Goal: Task Accomplishment & Management: Use online tool/utility

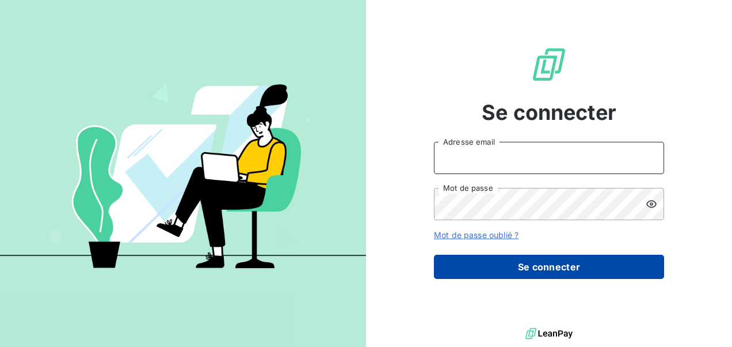
type input "[EMAIL_ADDRESS][DOMAIN_NAME]"
click at [476, 271] on button "Se connecter" at bounding box center [549, 266] width 230 height 24
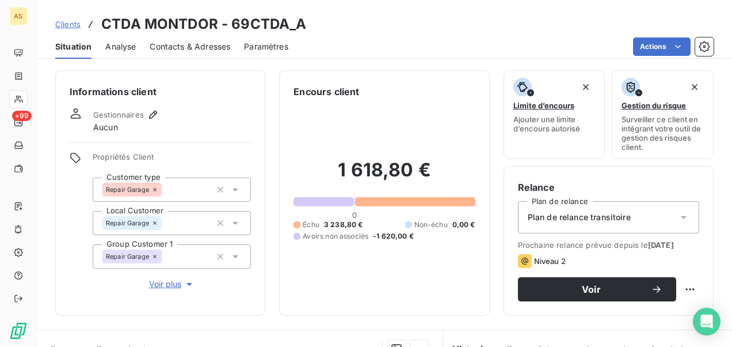
click at [68, 24] on span "Clients" at bounding box center [67, 24] width 25 height 9
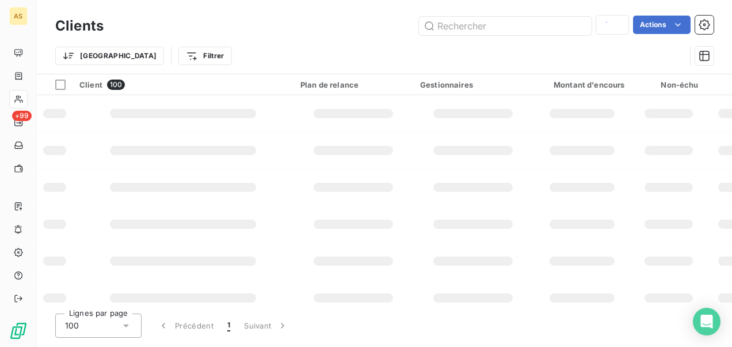
type input "[PERSON_NAME]"
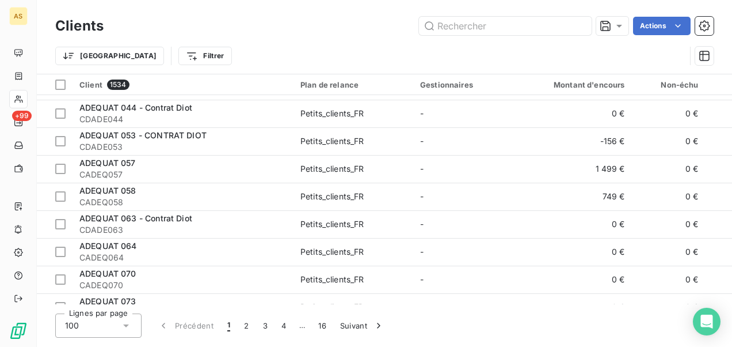
scroll to position [1036, 0]
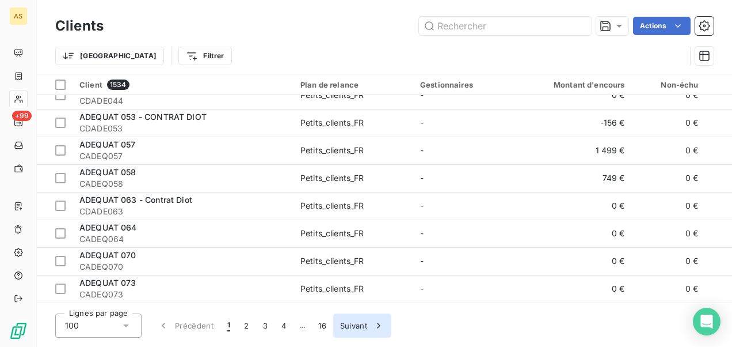
click at [352, 326] on button "Suivant" at bounding box center [362, 325] width 58 height 24
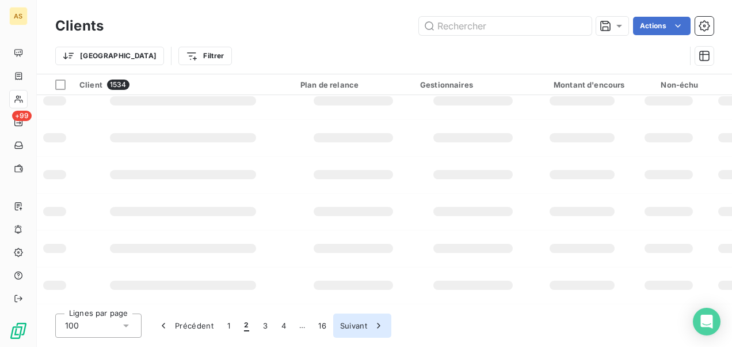
scroll to position [348, 0]
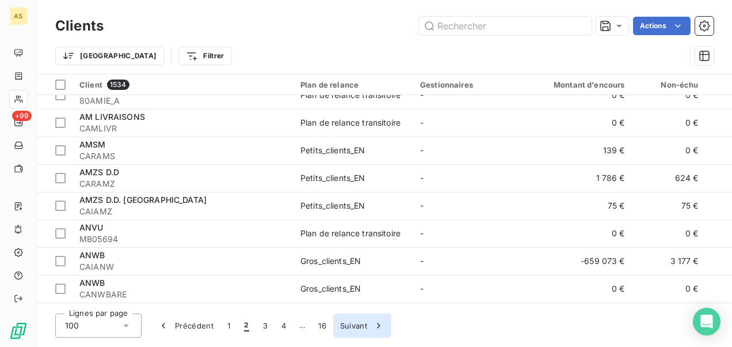
click at [352, 326] on button "Suivant" at bounding box center [362, 325] width 58 height 24
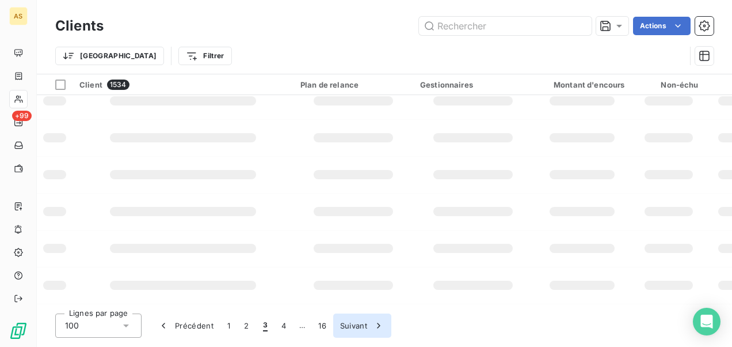
click at [352, 326] on button "Suivant" at bounding box center [362, 325] width 58 height 24
click at [352, 326] on button "Suivant" at bounding box center [381, 325] width 58 height 24
click at [360, 326] on button "Suivant" at bounding box center [380, 325] width 58 height 24
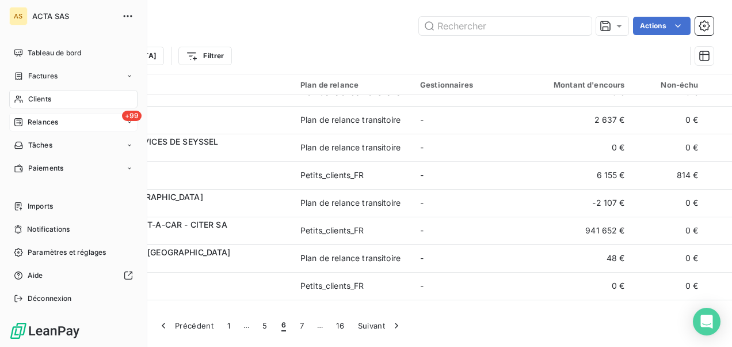
click at [94, 130] on div "+99 Relances" at bounding box center [73, 122] width 128 height 18
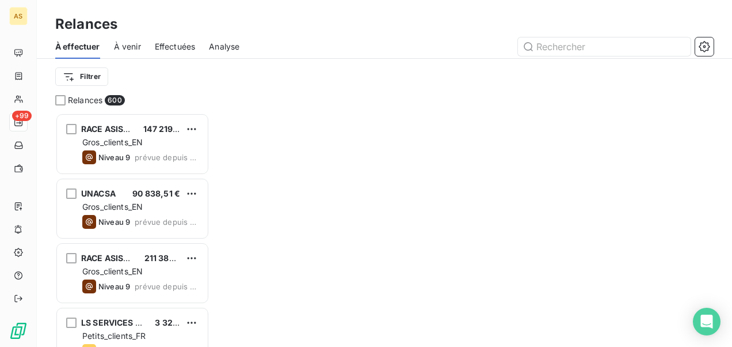
scroll to position [225, 145]
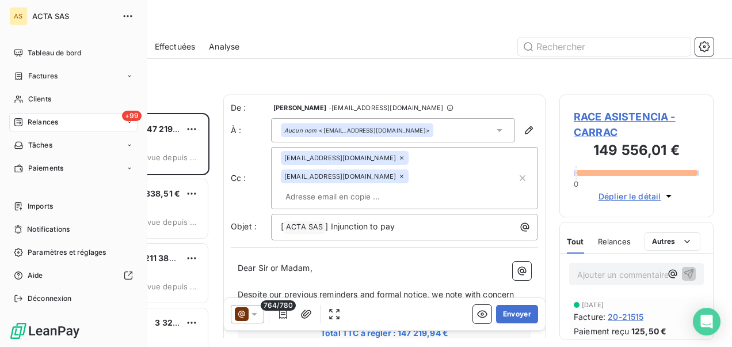
click at [128, 127] on div "+99 Relances" at bounding box center [73, 122] width 128 height 18
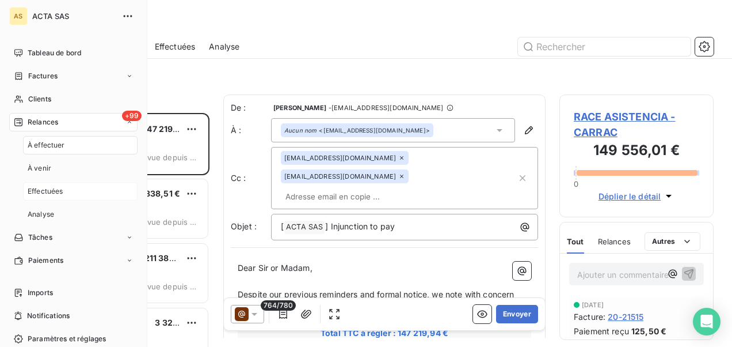
click at [79, 195] on div "Effectuées" at bounding box center [80, 191] width 115 height 18
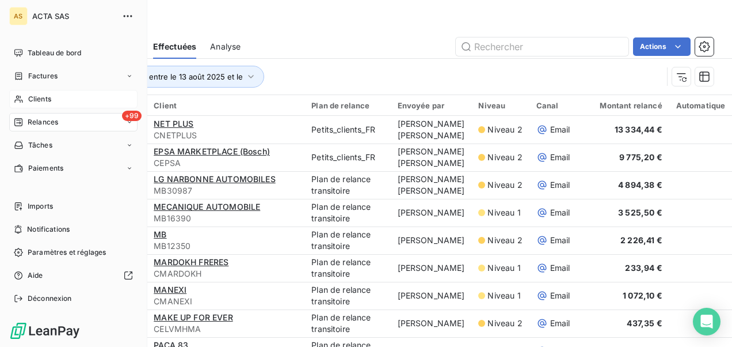
click at [50, 101] on span "Clients" at bounding box center [39, 99] width 23 height 10
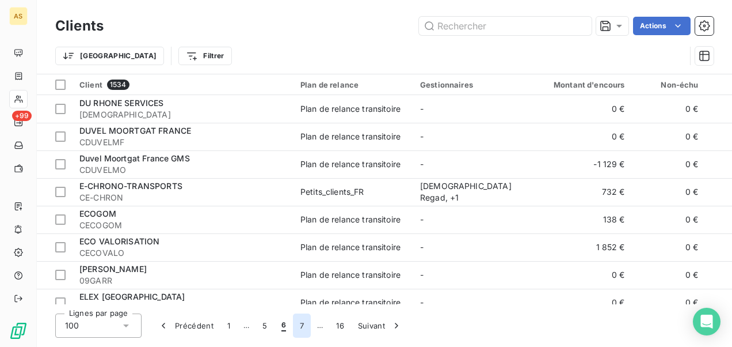
click at [301, 324] on button "7" at bounding box center [302, 325] width 18 height 24
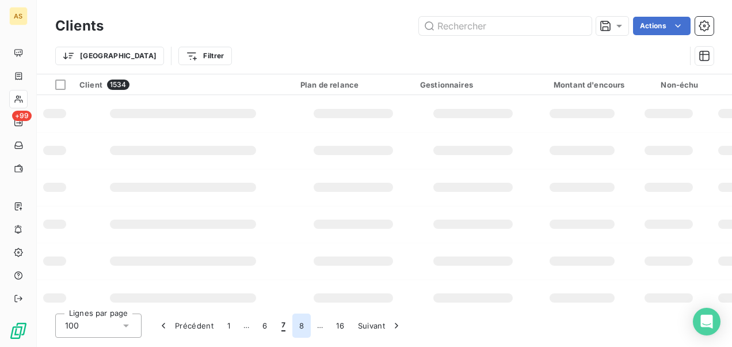
click at [306, 324] on button "8" at bounding box center [301, 325] width 18 height 24
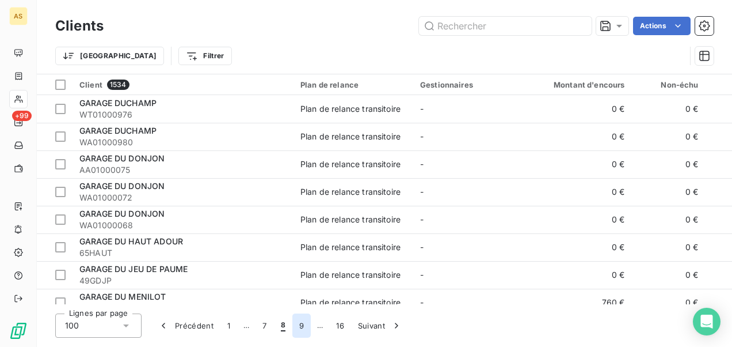
click at [304, 325] on button "9" at bounding box center [301, 325] width 18 height 24
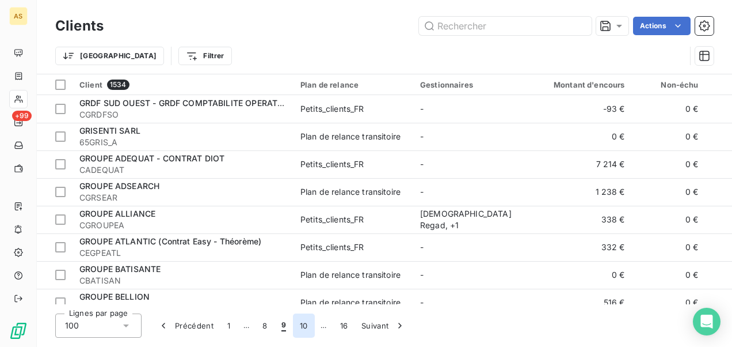
click at [307, 321] on button "10" at bounding box center [304, 325] width 22 height 24
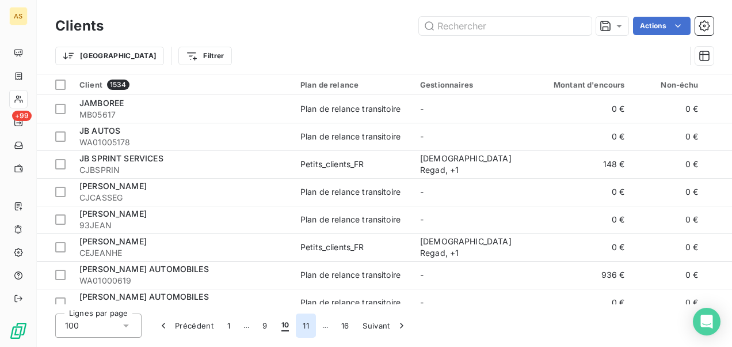
click at [307, 321] on button "11" at bounding box center [306, 325] width 20 height 24
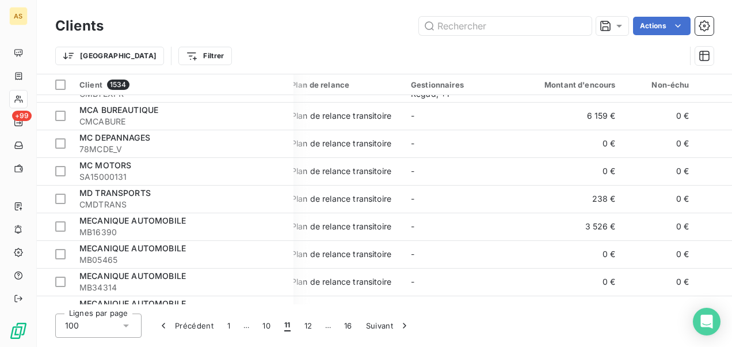
scroll to position [518, 0]
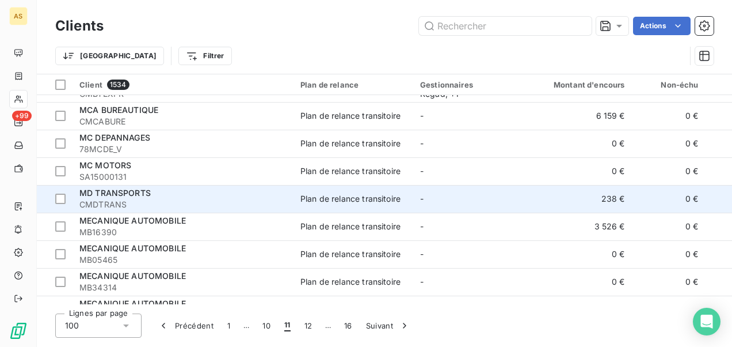
click at [163, 193] on div "MD TRANSPORTS" at bounding box center [182, 193] width 207 height 12
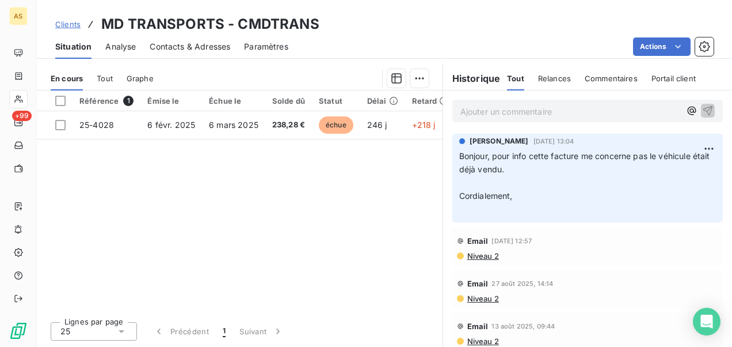
scroll to position [221, 0]
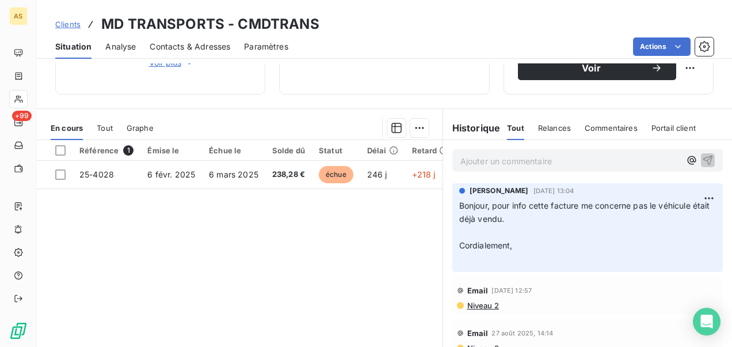
click at [75, 24] on span "Clients" at bounding box center [67, 24] width 25 height 9
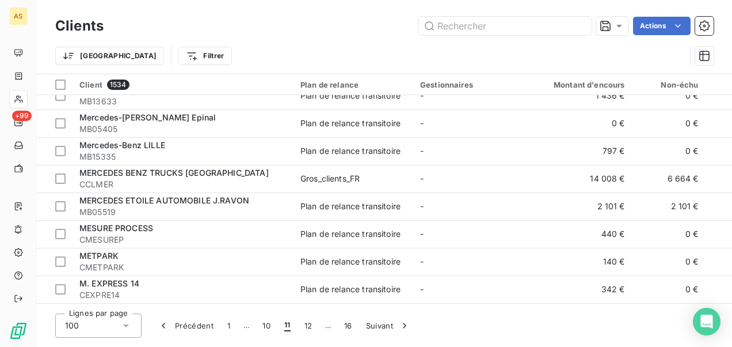
scroll to position [921, 0]
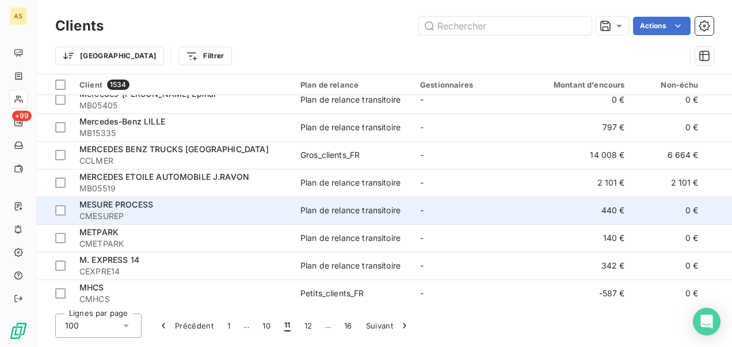
click at [169, 204] on div "MESURE PROCESS" at bounding box center [182, 205] width 207 height 12
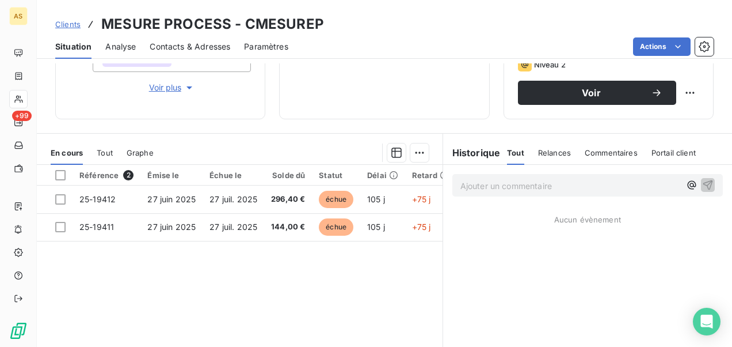
scroll to position [173, 0]
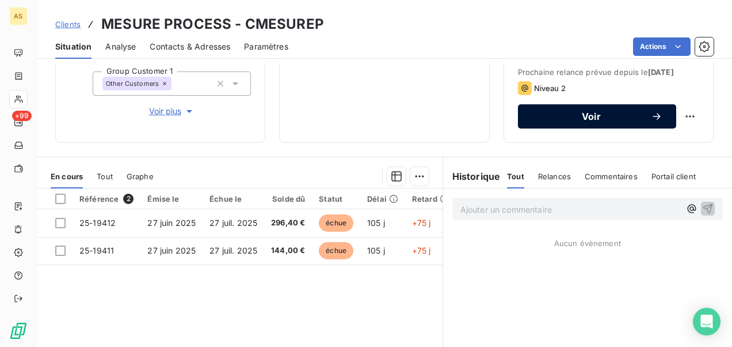
click at [540, 121] on span "Voir" at bounding box center [591, 116] width 119 height 9
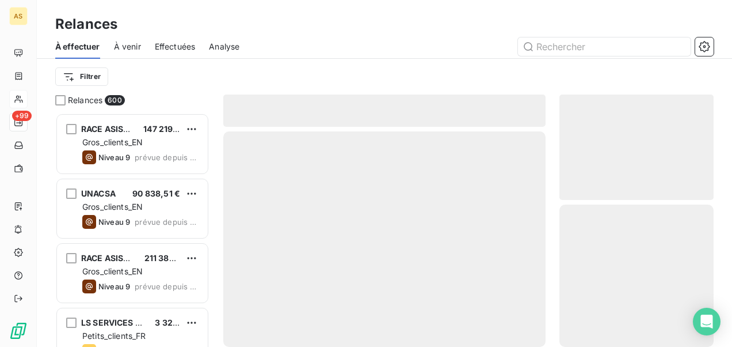
scroll to position [225, 145]
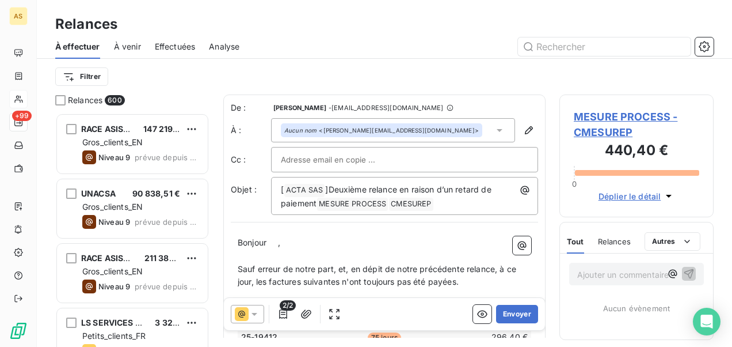
click at [253, 311] on icon at bounding box center [255, 314] width 12 height 12
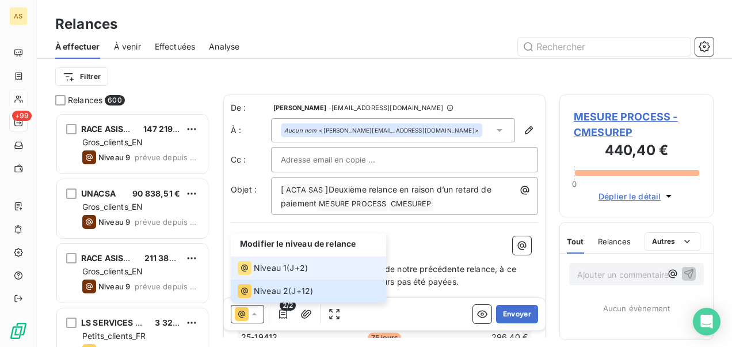
click at [258, 271] on span "Niveau 1" at bounding box center [270, 268] width 33 height 12
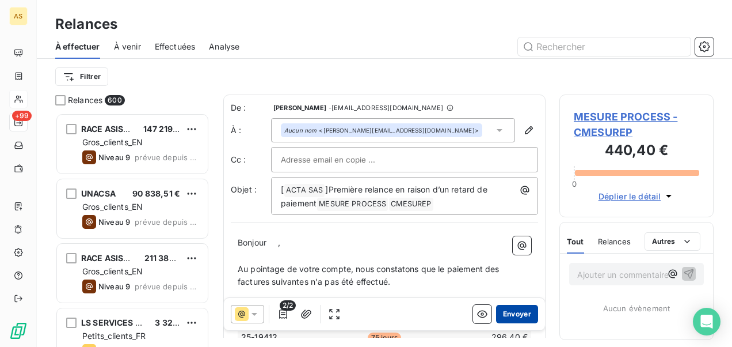
click at [512, 314] on button "Envoyer" at bounding box center [517, 314] width 42 height 18
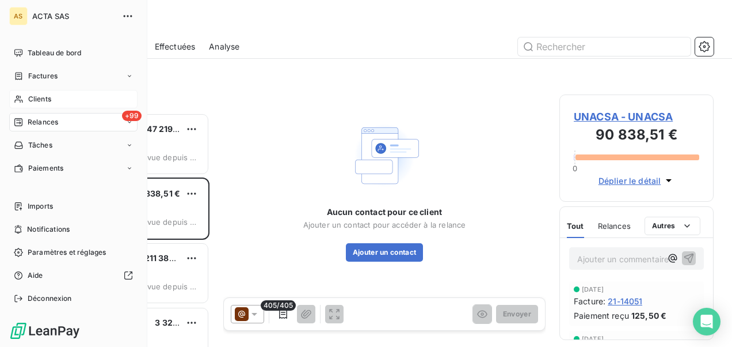
click at [27, 98] on div "Clients" at bounding box center [73, 99] width 128 height 18
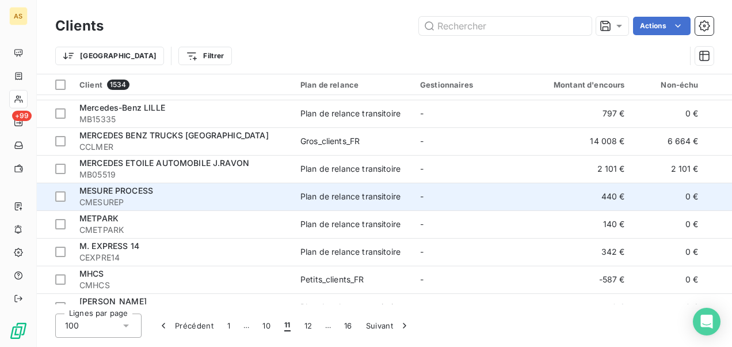
scroll to position [979, 0]
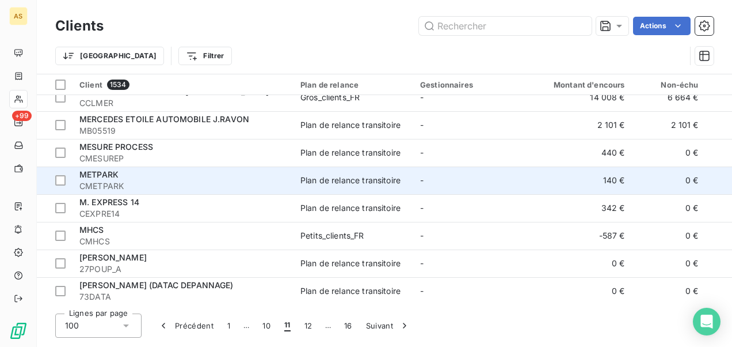
click at [254, 175] on div "METPARK" at bounding box center [182, 175] width 207 height 12
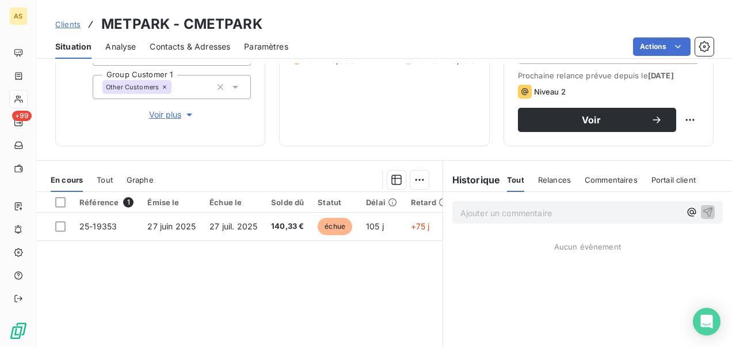
scroll to position [173, 0]
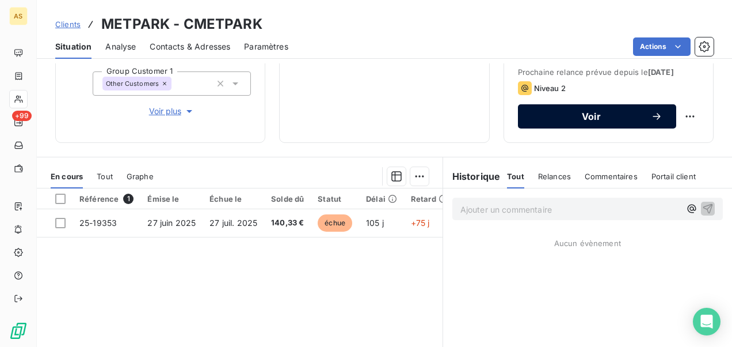
click at [527, 128] on button "Voir" at bounding box center [597, 116] width 158 height 24
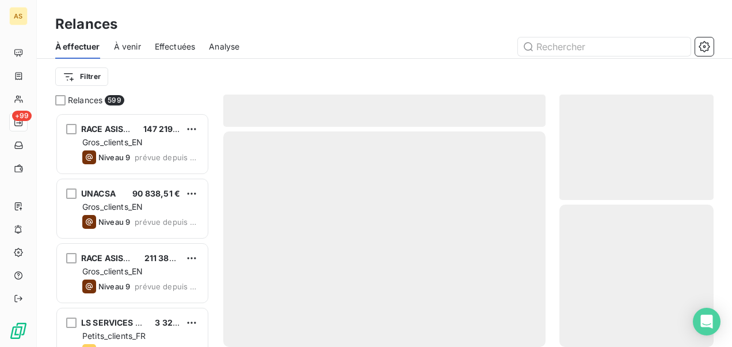
scroll to position [225, 145]
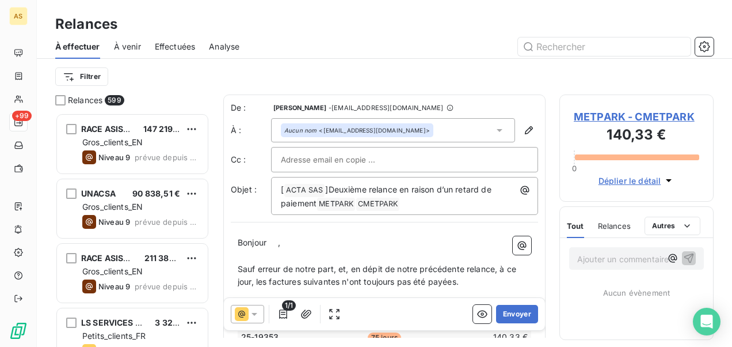
click at [254, 313] on icon at bounding box center [255, 314] width 6 height 3
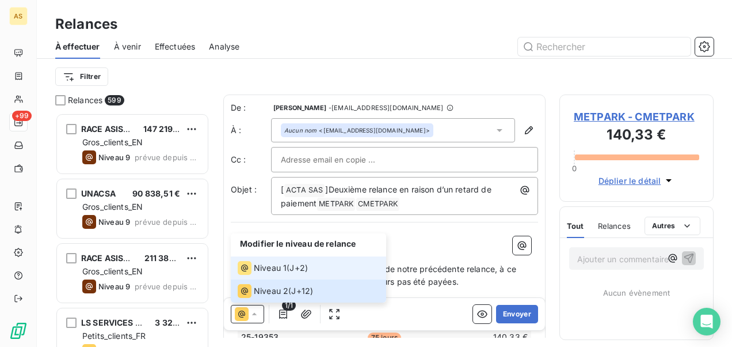
click at [255, 271] on span "Niveau 1" at bounding box center [270, 268] width 33 height 12
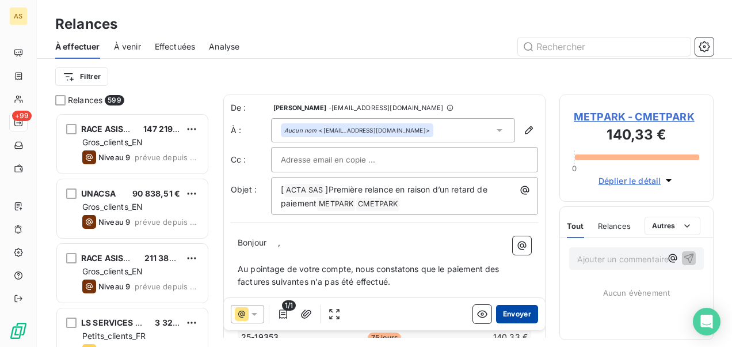
click at [500, 313] on button "Envoyer" at bounding box center [517, 314] width 42 height 18
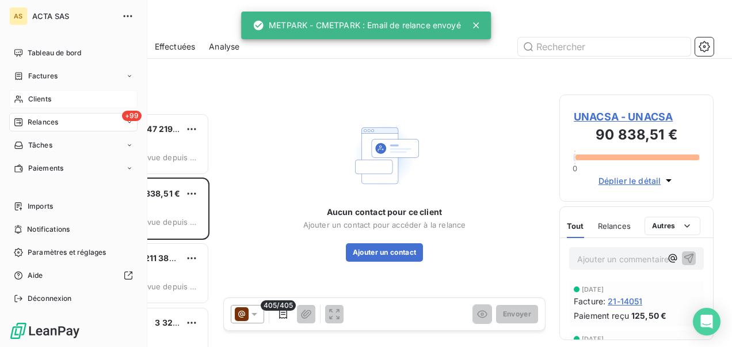
click at [31, 102] on span "Clients" at bounding box center [39, 99] width 23 height 10
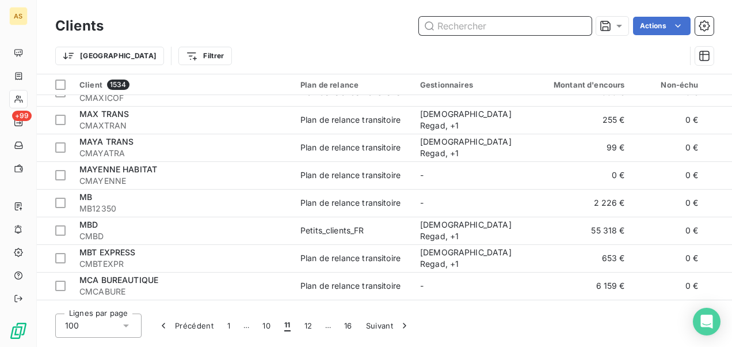
scroll to position [979, 0]
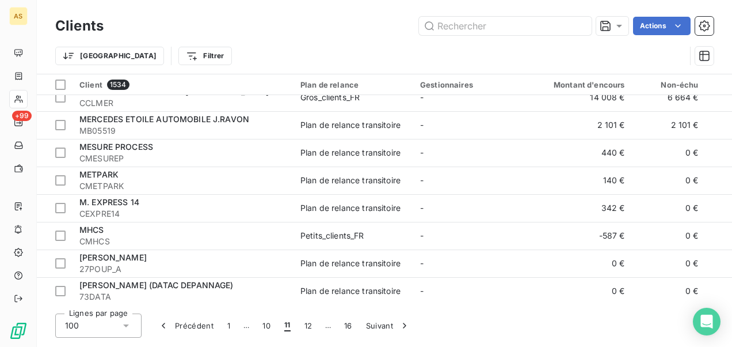
drag, startPoint x: 432, startPoint y: 371, endPoint x: 368, endPoint y: 371, distance: 63.9
drag, startPoint x: 368, startPoint y: 371, endPoint x: 492, endPoint y: 41, distance: 352.1
click at [492, 41] on div "Trier Filtrer" at bounding box center [384, 56] width 659 height 36
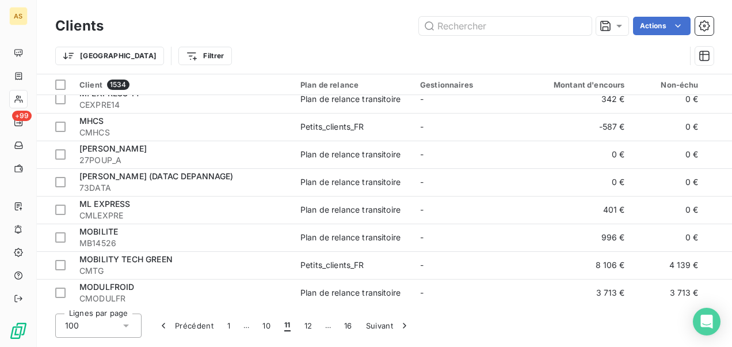
scroll to position [1062, 0]
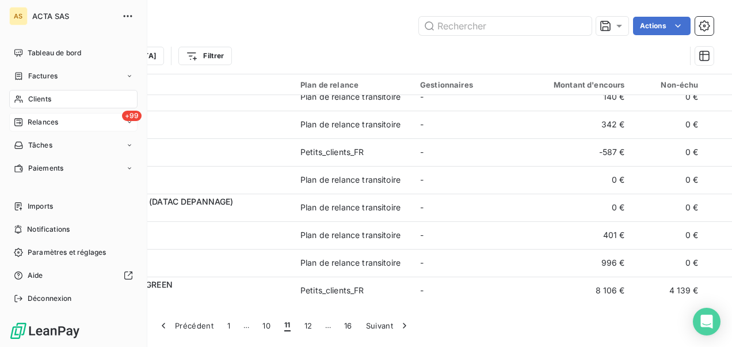
click at [67, 121] on div "+99 Relances" at bounding box center [73, 122] width 128 height 18
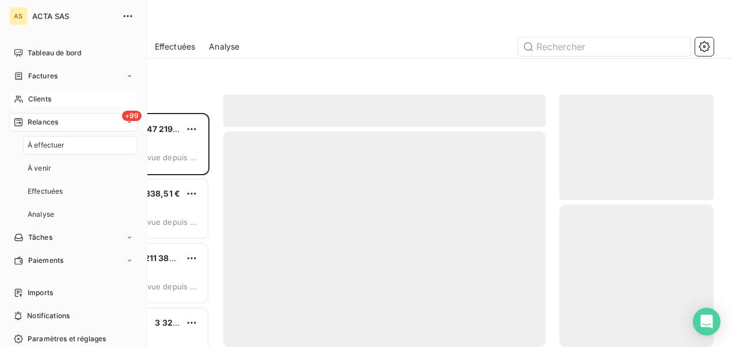
scroll to position [225, 145]
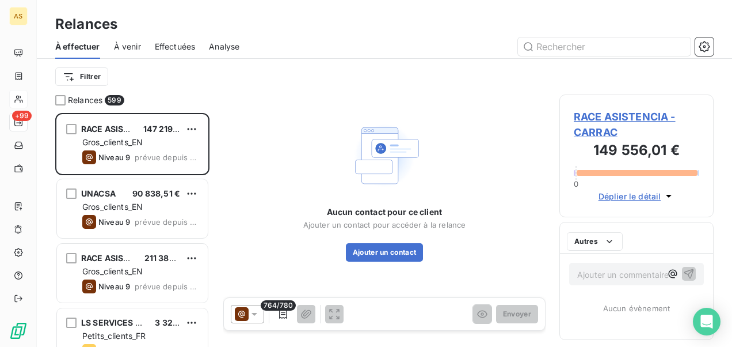
click at [169, 44] on span "Effectuées" at bounding box center [175, 47] width 41 height 12
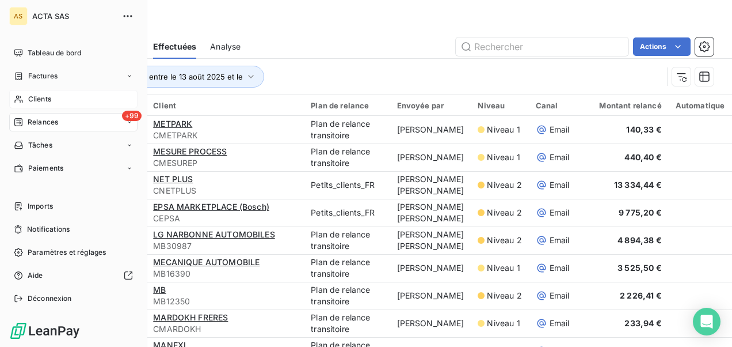
click at [69, 98] on div "Clients" at bounding box center [73, 99] width 128 height 18
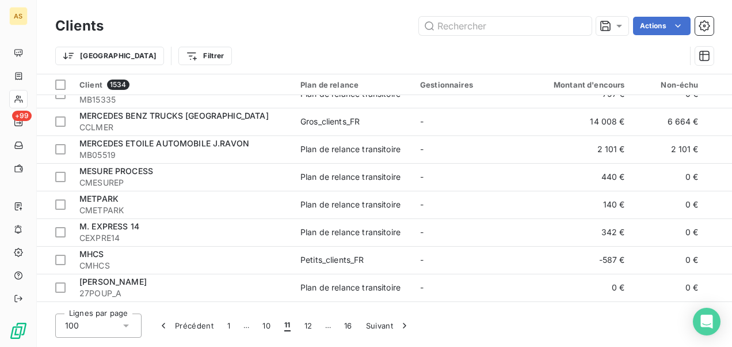
scroll to position [979, 0]
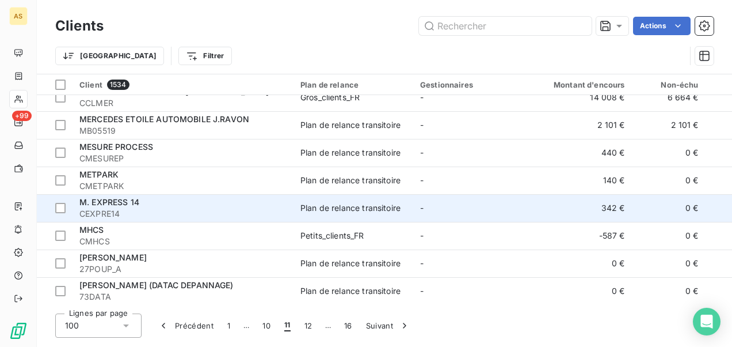
click at [135, 209] on span "CEXPRE14" at bounding box center [182, 214] width 207 height 12
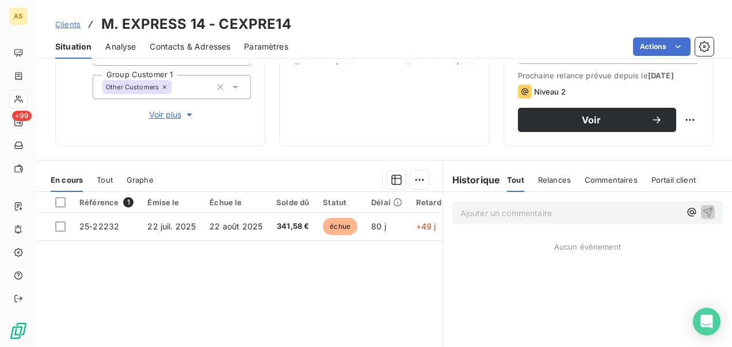
scroll to position [173, 0]
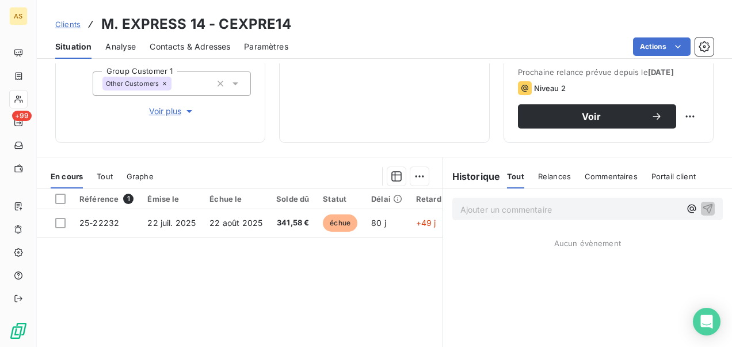
click at [603, 139] on div "Relance Plan de relance Plan de relance transitoire Prochaine relance prévue de…" at bounding box center [609, 68] width 210 height 150
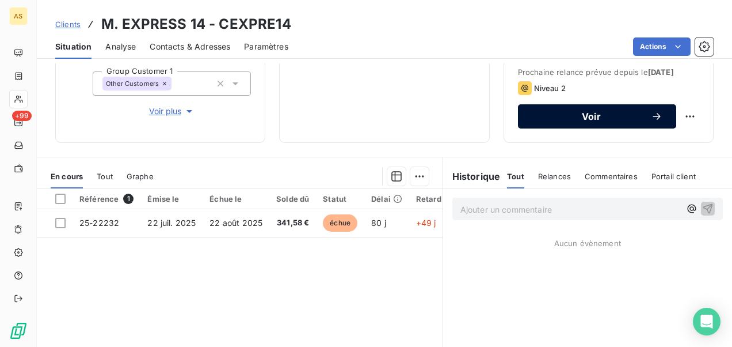
click at [572, 121] on span "Voir" at bounding box center [591, 116] width 119 height 9
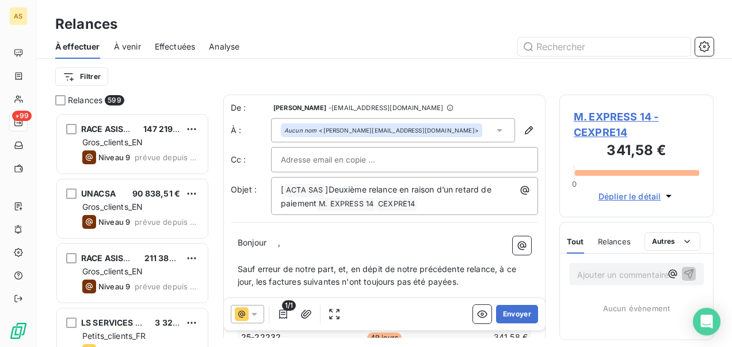
scroll to position [225, 145]
click at [252, 310] on icon at bounding box center [255, 314] width 12 height 12
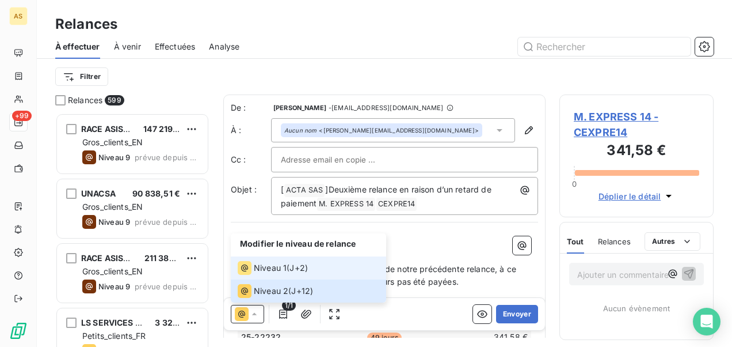
click at [271, 271] on span "Niveau 1" at bounding box center [270, 268] width 33 height 12
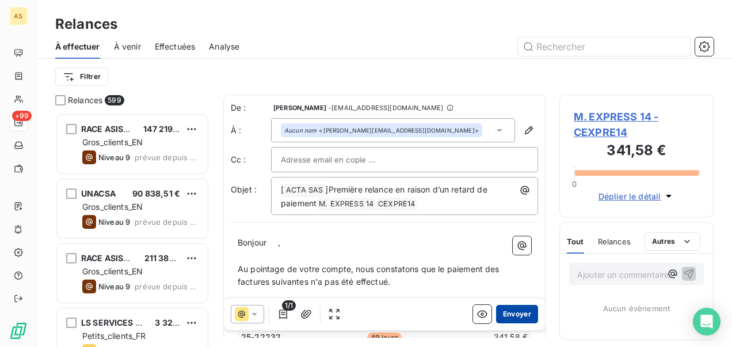
click at [510, 317] on button "Envoyer" at bounding box center [517, 314] width 42 height 18
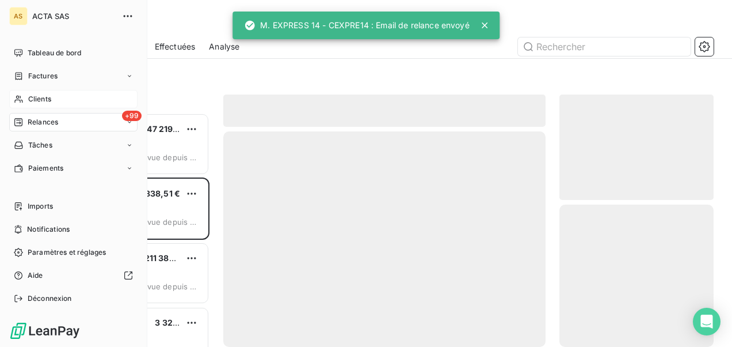
click at [24, 97] on div "Clients" at bounding box center [73, 99] width 128 height 18
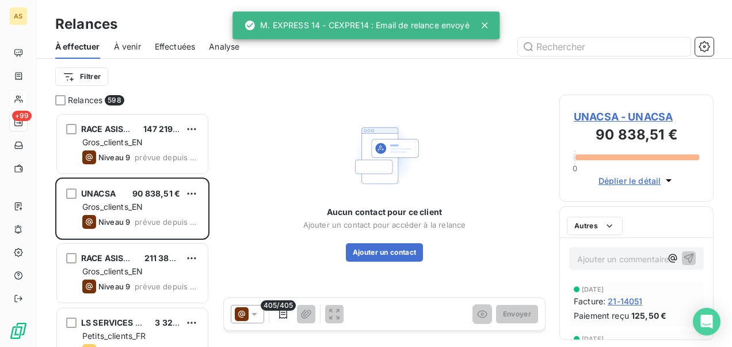
scroll to position [225, 145]
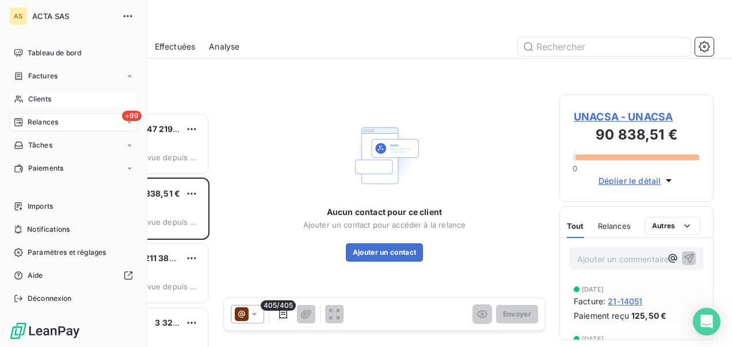
click at [59, 102] on div "Clients" at bounding box center [73, 99] width 128 height 18
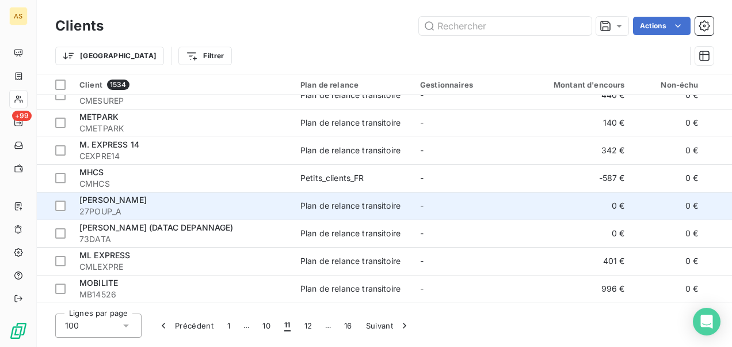
scroll to position [1094, 0]
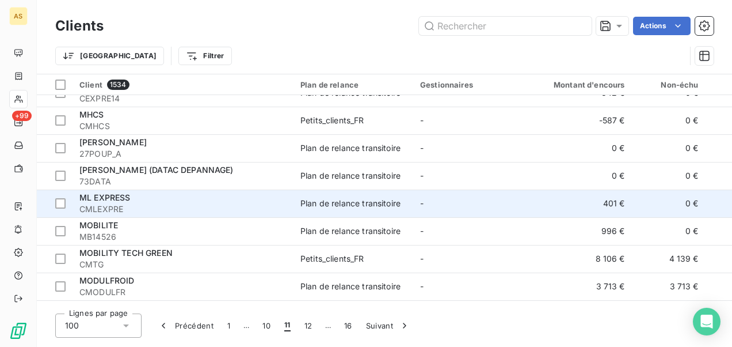
click at [322, 208] on td "Plan de relance transitoire" at bounding box center [354, 203] width 120 height 28
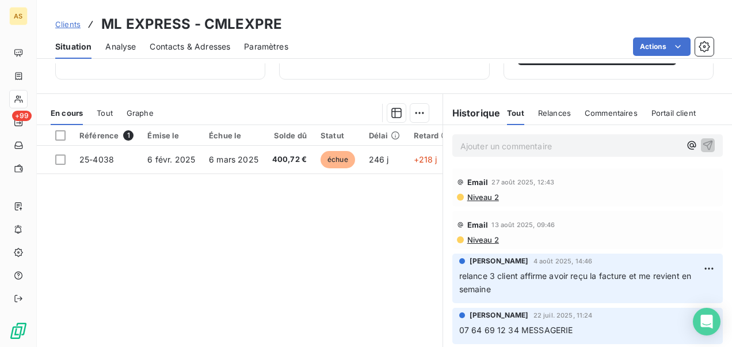
scroll to position [221, 0]
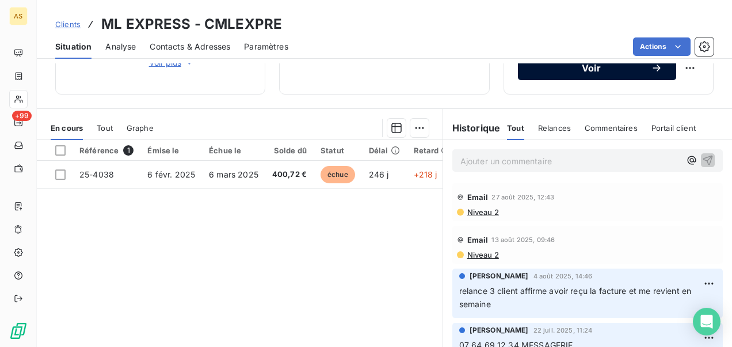
click at [545, 73] on span "Voir" at bounding box center [591, 67] width 119 height 9
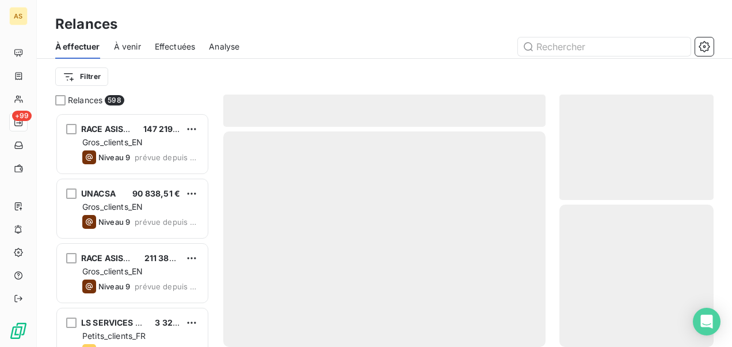
scroll to position [225, 145]
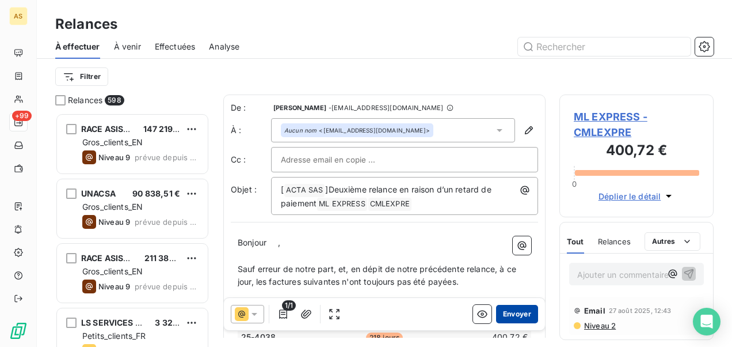
click at [515, 319] on button "Envoyer" at bounding box center [517, 314] width 42 height 18
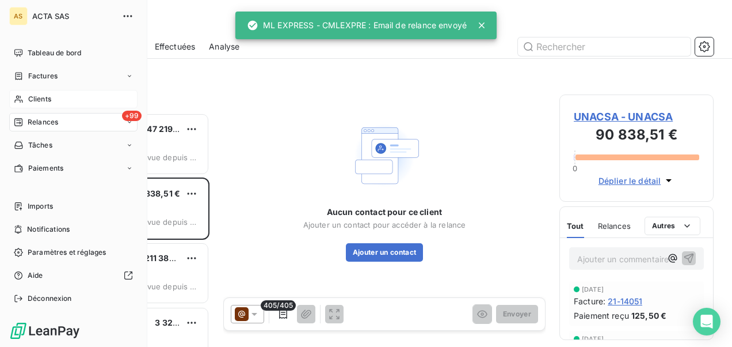
click at [32, 102] on span "Clients" at bounding box center [39, 99] width 23 height 10
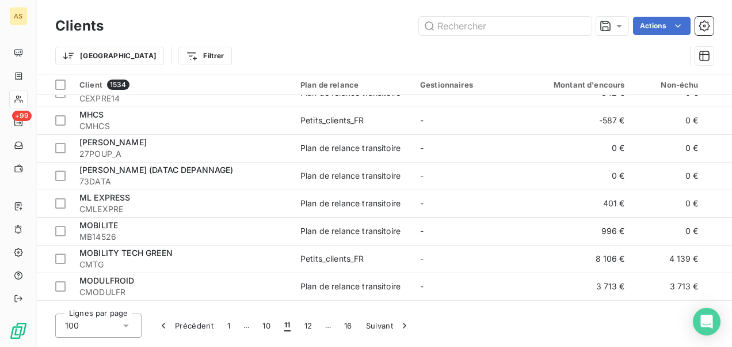
scroll to position [1151, 0]
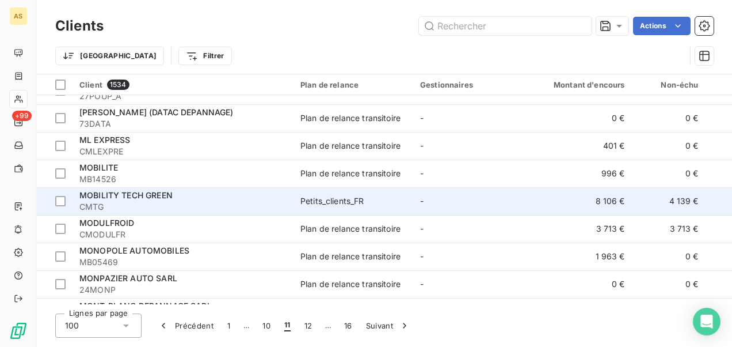
click at [241, 196] on div "MOBILITY TECH GREEN" at bounding box center [182, 195] width 207 height 12
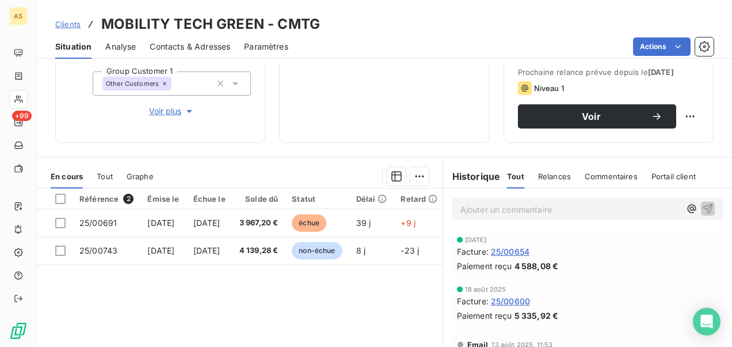
click at [68, 28] on span "Clients" at bounding box center [67, 24] width 25 height 9
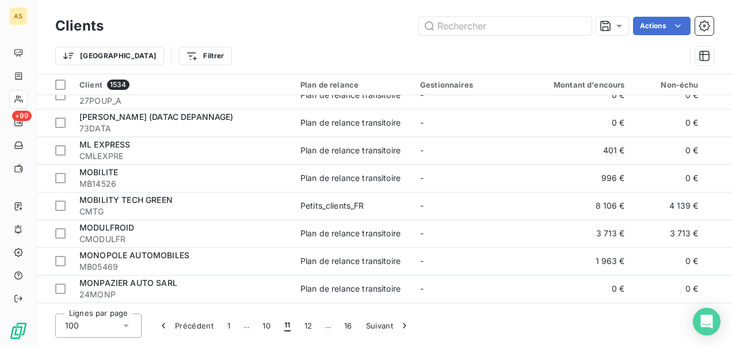
scroll to position [1209, 0]
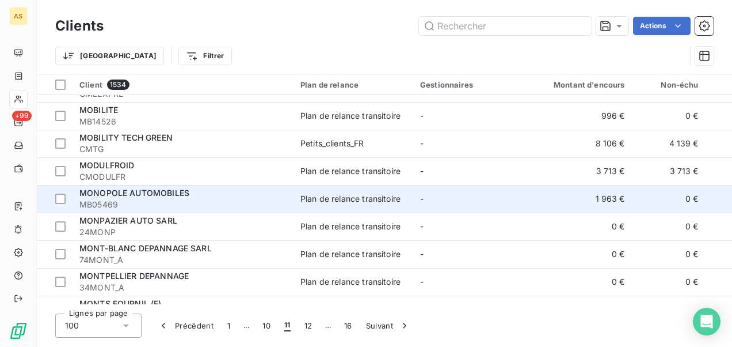
click at [302, 202] on div "Plan de relance transitoire" at bounding box center [350, 199] width 100 height 12
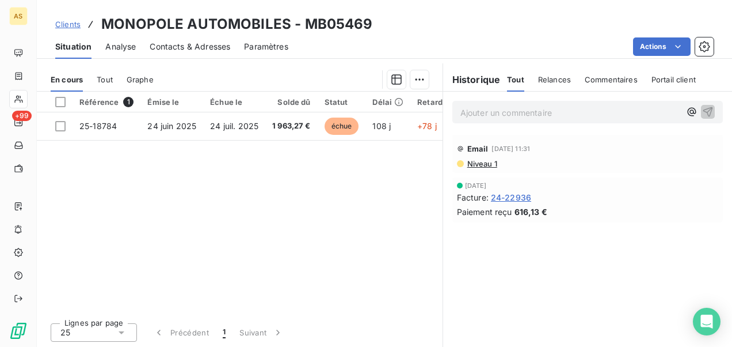
scroll to position [212, 0]
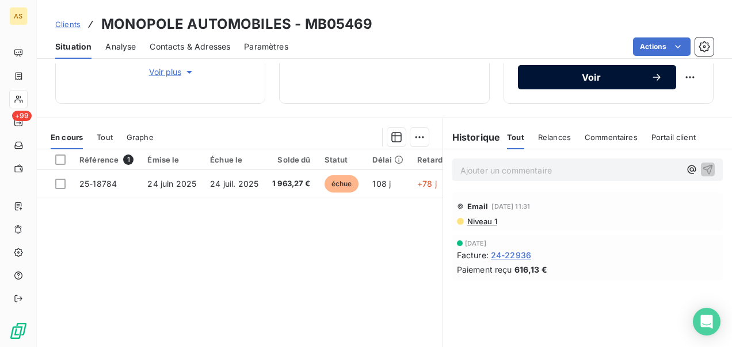
click at [542, 81] on div "Voir" at bounding box center [597, 77] width 131 height 12
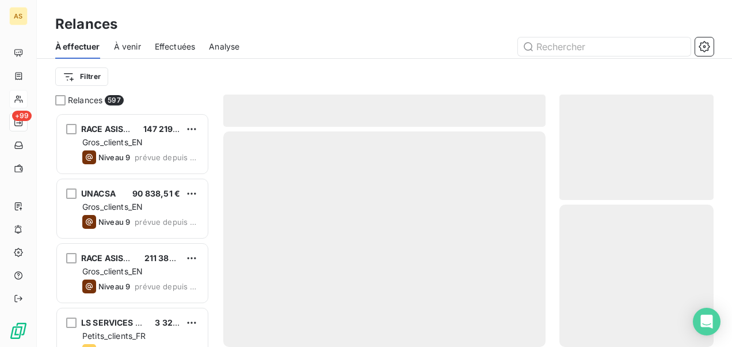
scroll to position [225, 145]
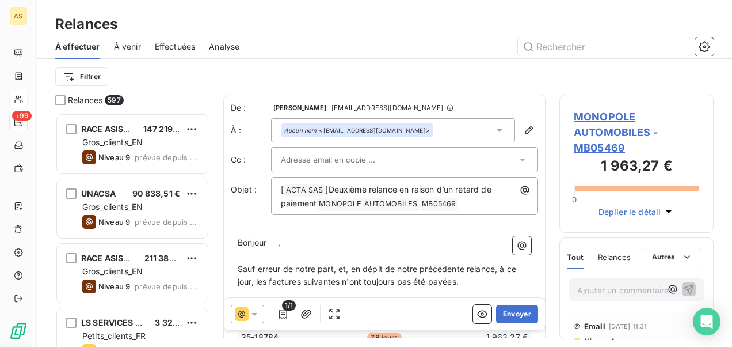
click at [248, 309] on icon at bounding box center [242, 314] width 14 height 14
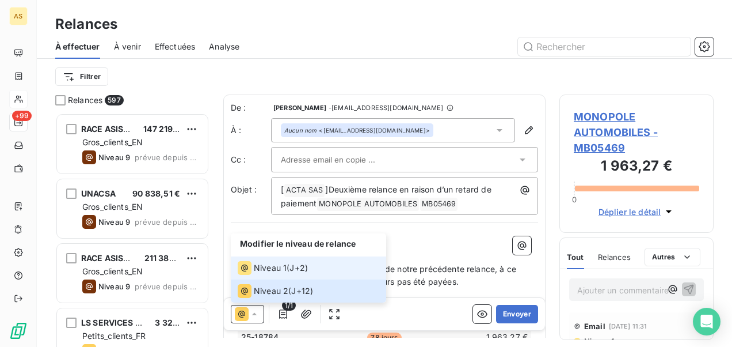
click at [266, 261] on div "Niveau 1" at bounding box center [262, 268] width 49 height 14
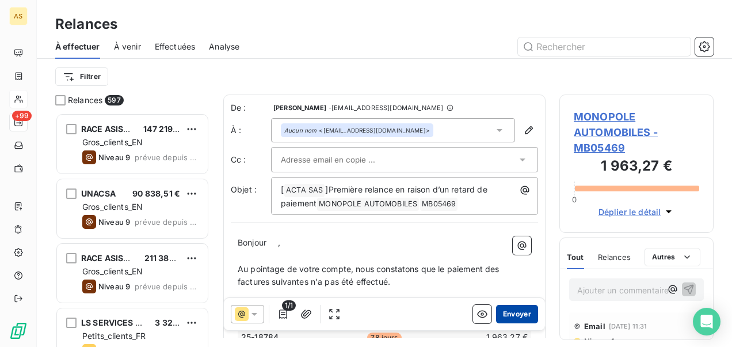
click at [498, 310] on button "Envoyer" at bounding box center [517, 314] width 42 height 18
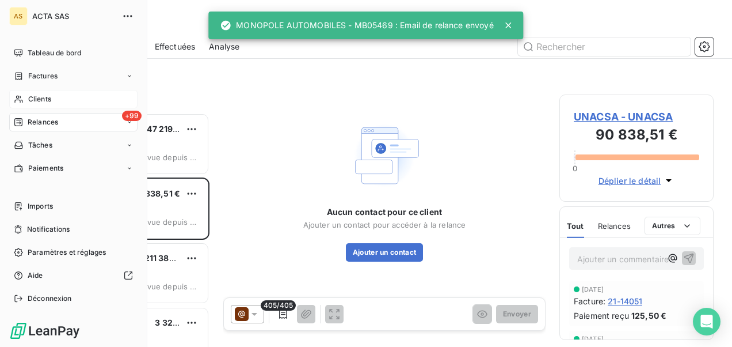
click at [30, 97] on span "Clients" at bounding box center [39, 99] width 23 height 10
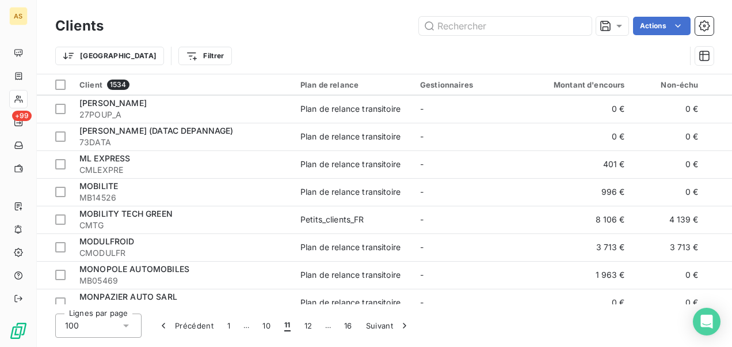
scroll to position [1151, 0]
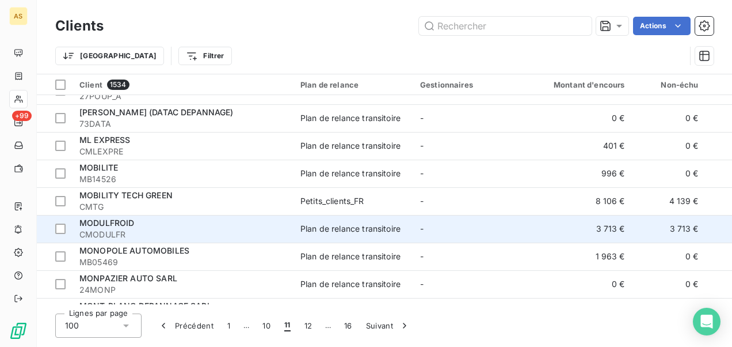
click at [337, 216] on td "Plan de relance transitoire" at bounding box center [354, 229] width 120 height 28
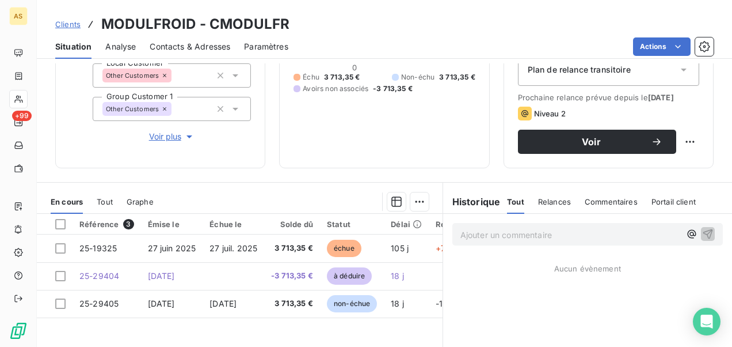
scroll to position [173, 0]
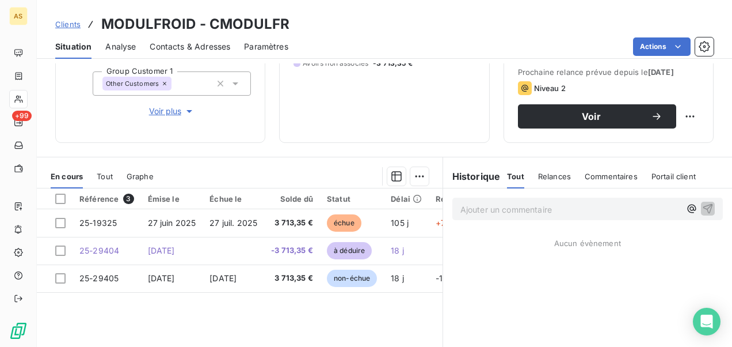
click at [60, 24] on span "Clients" at bounding box center [67, 24] width 25 height 9
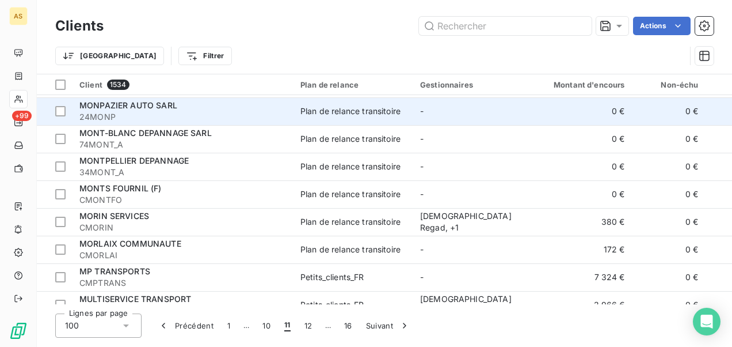
scroll to position [1382, 0]
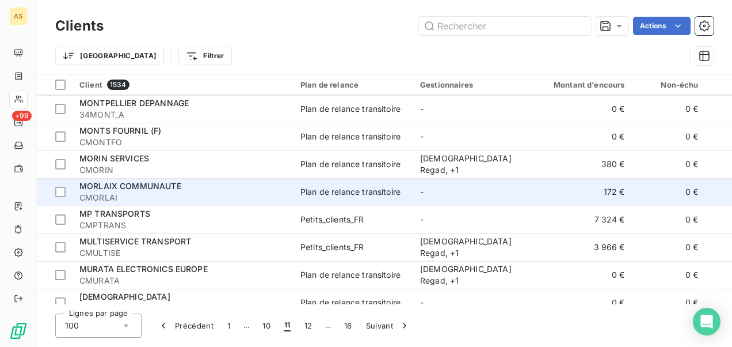
click at [319, 200] on td "Plan de relance transitoire" at bounding box center [354, 192] width 120 height 28
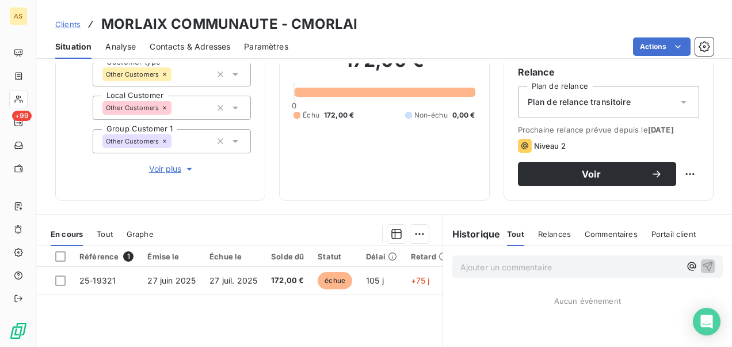
scroll to position [173, 0]
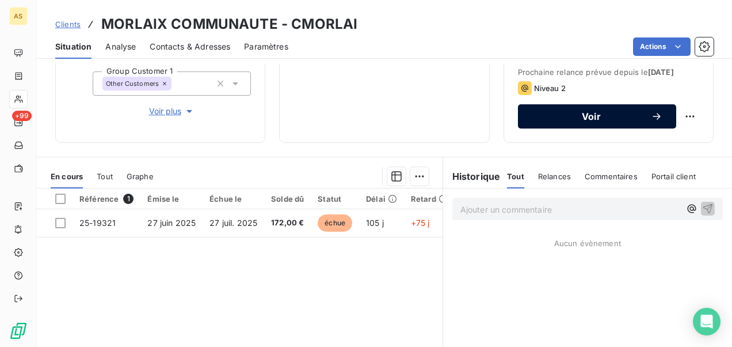
click at [584, 121] on span "Voir" at bounding box center [591, 116] width 119 height 9
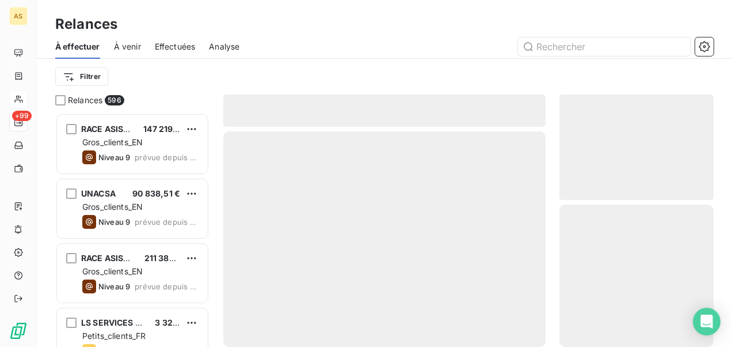
scroll to position [225, 145]
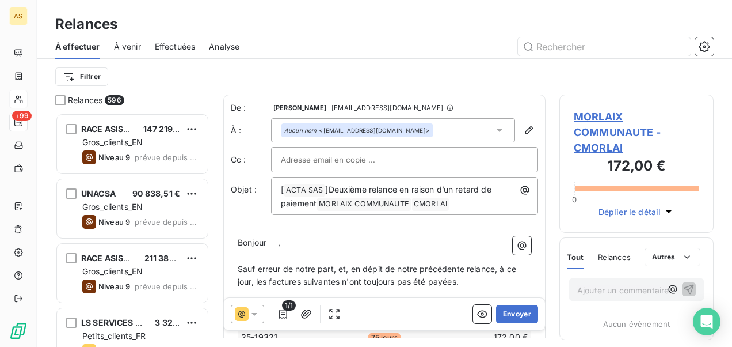
drag, startPoint x: 246, startPoint y: 310, endPoint x: 248, endPoint y: 303, distance: 7.1
click at [246, 309] on icon at bounding box center [242, 314] width 14 height 14
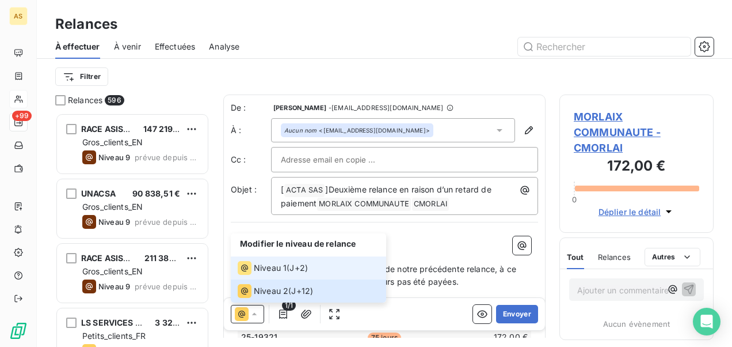
click at [262, 264] on span "Niveau 1" at bounding box center [270, 268] width 33 height 12
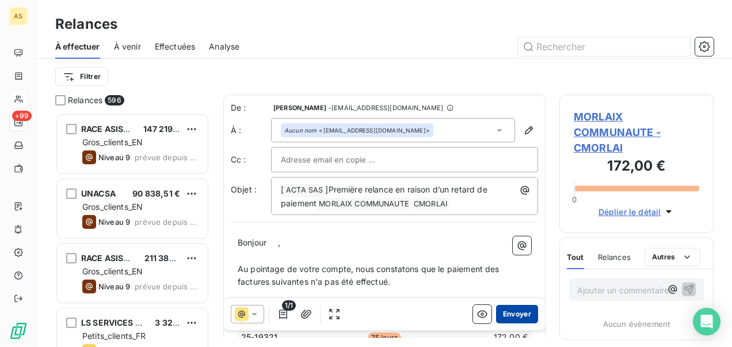
click at [511, 309] on button "Envoyer" at bounding box center [517, 314] width 42 height 18
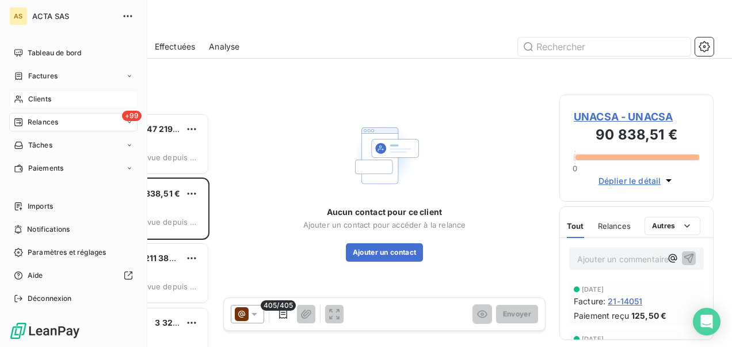
click at [111, 94] on div "Clients" at bounding box center [73, 99] width 128 height 18
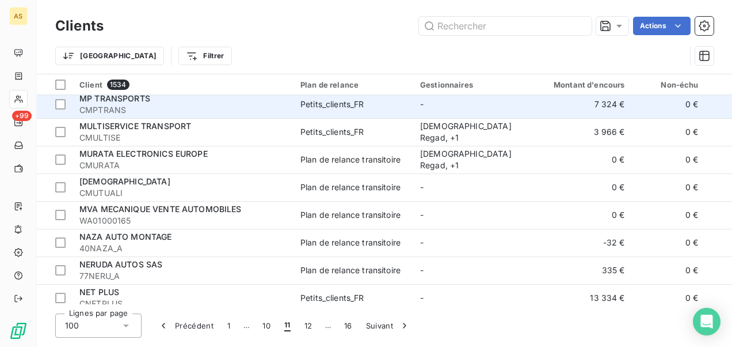
scroll to position [1554, 0]
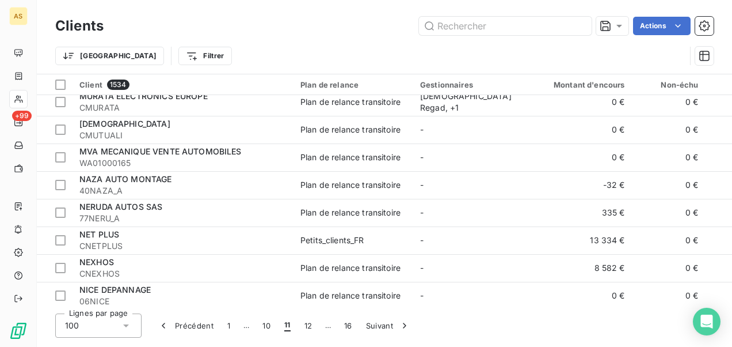
click at [276, 215] on span "77NERU_A" at bounding box center [182, 218] width 207 height 12
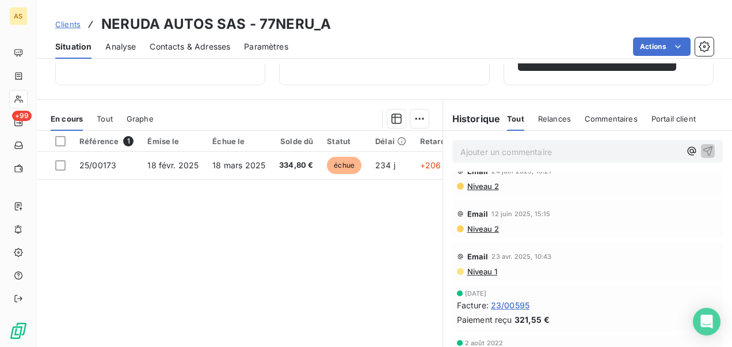
scroll to position [102, 0]
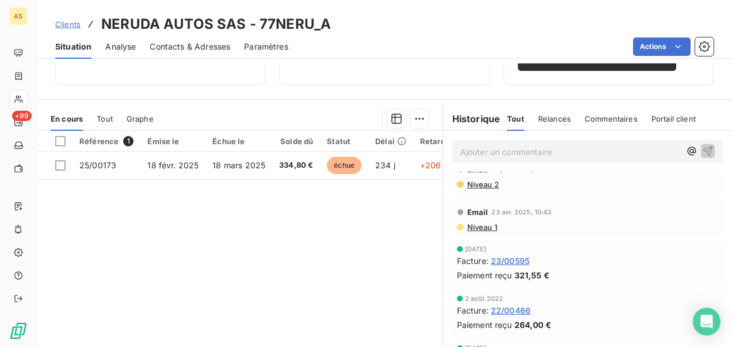
click at [74, 29] on link "Clients" at bounding box center [67, 24] width 25 height 12
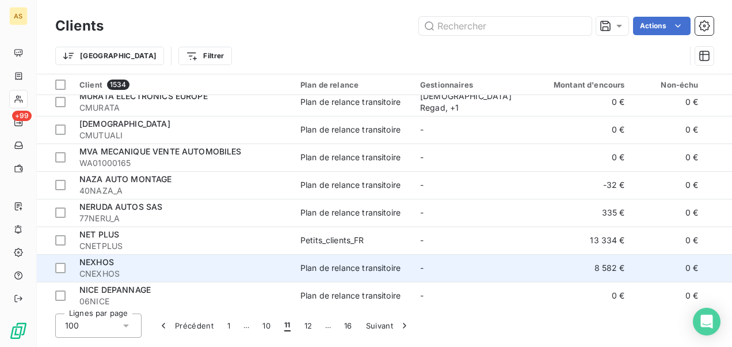
scroll to position [1612, 0]
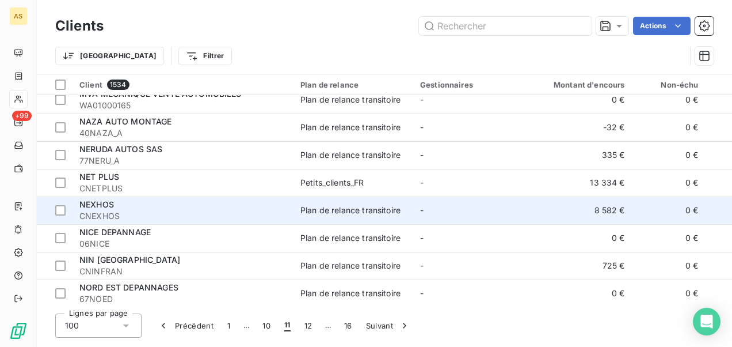
click at [215, 221] on span "CNEXHOS" at bounding box center [182, 216] width 207 height 12
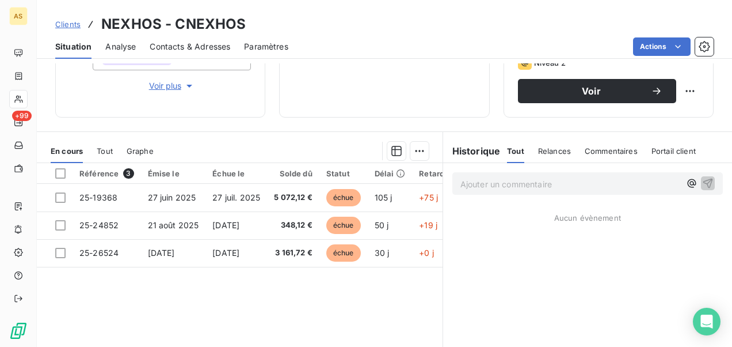
scroll to position [230, 0]
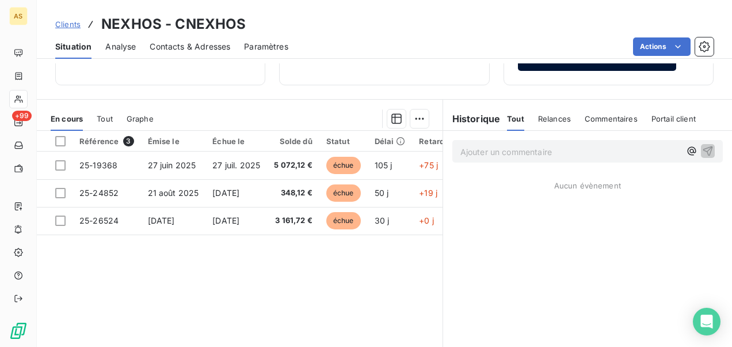
click at [601, 63] on span "Voir" at bounding box center [591, 58] width 119 height 9
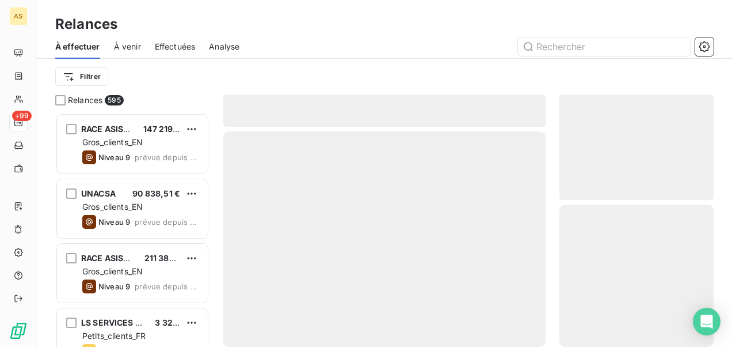
scroll to position [225, 145]
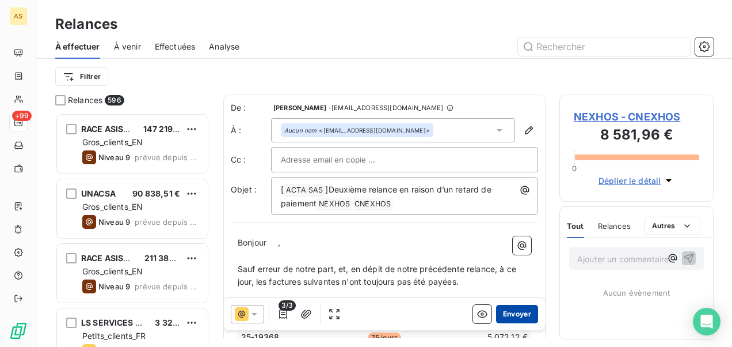
click at [520, 315] on button "Envoyer" at bounding box center [517, 314] width 42 height 18
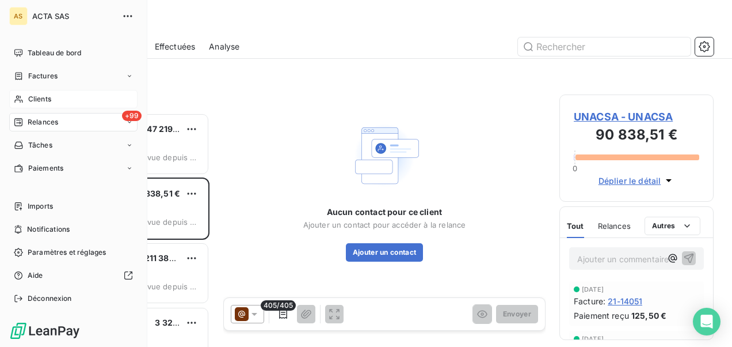
click at [71, 98] on div "Clients" at bounding box center [73, 99] width 128 height 18
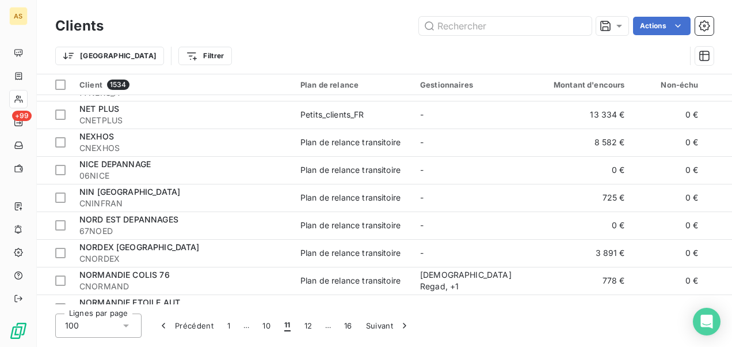
scroll to position [1669, 0]
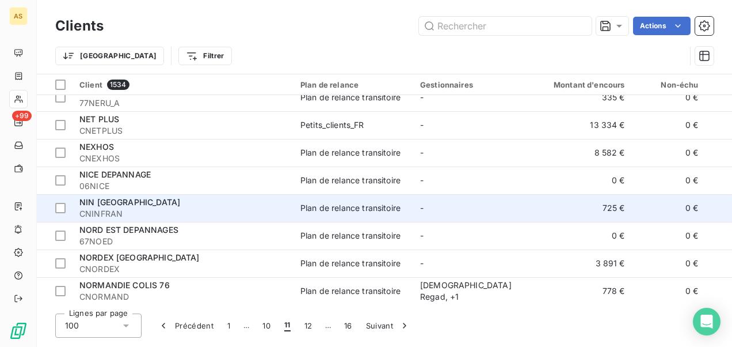
click at [418, 213] on td "-" at bounding box center [473, 208] width 120 height 28
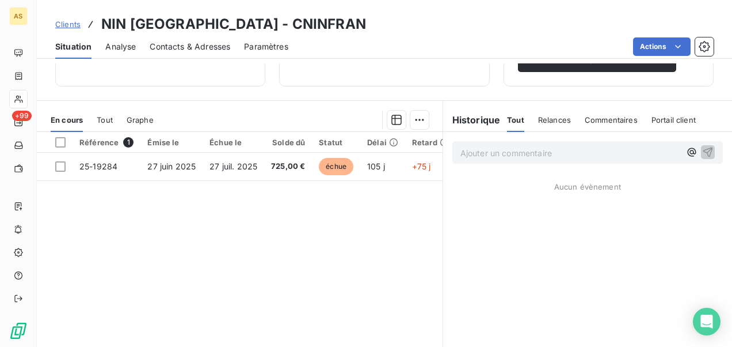
scroll to position [230, 0]
click at [601, 64] on div "Voir" at bounding box center [597, 59] width 131 height 12
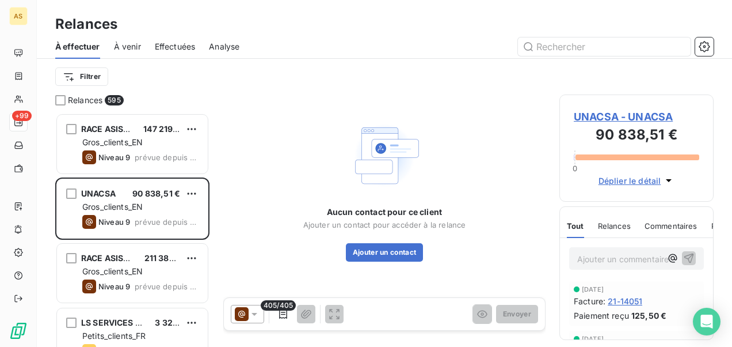
scroll to position [9, 9]
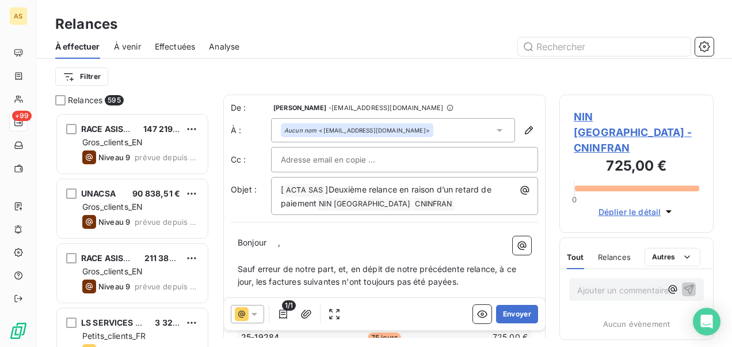
drag, startPoint x: 258, startPoint y: 312, endPoint x: 256, endPoint y: 303, distance: 9.4
click at [256, 310] on icon at bounding box center [255, 314] width 12 height 12
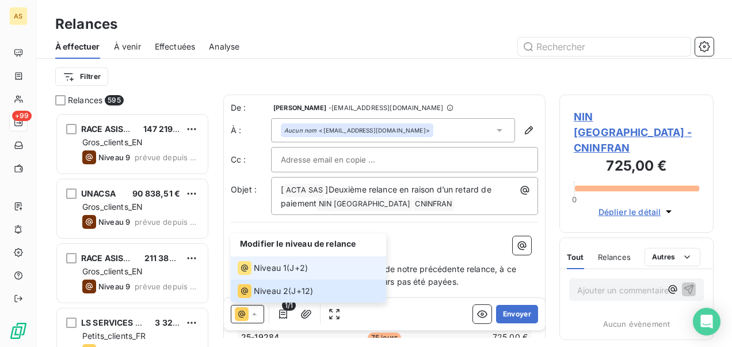
click at [260, 261] on li "Niveau 1 ( J+2 )" at bounding box center [308, 267] width 155 height 23
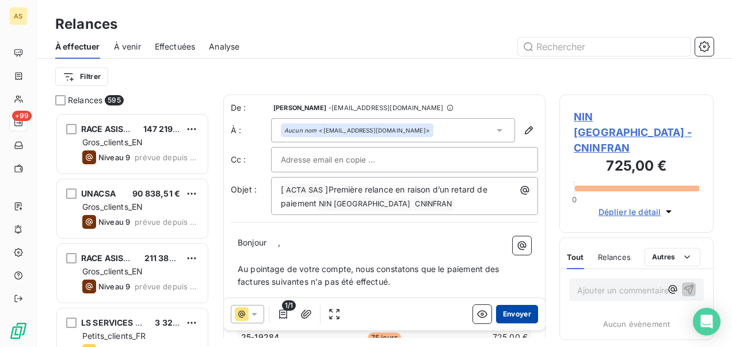
click at [509, 317] on button "Envoyer" at bounding box center [517, 314] width 42 height 18
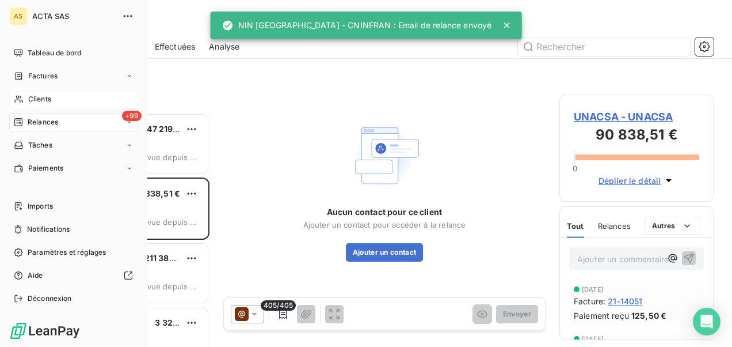
click at [39, 102] on span "Clients" at bounding box center [39, 99] width 23 height 10
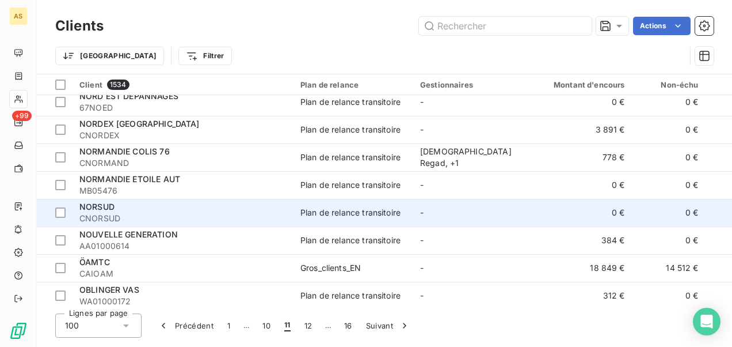
scroll to position [1785, 0]
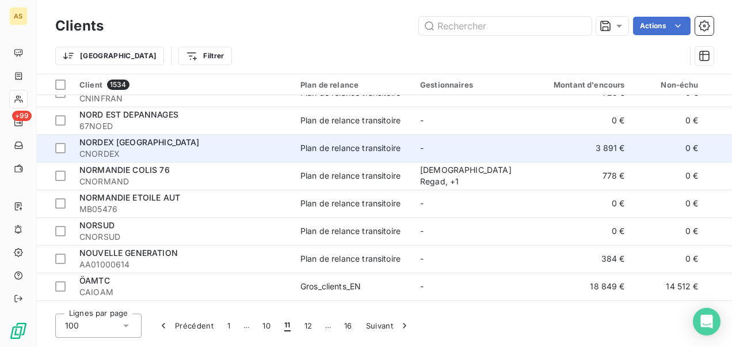
click at [317, 152] on div "Plan de relance transitoire" at bounding box center [350, 148] width 100 height 12
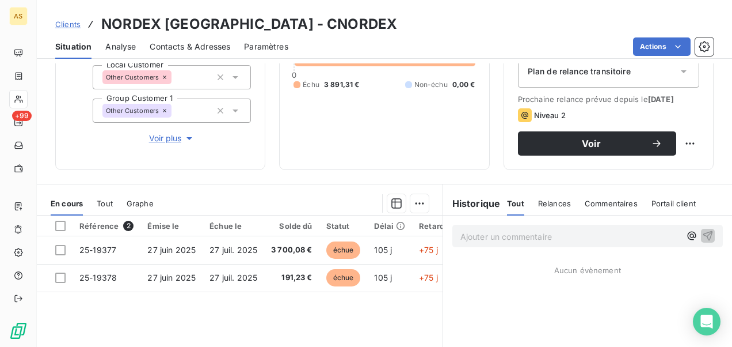
scroll to position [173, 0]
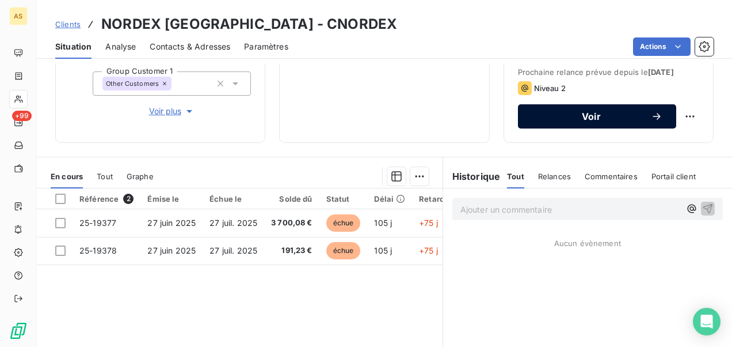
click at [553, 128] on button "Voir" at bounding box center [597, 116] width 158 height 24
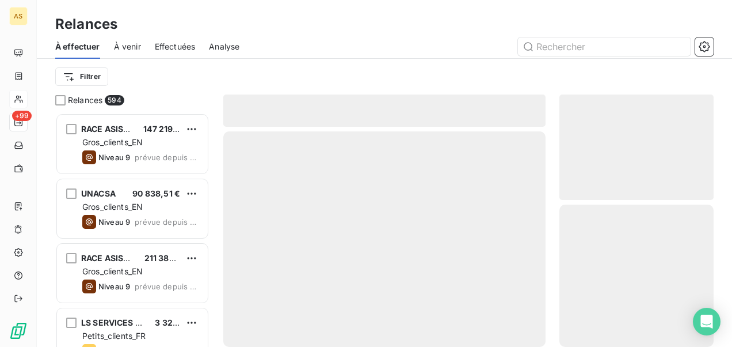
scroll to position [225, 145]
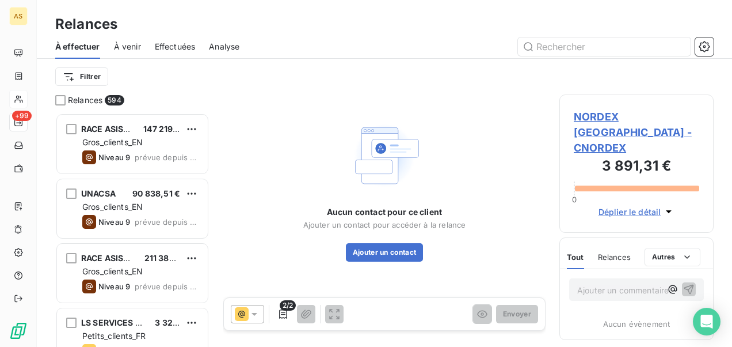
click at [254, 312] on icon at bounding box center [255, 314] width 12 height 12
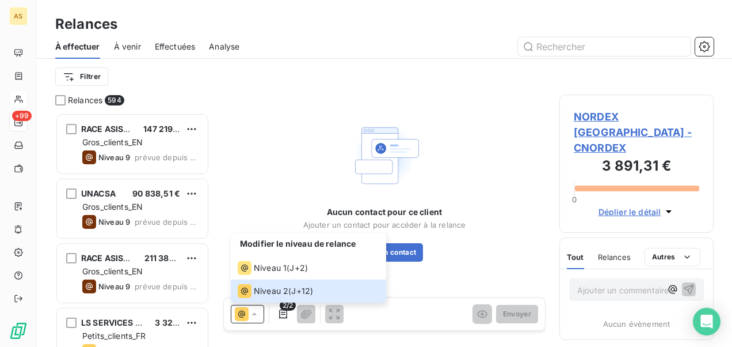
click at [615, 117] on span "NORDEX [GEOGRAPHIC_DATA] - CNORDEX" at bounding box center [636, 132] width 125 height 47
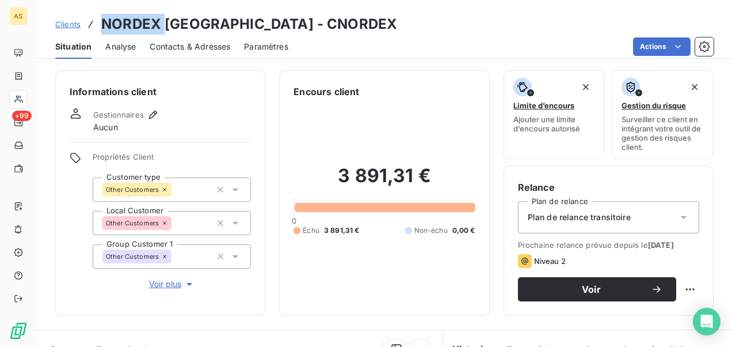
drag, startPoint x: 163, startPoint y: 24, endPoint x: 92, endPoint y: 20, distance: 70.9
click at [92, 20] on div "Clients NORDEX [GEOGRAPHIC_DATA] - CNORDEX" at bounding box center [226, 24] width 342 height 21
copy h3 "NORDEX"
click at [202, 46] on span "Contacts & Adresses" at bounding box center [190, 47] width 81 height 12
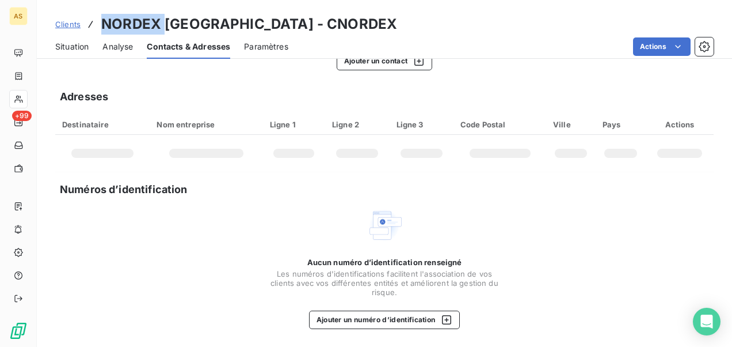
scroll to position [129, 0]
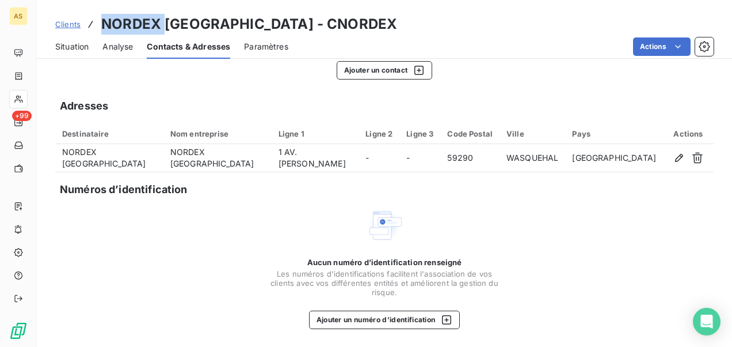
click at [74, 27] on span "Clients" at bounding box center [67, 24] width 25 height 9
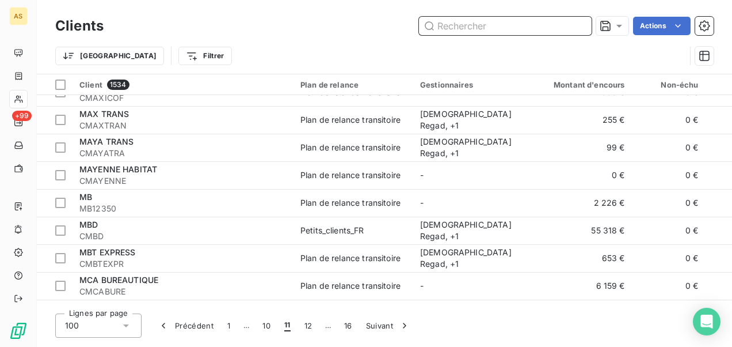
scroll to position [1554, 0]
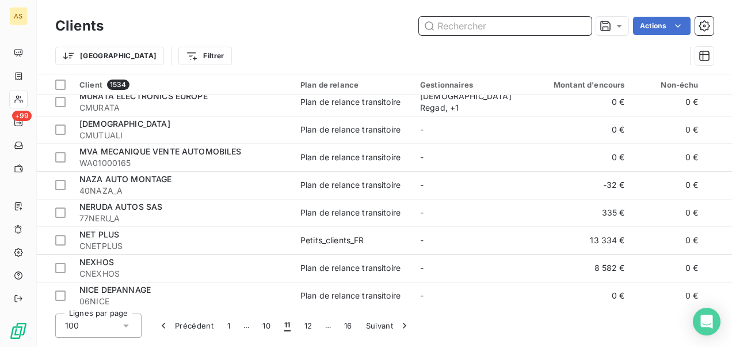
click at [438, 25] on input "text" at bounding box center [505, 26] width 173 height 18
paste input "CMESUREP"
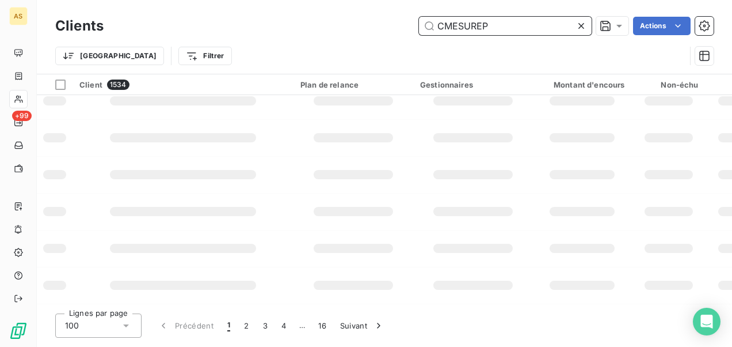
scroll to position [0, 0]
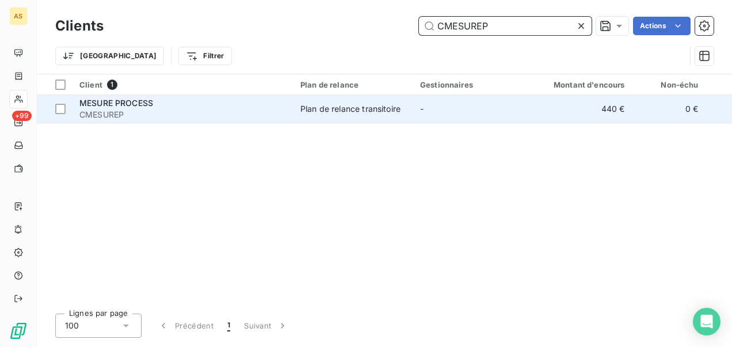
type input "CMESUREP"
click at [355, 116] on td "Plan de relance transitoire" at bounding box center [354, 109] width 120 height 28
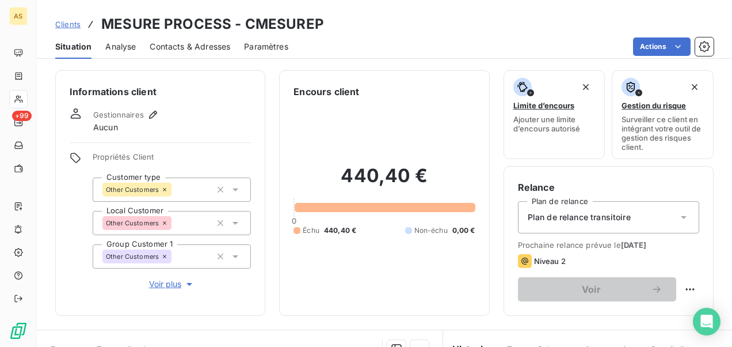
click at [186, 50] on span "Contacts & Adresses" at bounding box center [190, 47] width 81 height 12
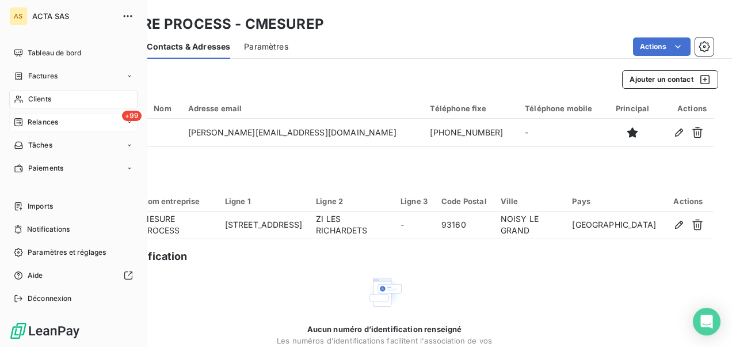
click at [70, 119] on div "+99 Relances" at bounding box center [73, 122] width 128 height 18
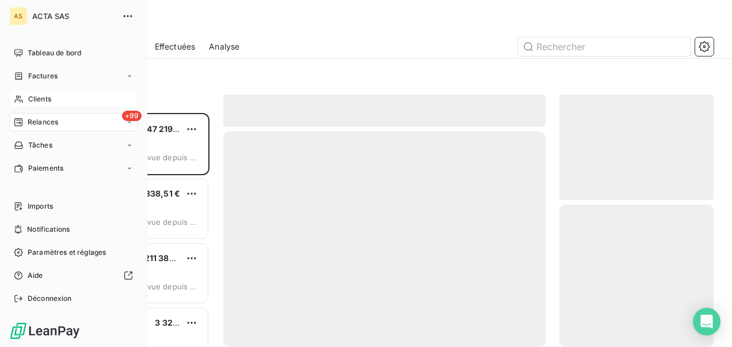
scroll to position [225, 145]
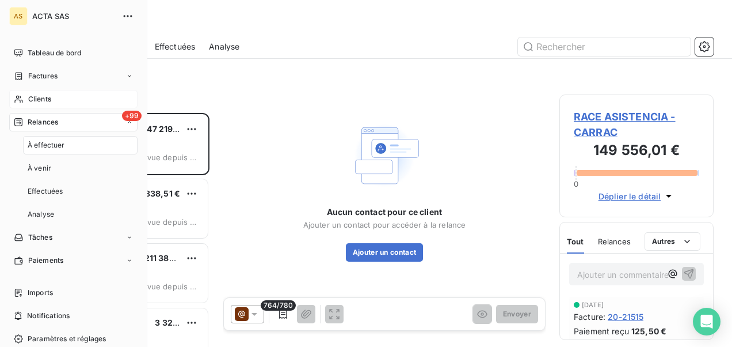
click at [77, 144] on div "À effectuer" at bounding box center [80, 145] width 115 height 18
click at [77, 191] on div "Effectuées" at bounding box center [80, 191] width 115 height 18
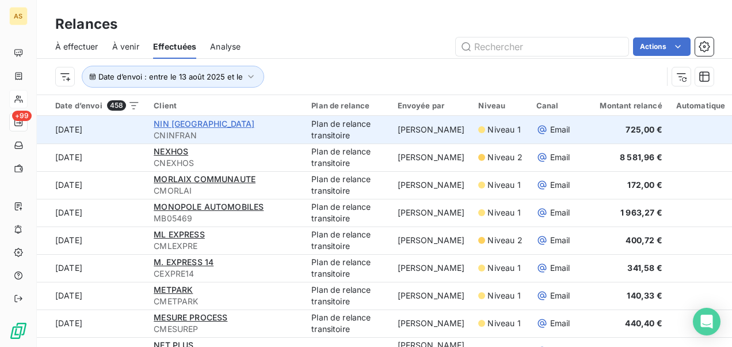
click at [162, 123] on span "NIN [GEOGRAPHIC_DATA]" at bounding box center [204, 124] width 101 height 10
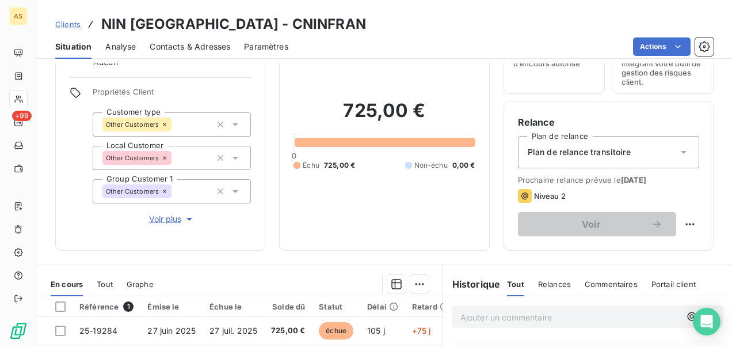
scroll to position [269, 0]
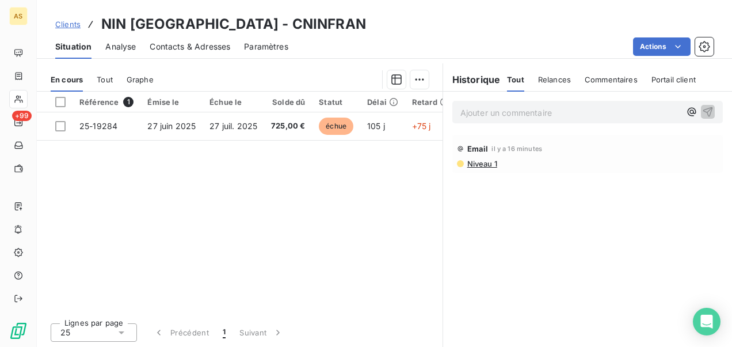
click at [69, 24] on span "Clients" at bounding box center [67, 24] width 25 height 9
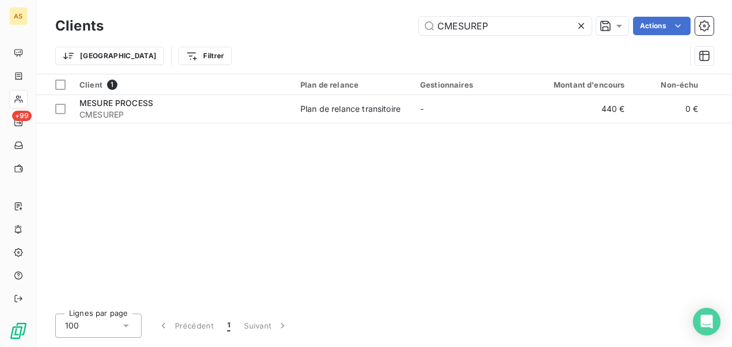
click at [581, 25] on icon at bounding box center [582, 26] width 6 height 6
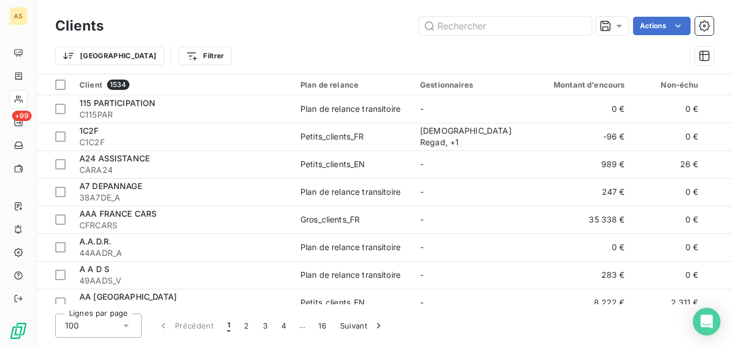
click at [303, 330] on span "…" at bounding box center [302, 325] width 18 height 18
click at [375, 319] on icon "button" at bounding box center [379, 325] width 12 height 12
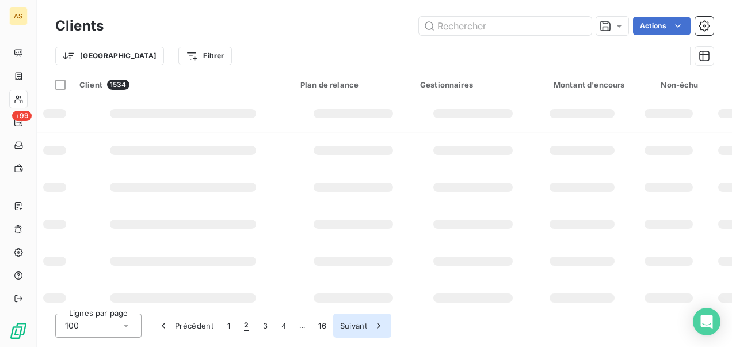
click at [375, 319] on icon "button" at bounding box center [379, 325] width 12 height 12
click at [375, 319] on button "Suivant" at bounding box center [381, 325] width 58 height 24
click at [375, 319] on button "Suivant" at bounding box center [380, 325] width 58 height 24
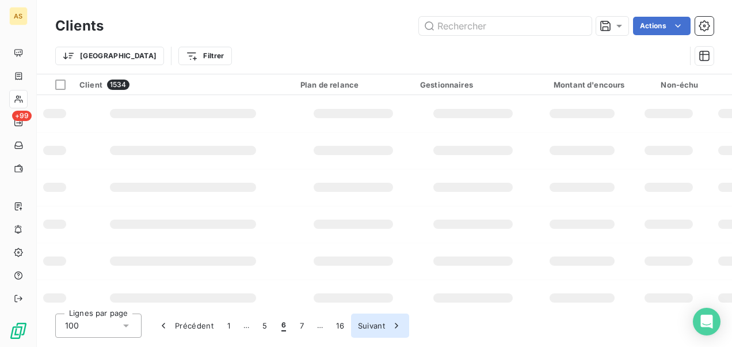
click at [375, 320] on button "Suivant" at bounding box center [380, 325] width 58 height 24
click at [375, 320] on button "Suivant" at bounding box center [384, 325] width 58 height 24
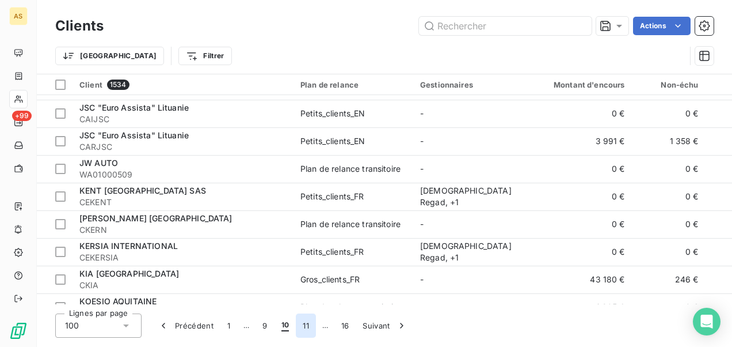
click at [300, 326] on button "11" at bounding box center [306, 325] width 20 height 24
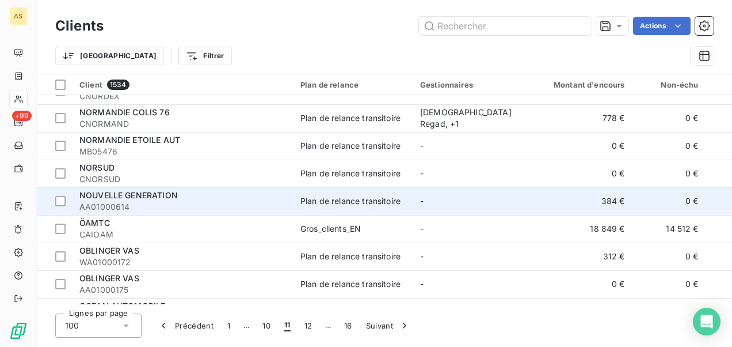
scroll to position [1727, 0]
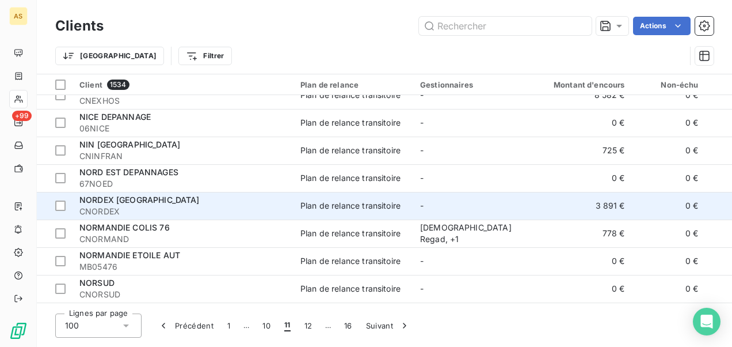
click at [370, 204] on div "Plan de relance transitoire" at bounding box center [350, 206] width 100 height 12
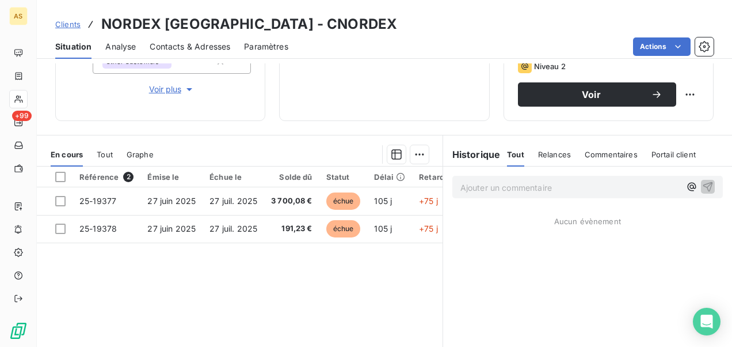
scroll to position [106, 0]
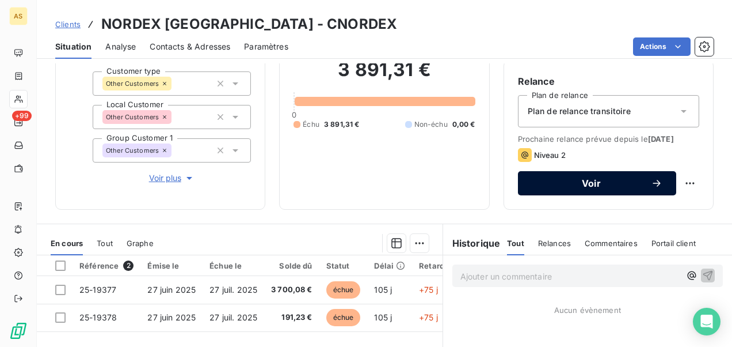
click at [522, 188] on button "Voir" at bounding box center [597, 183] width 158 height 24
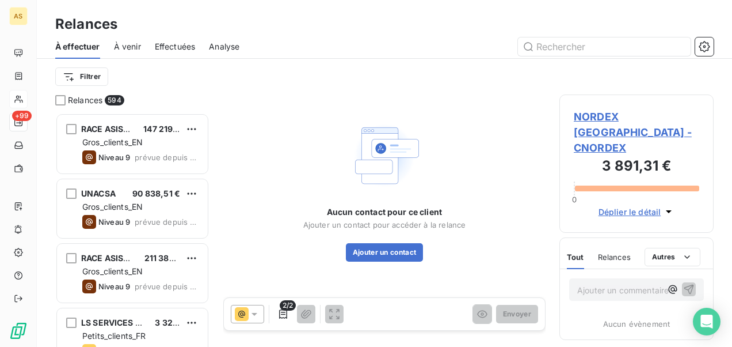
scroll to position [225, 145]
click at [253, 316] on icon at bounding box center [255, 314] width 12 height 12
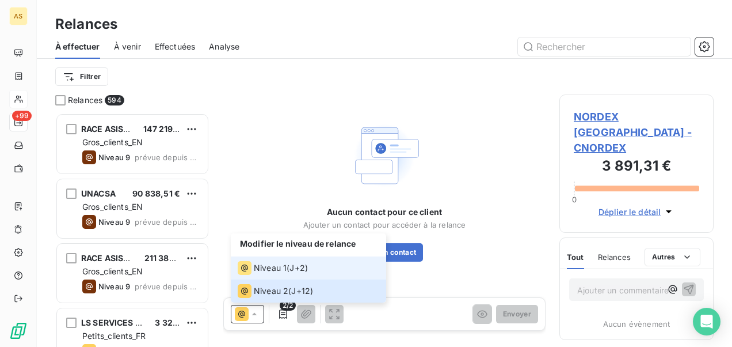
click at [266, 266] on span "Niveau 1" at bounding box center [270, 268] width 33 height 12
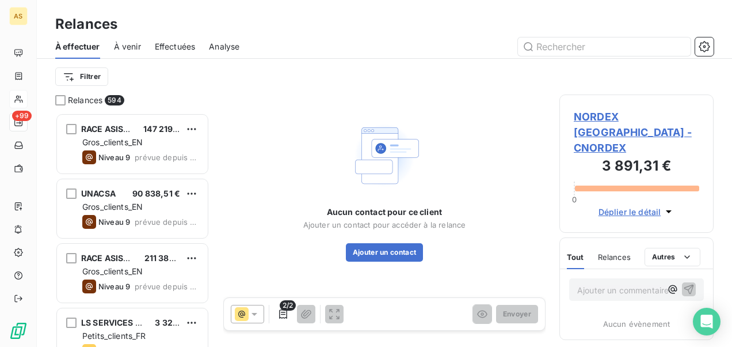
click at [620, 115] on span "NORDEX [GEOGRAPHIC_DATA] - CNORDEX" at bounding box center [636, 132] width 125 height 47
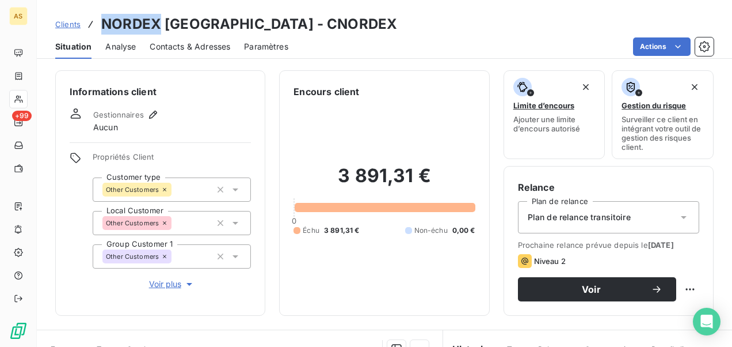
drag, startPoint x: 161, startPoint y: 22, endPoint x: 104, endPoint y: 26, distance: 57.1
click at [104, 26] on h3 "NORDEX [GEOGRAPHIC_DATA] - CNORDEX" at bounding box center [249, 24] width 296 height 21
copy h3 "NORDEX"
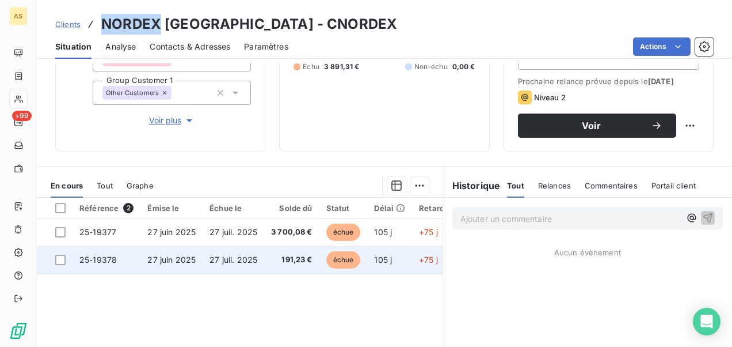
scroll to position [106, 0]
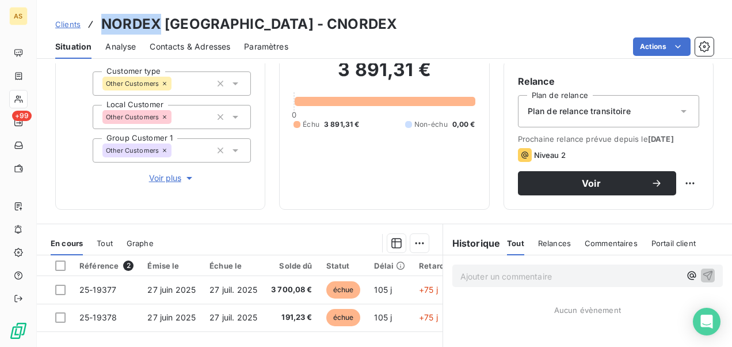
click at [200, 44] on span "Contacts & Adresses" at bounding box center [190, 47] width 81 height 12
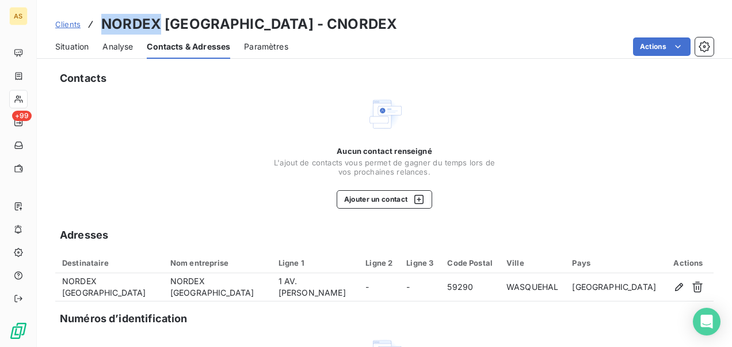
click at [66, 24] on span "Clients" at bounding box center [67, 24] width 25 height 9
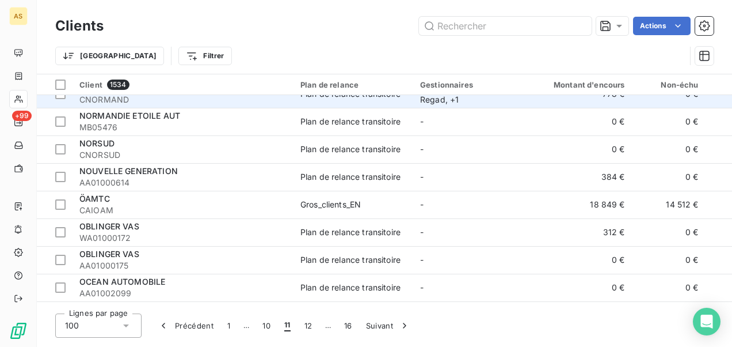
scroll to position [1868, 0]
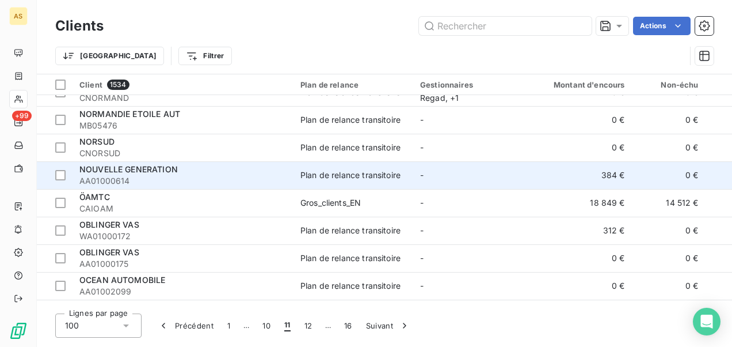
click at [174, 170] on span "NOUVELLE GENERATION" at bounding box center [128, 169] width 98 height 10
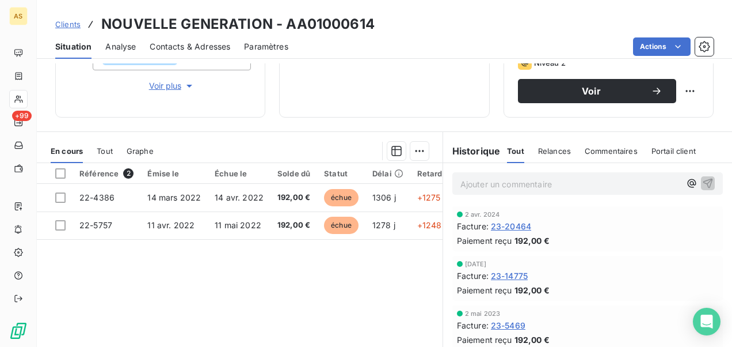
scroll to position [230, 0]
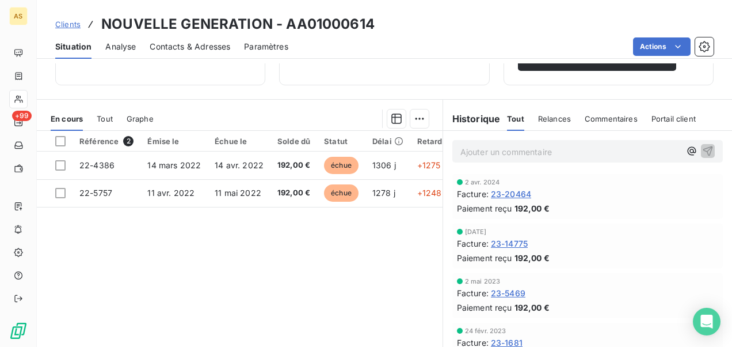
click at [58, 22] on span "Clients" at bounding box center [67, 24] width 25 height 9
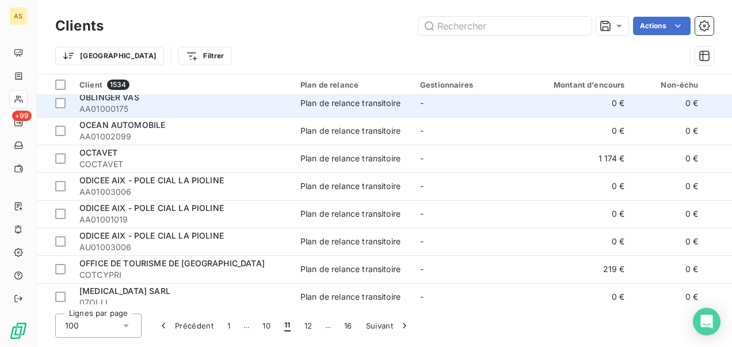
scroll to position [2072, 0]
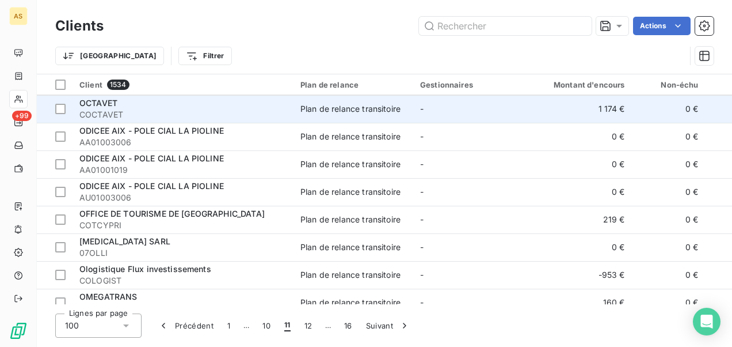
click at [295, 109] on td "Plan de relance transitoire" at bounding box center [354, 109] width 120 height 28
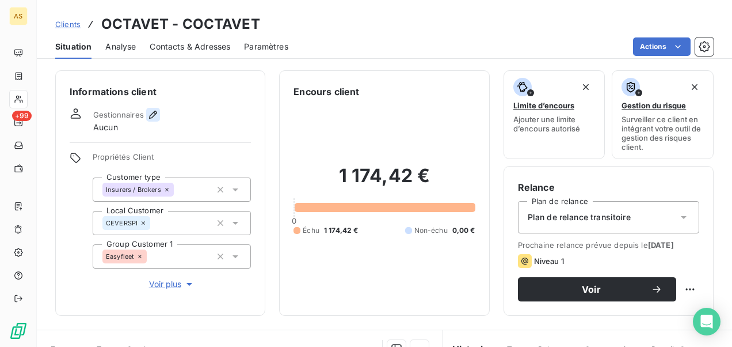
click at [151, 109] on icon "button" at bounding box center [153, 115] width 12 height 12
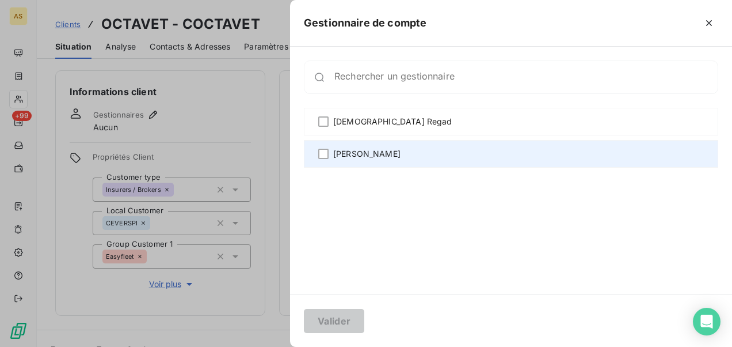
click at [330, 153] on div "[PERSON_NAME]" at bounding box center [511, 154] width 414 height 28
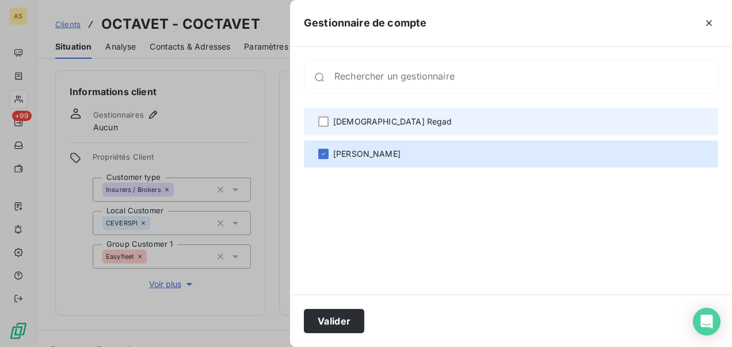
click at [330, 118] on div "[DEMOGRAPHIC_DATA] Regad" at bounding box center [511, 122] width 414 height 28
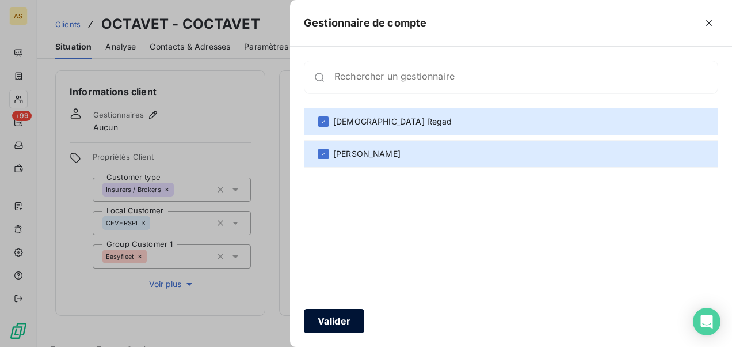
click at [344, 315] on button "Valider" at bounding box center [334, 321] width 60 height 24
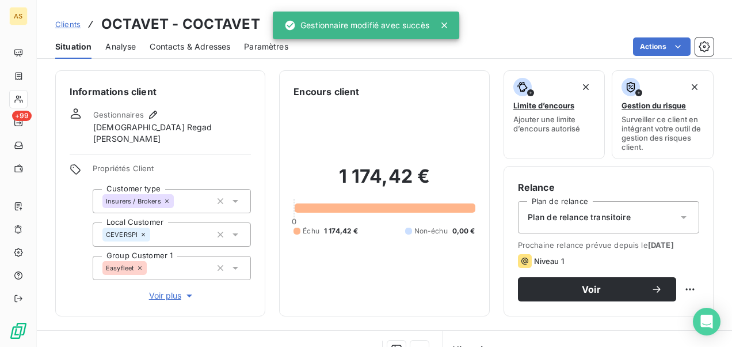
click at [62, 28] on span "Clients" at bounding box center [67, 24] width 25 height 9
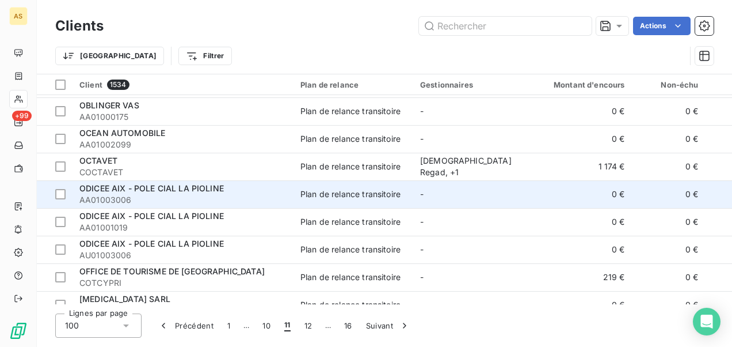
scroll to position [2072, 0]
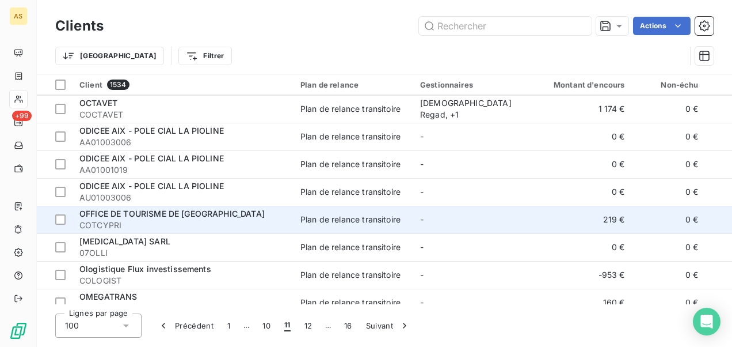
click at [295, 225] on td "Plan de relance transitoire" at bounding box center [354, 220] width 120 height 28
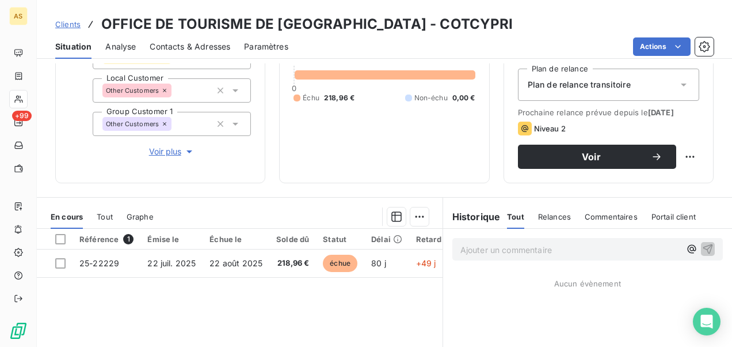
scroll to position [173, 0]
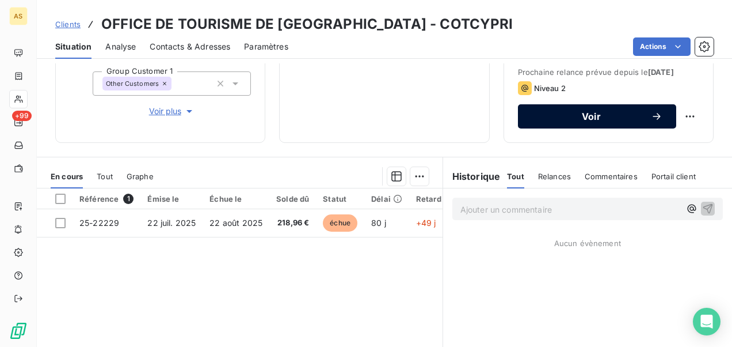
click at [534, 128] on button "Voir" at bounding box center [597, 116] width 158 height 24
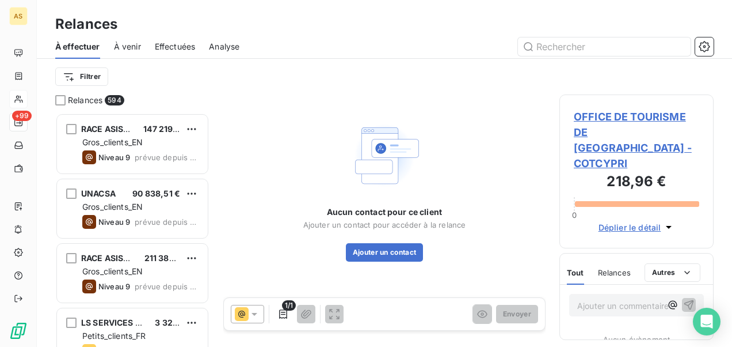
scroll to position [225, 145]
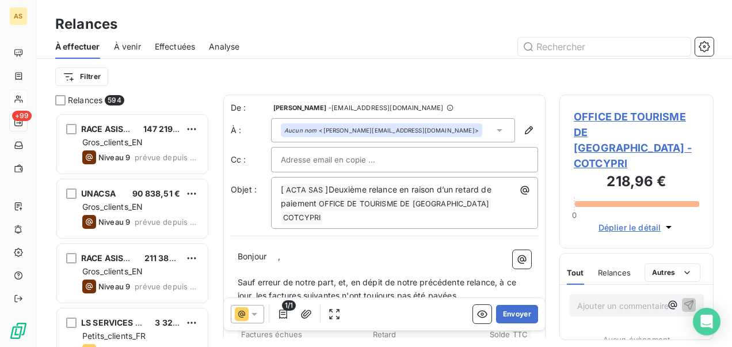
drag, startPoint x: 257, startPoint y: 315, endPoint x: 256, endPoint y: 305, distance: 10.4
click at [256, 314] on icon at bounding box center [255, 314] width 12 height 12
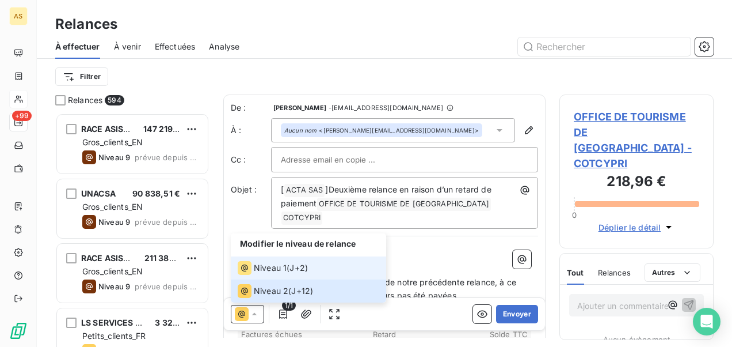
click at [273, 264] on span "Niveau 1" at bounding box center [270, 268] width 33 height 12
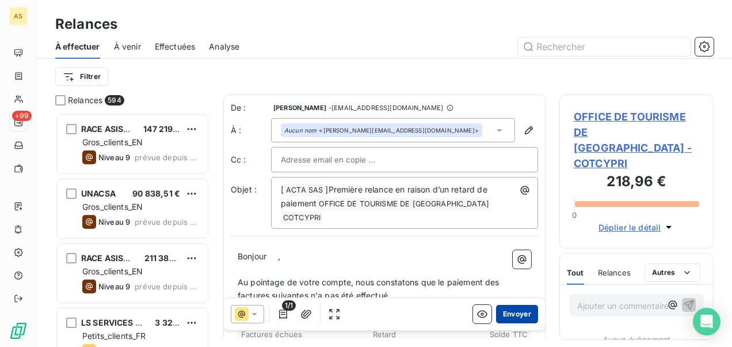
click at [515, 312] on button "Envoyer" at bounding box center [517, 314] width 42 height 18
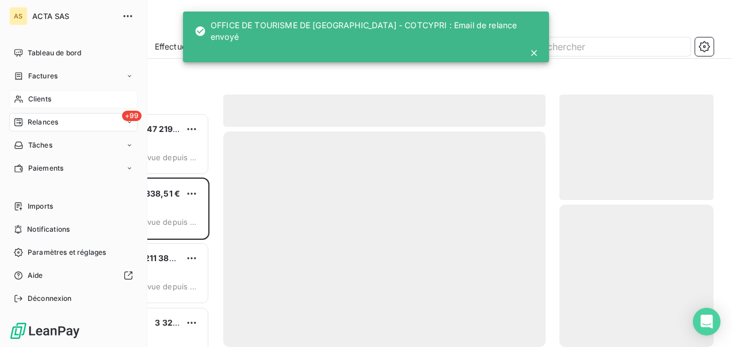
click at [41, 100] on span "Clients" at bounding box center [39, 99] width 23 height 10
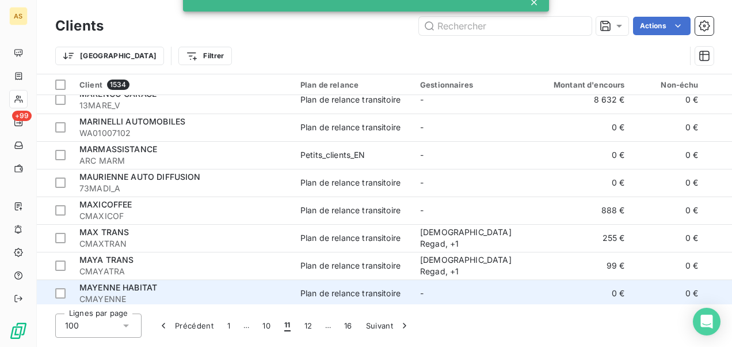
scroll to position [345, 0]
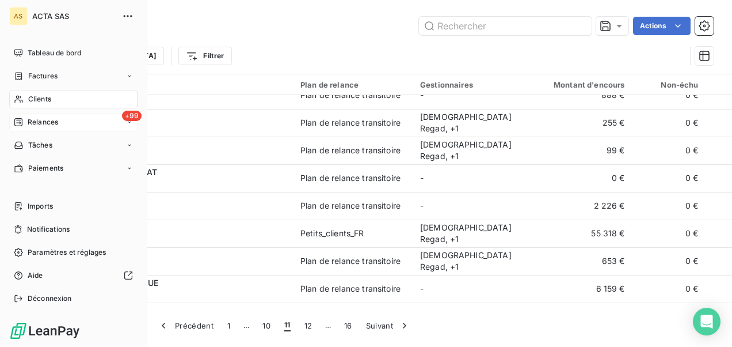
click at [45, 119] on span "Relances" at bounding box center [43, 122] width 31 height 10
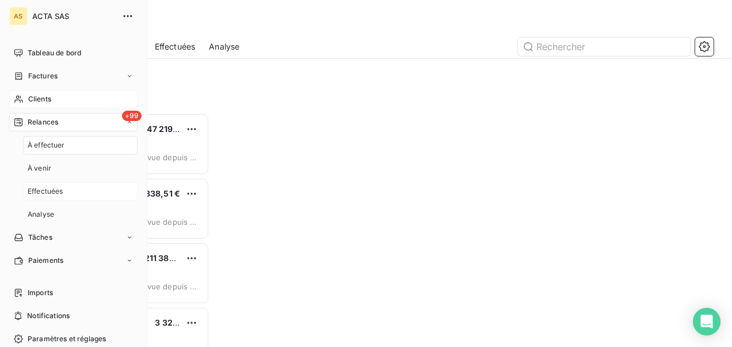
scroll to position [225, 145]
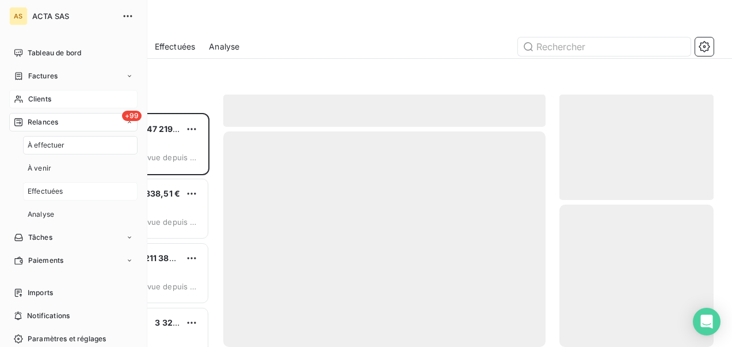
click at [55, 200] on div "Effectuées" at bounding box center [80, 191] width 115 height 18
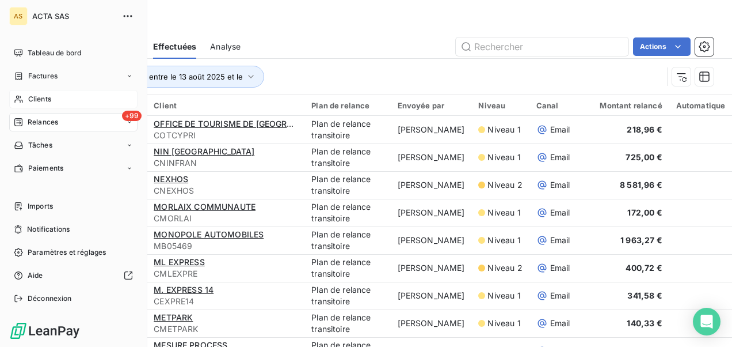
click at [60, 97] on div "Clients" at bounding box center [73, 99] width 128 height 18
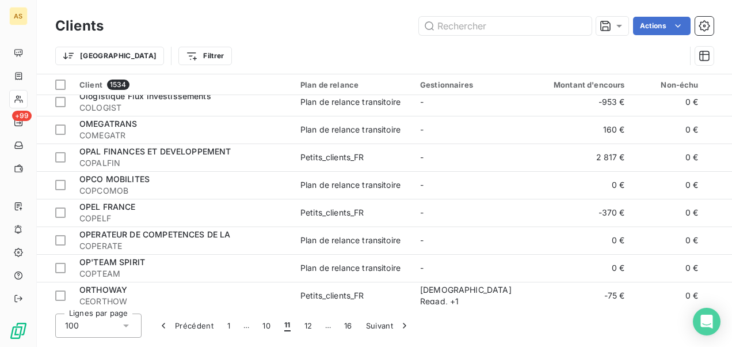
scroll to position [2188, 0]
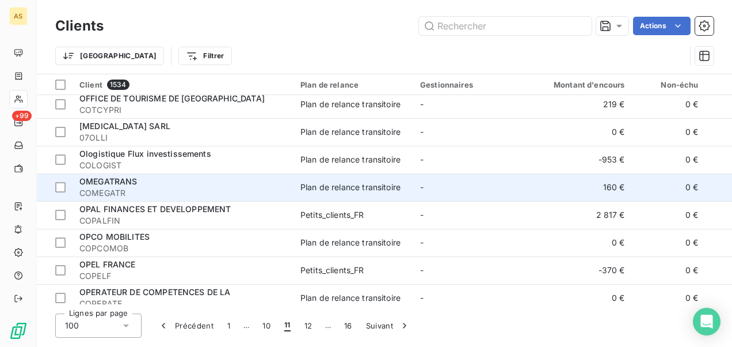
click at [416, 183] on td "-" at bounding box center [473, 187] width 120 height 28
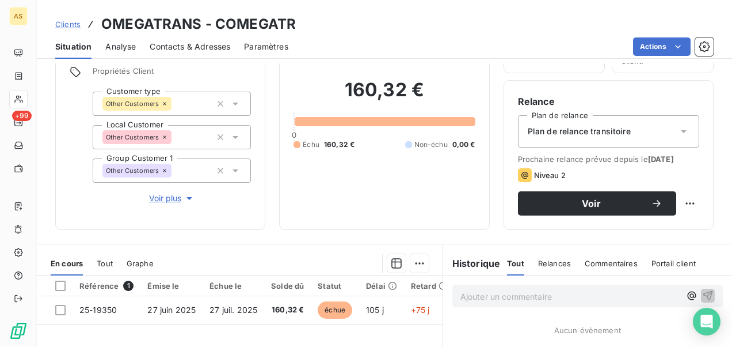
scroll to position [230, 0]
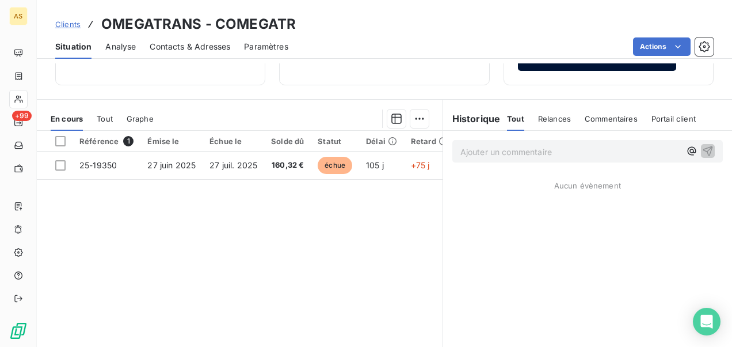
click at [523, 71] on button "Voir" at bounding box center [597, 59] width 158 height 24
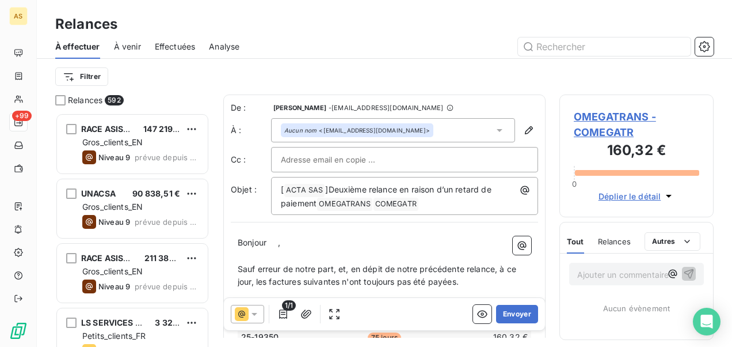
scroll to position [225, 145]
drag, startPoint x: 257, startPoint y: 319, endPoint x: 252, endPoint y: 303, distance: 16.8
click at [253, 307] on div at bounding box center [247, 314] width 33 height 18
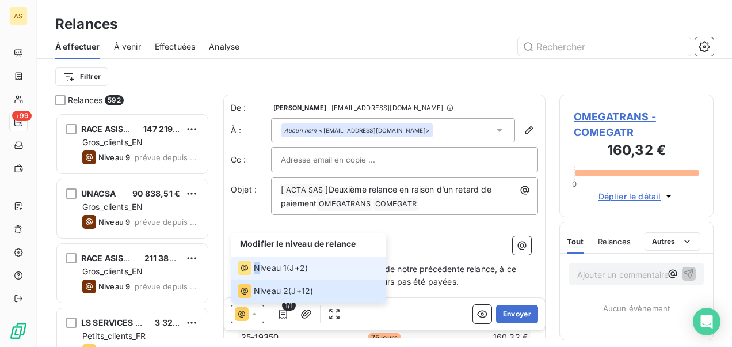
drag, startPoint x: 256, startPoint y: 269, endPoint x: 279, endPoint y: 268, distance: 23.6
click at [279, 268] on span "Niveau 1" at bounding box center [270, 268] width 33 height 12
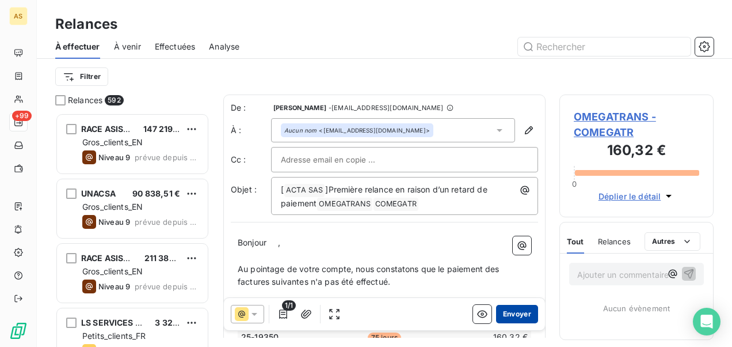
click at [507, 305] on button "Envoyer" at bounding box center [517, 314] width 42 height 18
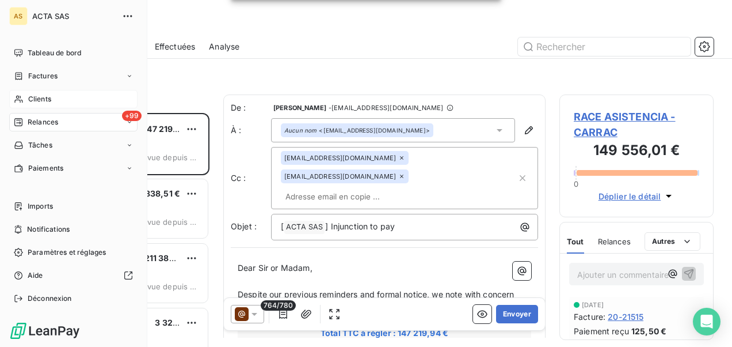
drag, startPoint x: 66, startPoint y: 102, endPoint x: 69, endPoint y: 94, distance: 8.2
click at [69, 94] on div "Clients" at bounding box center [73, 99] width 128 height 18
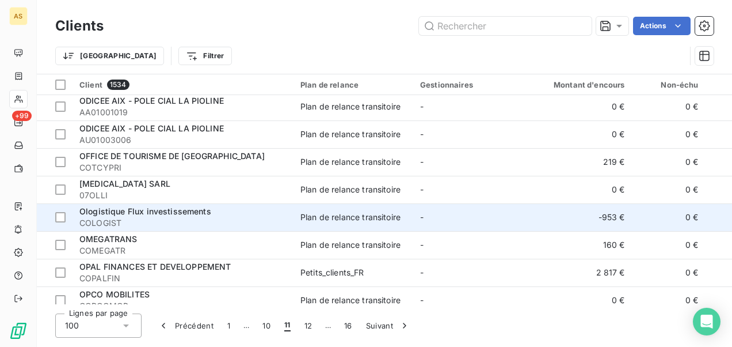
scroll to position [2188, 0]
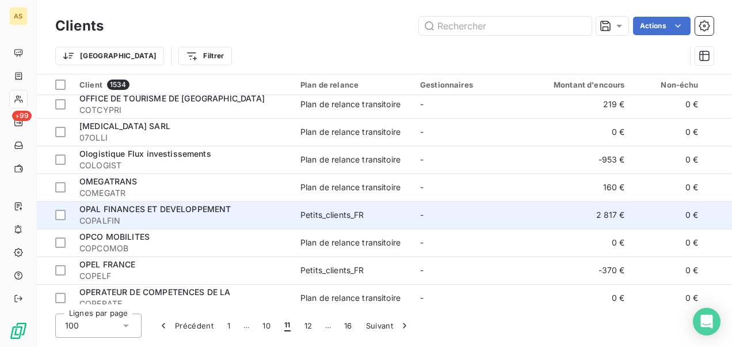
click at [130, 204] on span "OPAL FINANCES ET DEVELOPPEMENT" at bounding box center [155, 209] width 152 height 10
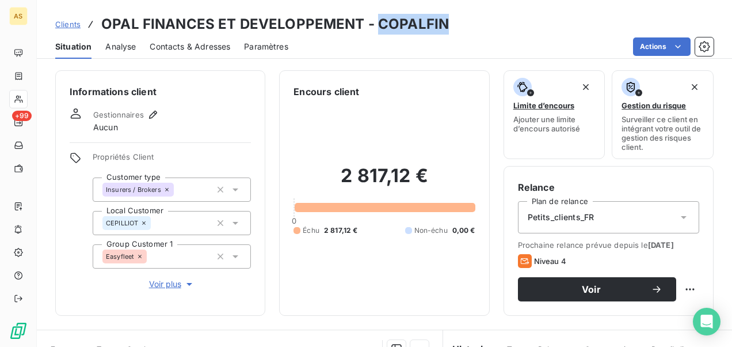
drag, startPoint x: 448, startPoint y: 21, endPoint x: 376, endPoint y: 34, distance: 73.2
click at [376, 34] on div "Clients OPAL FINANCES ET DEVELOPPEMENT - COPALFIN" at bounding box center [384, 24] width 695 height 21
drag, startPoint x: 376, startPoint y: 34, endPoint x: 379, endPoint y: 28, distance: 7.0
copy h3 "COPALFIN"
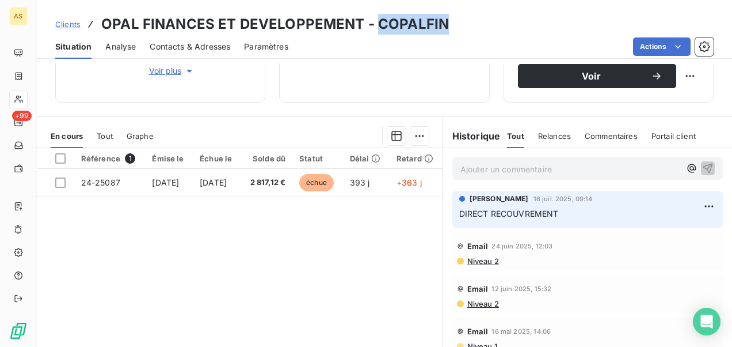
scroll to position [163, 0]
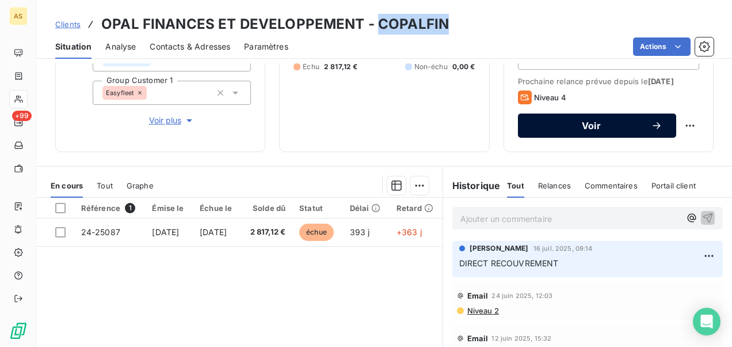
click at [545, 130] on span "Voir" at bounding box center [591, 125] width 119 height 9
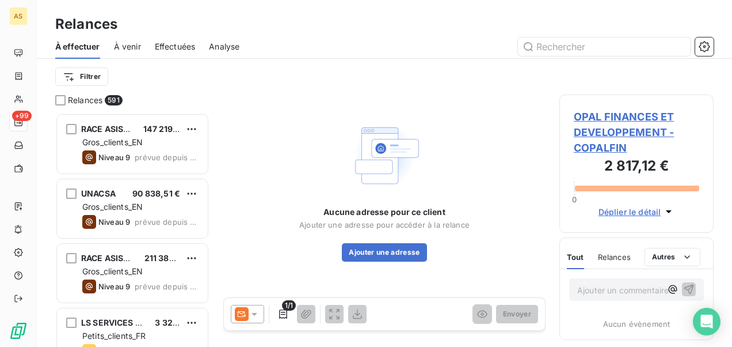
scroll to position [225, 145]
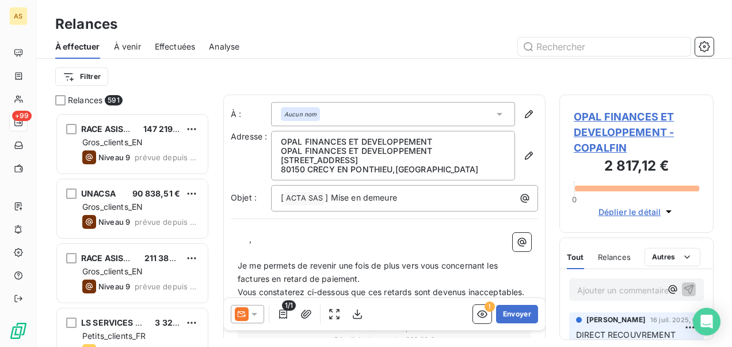
drag, startPoint x: 249, startPoint y: 312, endPoint x: 249, endPoint y: 305, distance: 6.9
click at [249, 311] on icon at bounding box center [255, 314] width 12 height 12
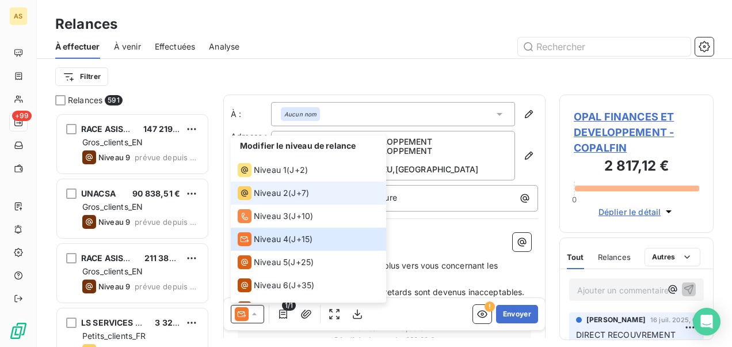
click at [275, 192] on span "Niveau 2" at bounding box center [271, 193] width 35 height 12
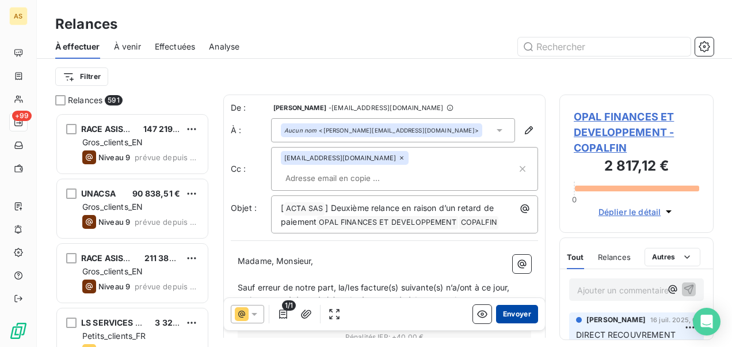
click at [517, 310] on button "Envoyer" at bounding box center [517, 314] width 42 height 18
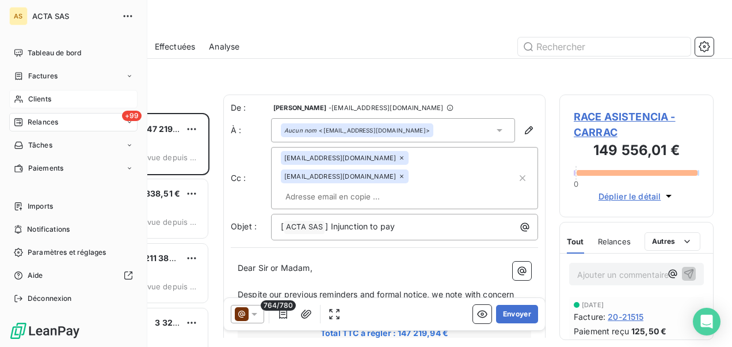
click at [62, 98] on div "Clients" at bounding box center [73, 99] width 128 height 18
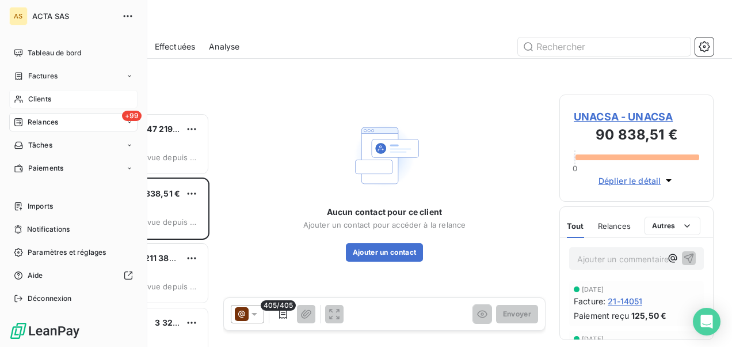
click at [44, 104] on div "Clients" at bounding box center [73, 99] width 128 height 18
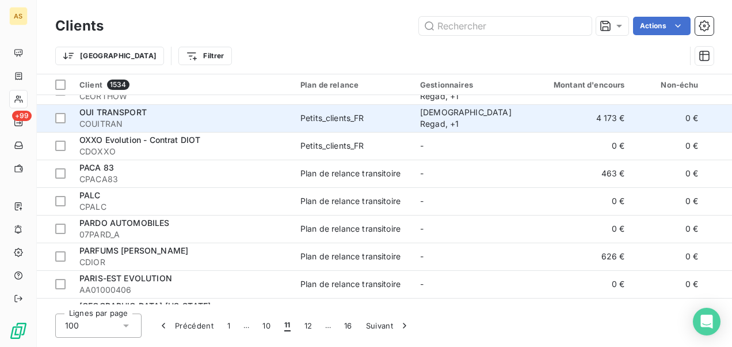
scroll to position [2475, 0]
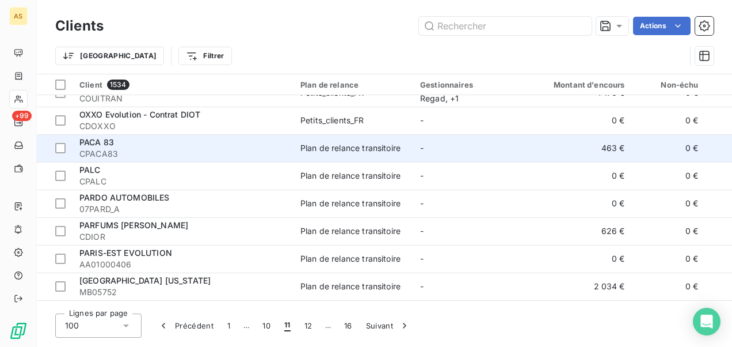
click at [279, 146] on div "PACA 83" at bounding box center [182, 142] width 207 height 12
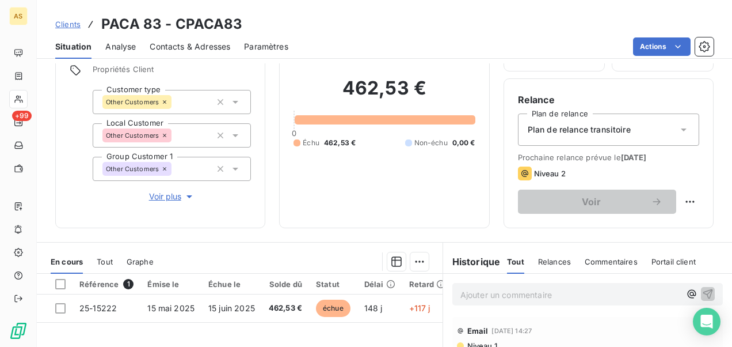
scroll to position [173, 0]
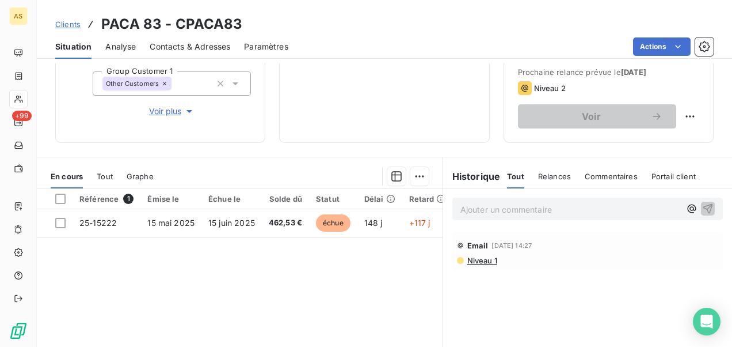
click at [481, 258] on span "Niveau 1" at bounding box center [481, 260] width 31 height 9
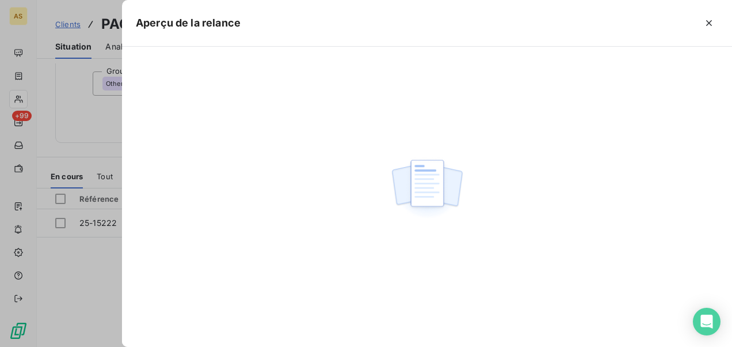
click at [84, 280] on div at bounding box center [366, 173] width 732 height 347
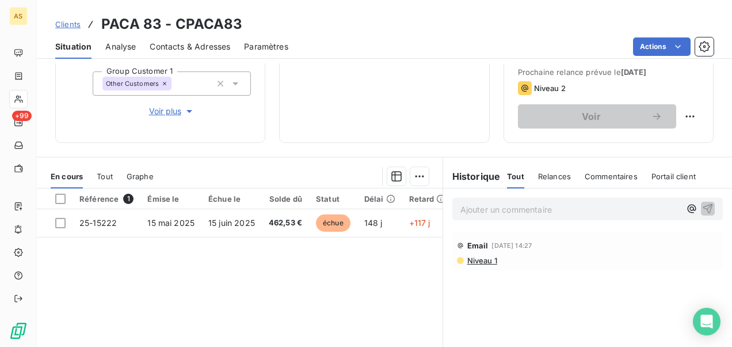
click at [478, 264] on span "Niveau 1" at bounding box center [481, 260] width 31 height 9
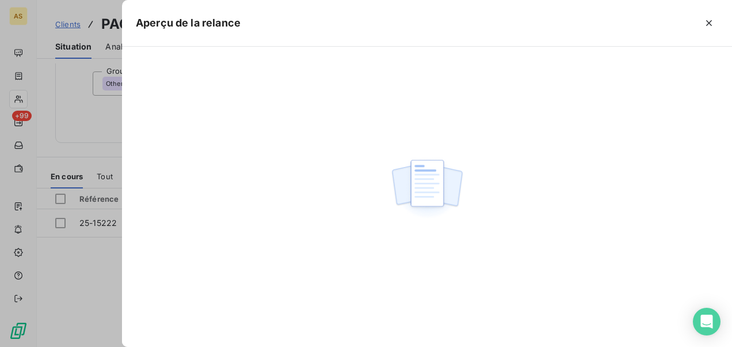
click at [60, 155] on div at bounding box center [366, 173] width 732 height 347
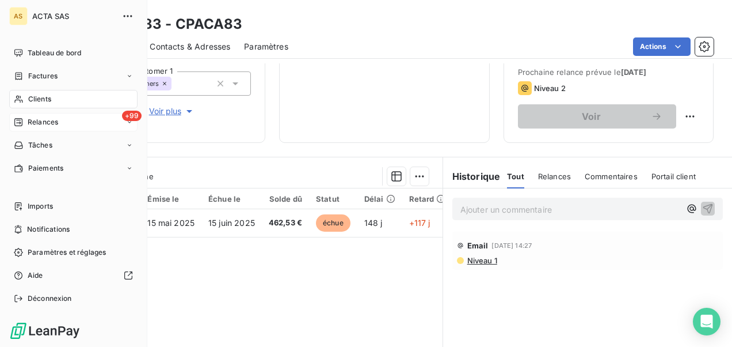
click at [50, 124] on span "Relances" at bounding box center [43, 122] width 31 height 10
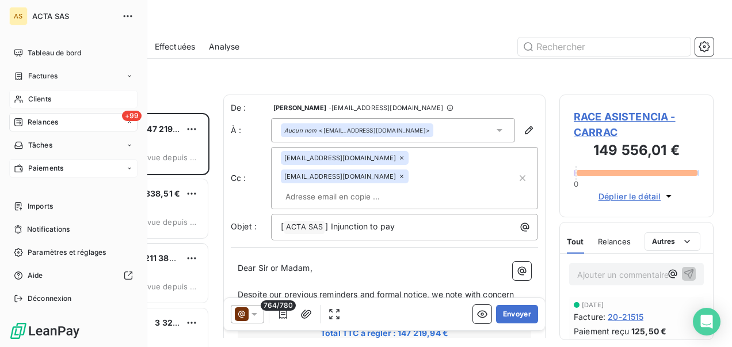
scroll to position [225, 145]
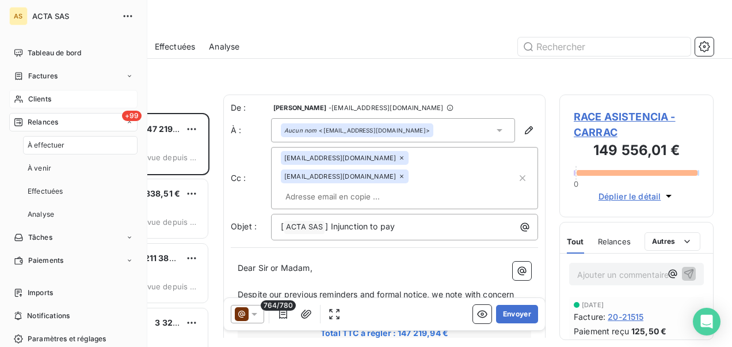
click at [68, 149] on div "À effectuer" at bounding box center [80, 145] width 115 height 18
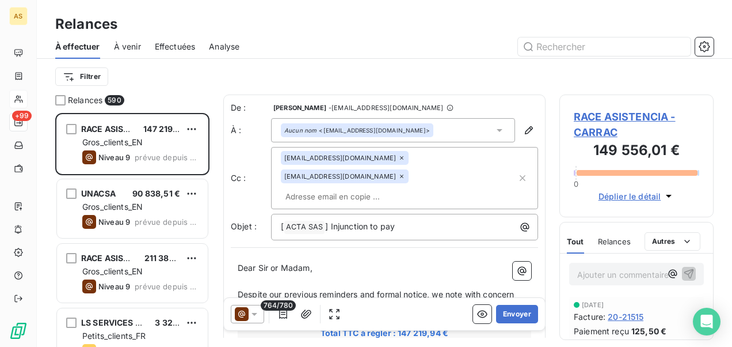
drag, startPoint x: 174, startPoint y: 48, endPoint x: 187, endPoint y: 44, distance: 14.0
click at [175, 48] on span "Effectuées" at bounding box center [175, 47] width 41 height 12
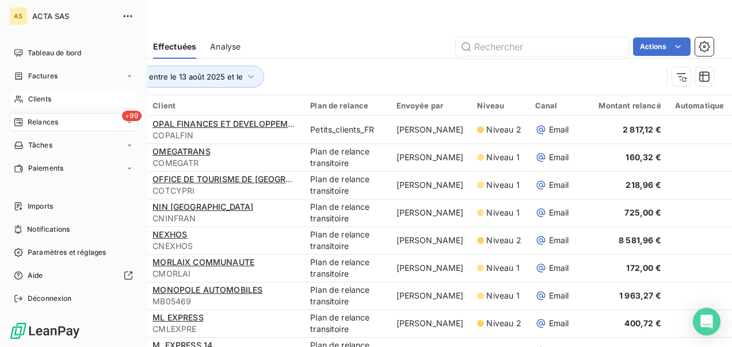
click at [50, 100] on span "Clients" at bounding box center [39, 99] width 23 height 10
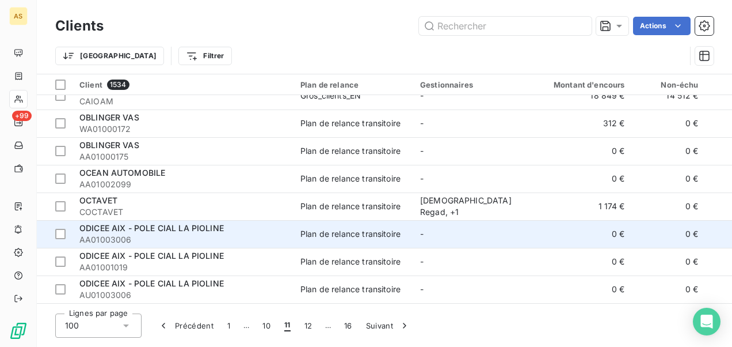
scroll to position [1957, 0]
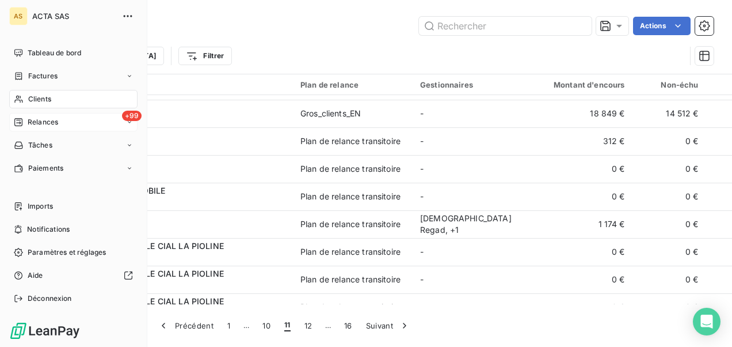
click at [41, 119] on span "Relances" at bounding box center [43, 122] width 31 height 10
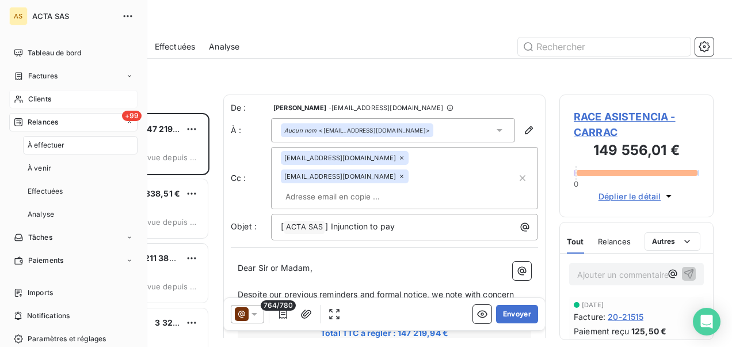
scroll to position [225, 145]
click at [82, 189] on div "Effectuées" at bounding box center [80, 191] width 115 height 18
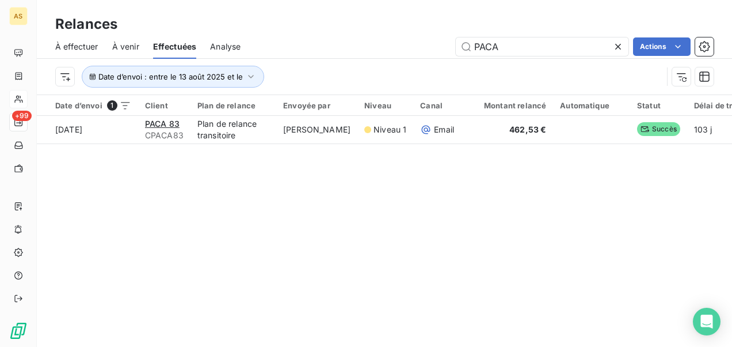
type input "PACA"
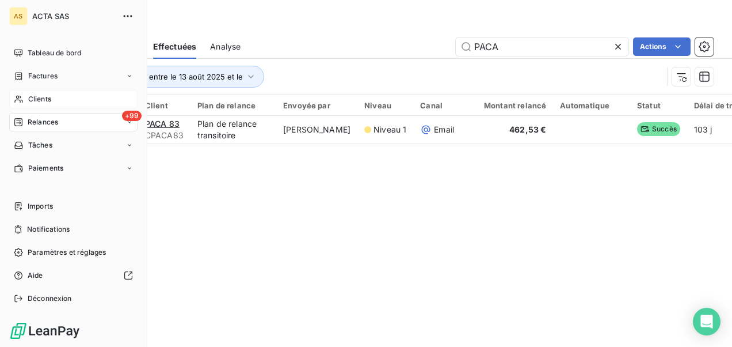
click at [29, 98] on span "Clients" at bounding box center [39, 99] width 23 height 10
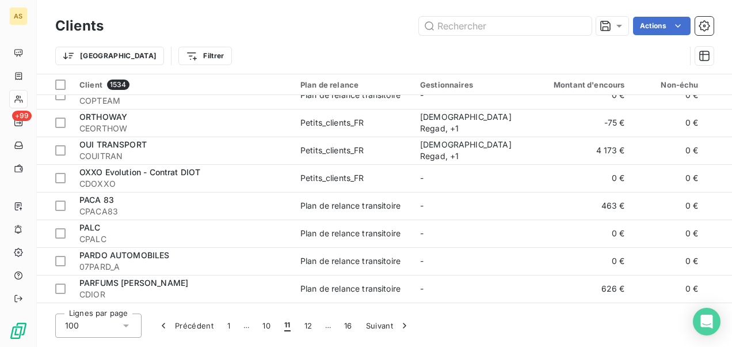
scroll to position [2475, 0]
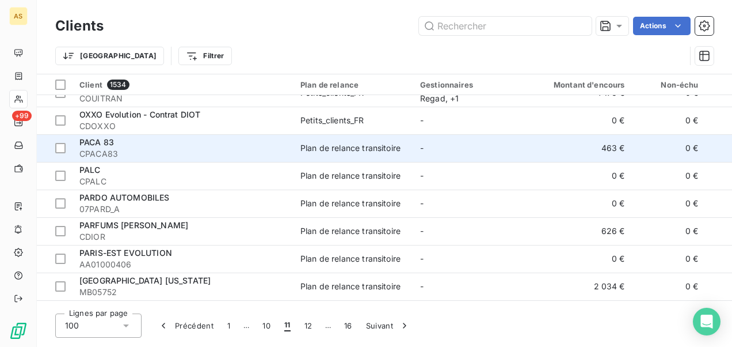
click at [254, 154] on span "CPACA83" at bounding box center [182, 154] width 207 height 12
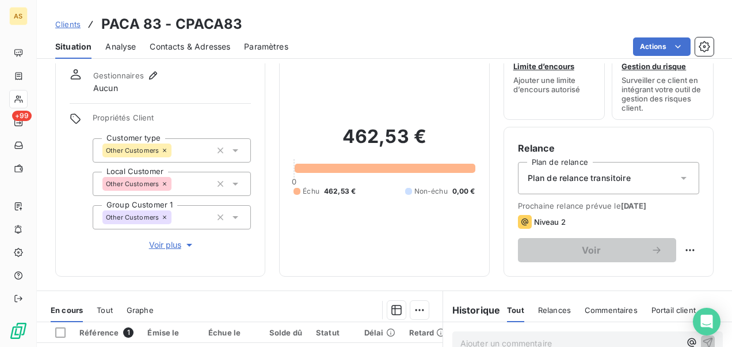
scroll to position [115, 0]
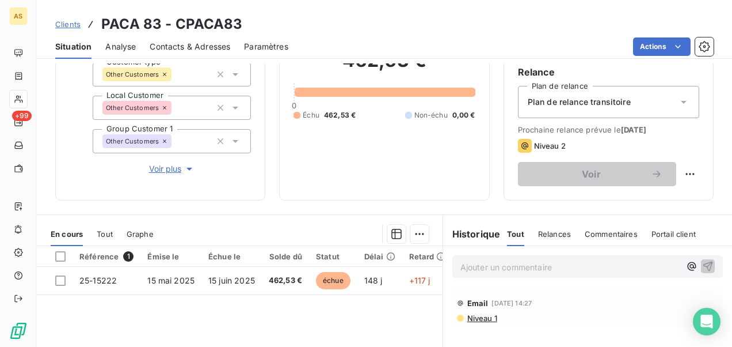
click at [470, 315] on span "Niveau 1" at bounding box center [481, 317] width 31 height 9
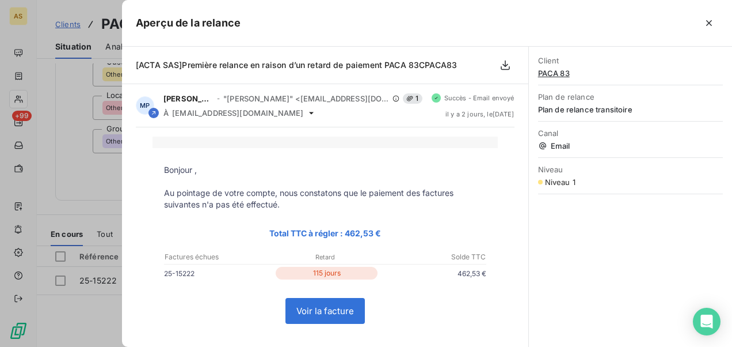
click at [67, 22] on div at bounding box center [366, 173] width 732 height 347
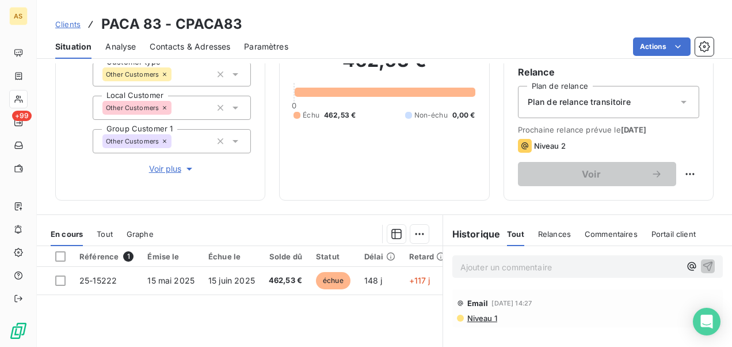
click at [67, 22] on span "Clients" at bounding box center [67, 24] width 25 height 9
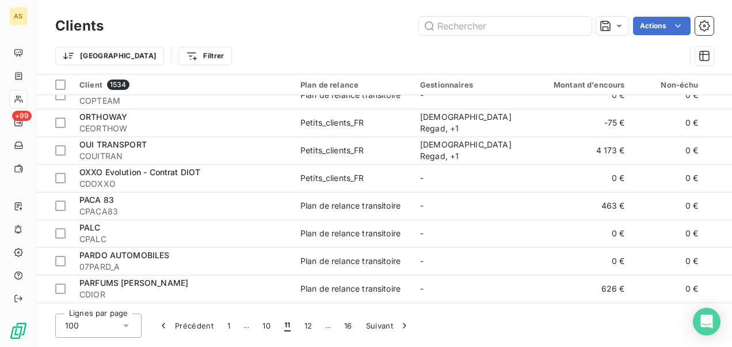
scroll to position [2444, 0]
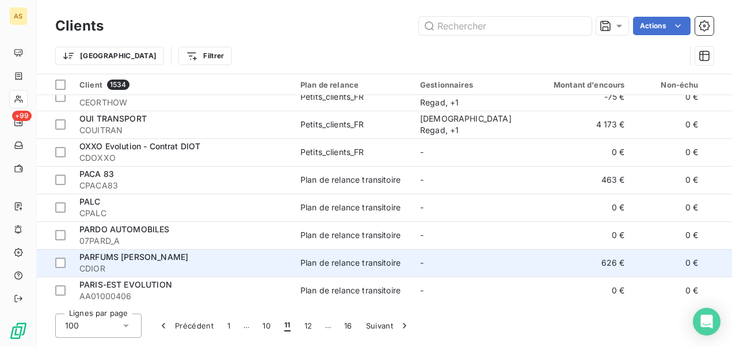
click at [197, 260] on div "PARFUMS [PERSON_NAME]" at bounding box center [182, 257] width 207 height 12
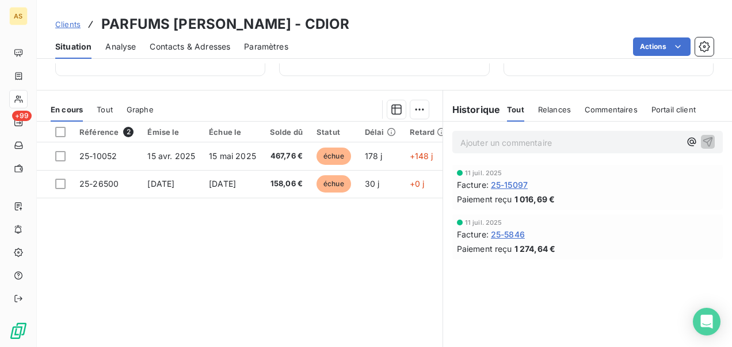
scroll to position [221, 0]
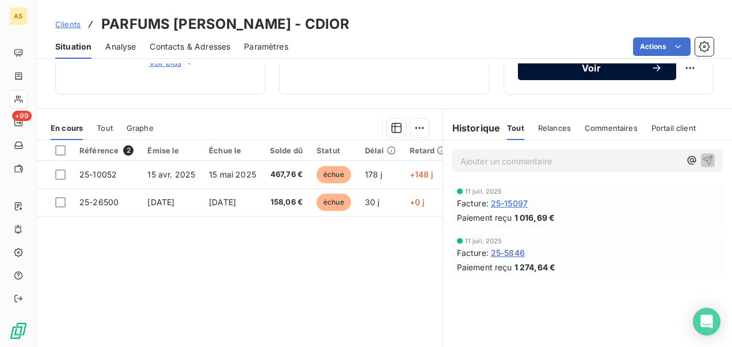
click at [576, 73] on span "Voir" at bounding box center [591, 67] width 119 height 9
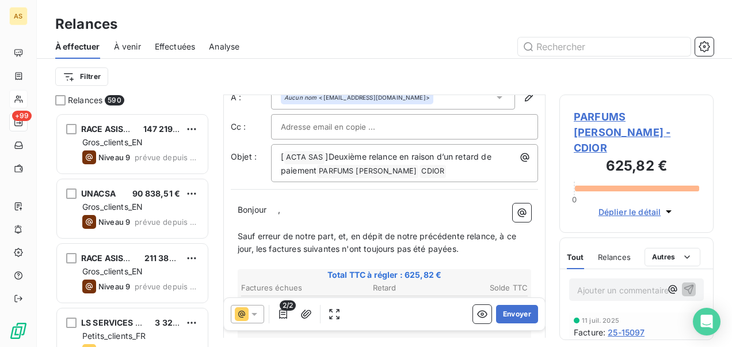
scroll to position [59, 0]
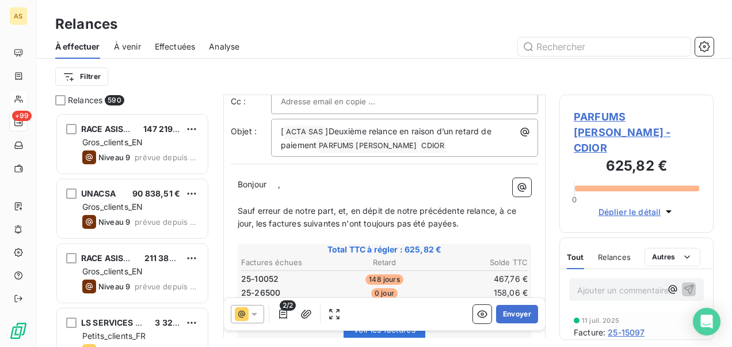
click at [260, 309] on div at bounding box center [247, 314] width 33 height 18
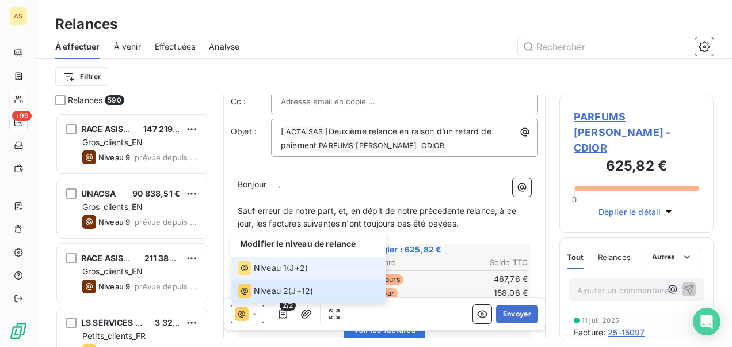
click at [274, 264] on span "Niveau 1" at bounding box center [270, 268] width 33 height 12
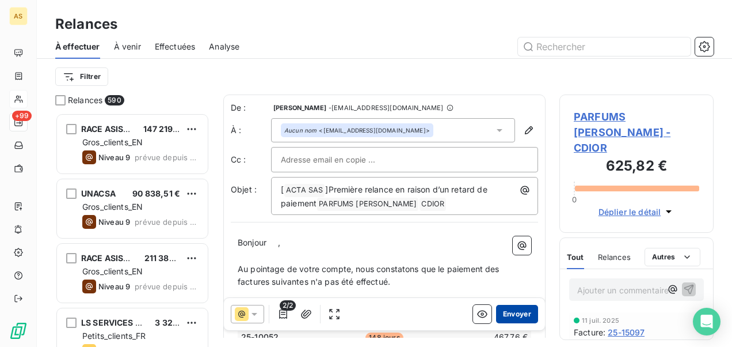
click at [515, 313] on button "Envoyer" at bounding box center [517, 314] width 42 height 18
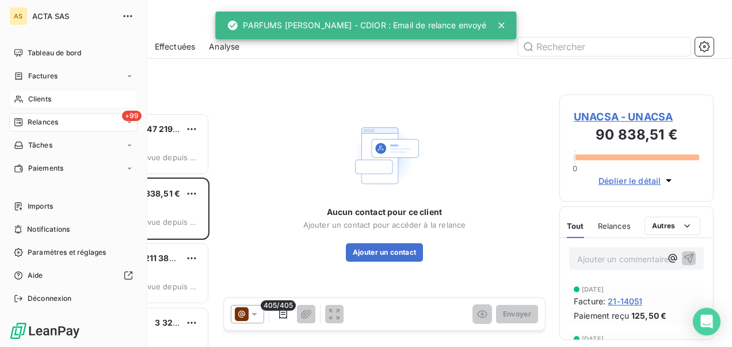
click at [39, 100] on span "Clients" at bounding box center [39, 99] width 23 height 10
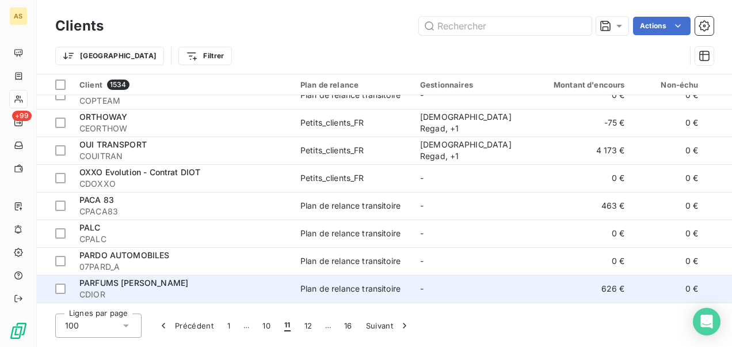
scroll to position [2559, 0]
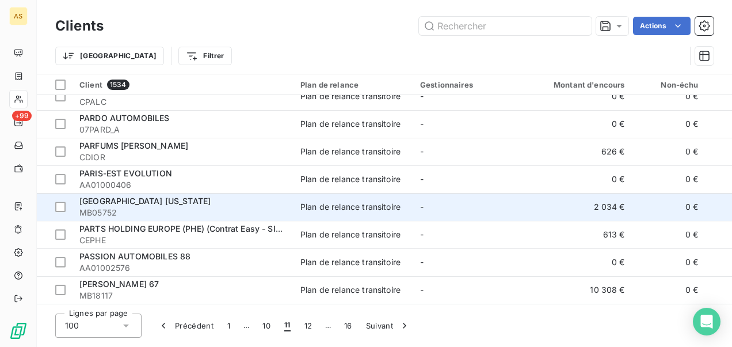
click at [201, 199] on div "[GEOGRAPHIC_DATA] [US_STATE]" at bounding box center [182, 201] width 207 height 12
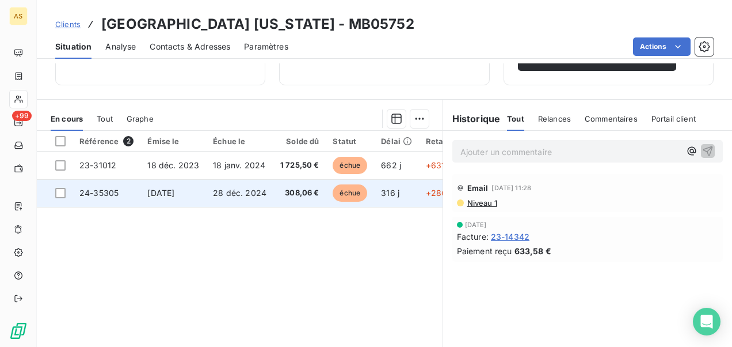
scroll to position [173, 0]
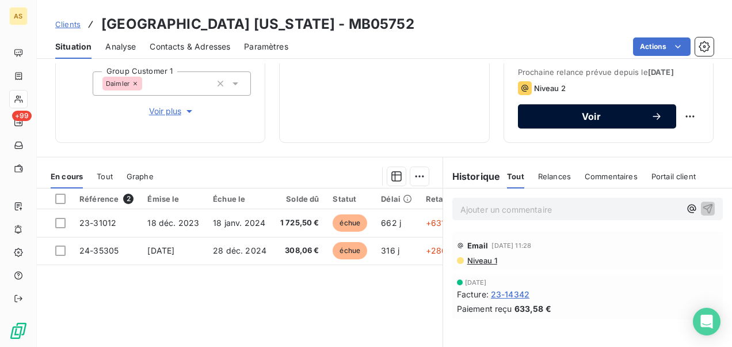
click at [534, 113] on span "Voir" at bounding box center [591, 116] width 119 height 9
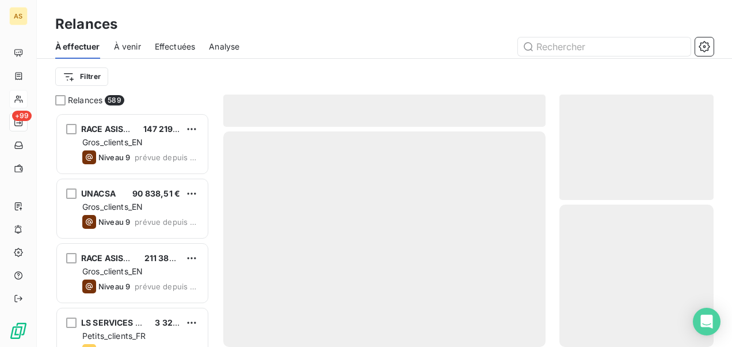
scroll to position [225, 145]
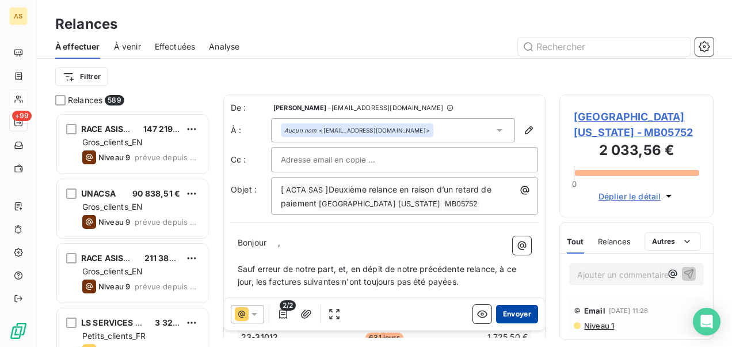
click at [516, 310] on button "Envoyer" at bounding box center [517, 314] width 42 height 18
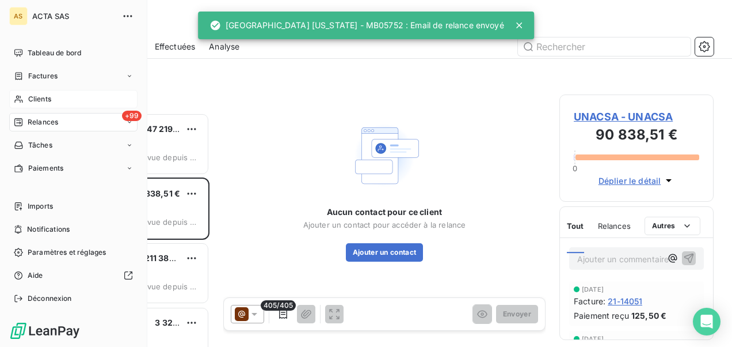
click at [45, 98] on span "Clients" at bounding box center [39, 99] width 23 height 10
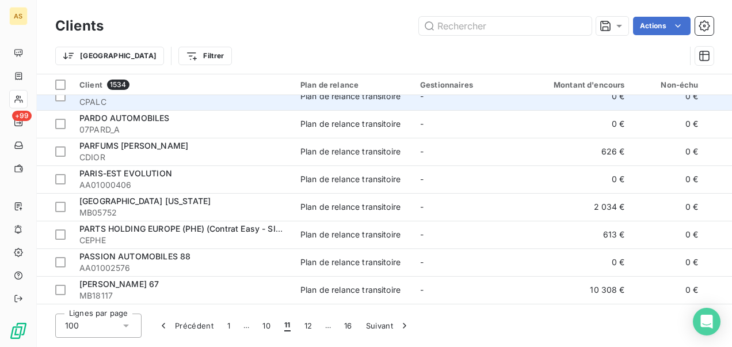
scroll to position [2559, 0]
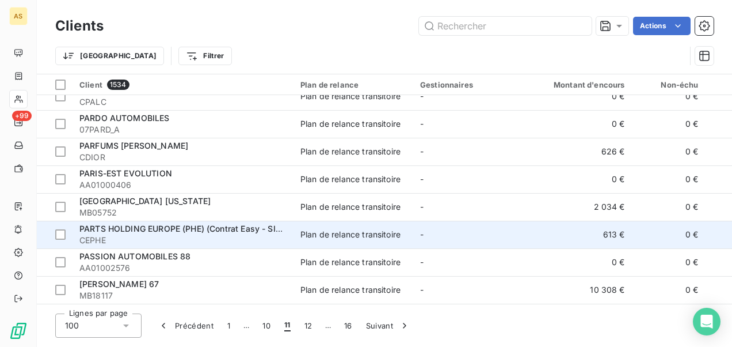
click at [191, 229] on div "PARTS HOLDING EUROPE (PHE) (Contrat Easy - SIACI)" at bounding box center [182, 229] width 207 height 12
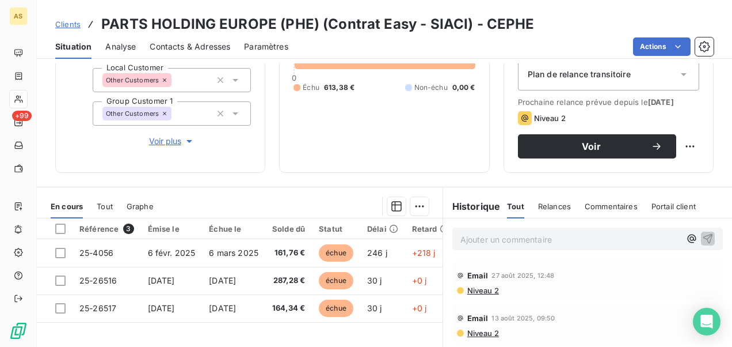
scroll to position [163, 0]
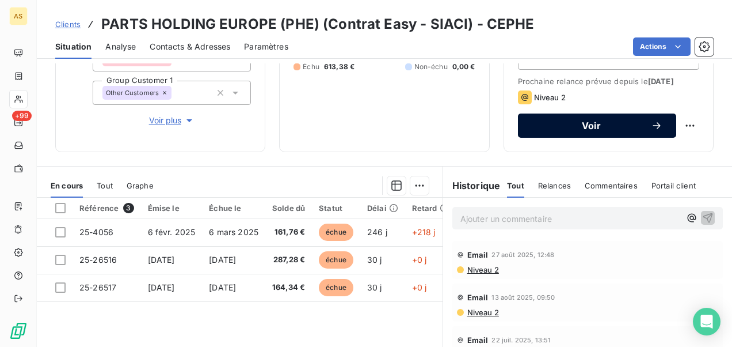
click at [573, 130] on span "Voir" at bounding box center [591, 125] width 119 height 9
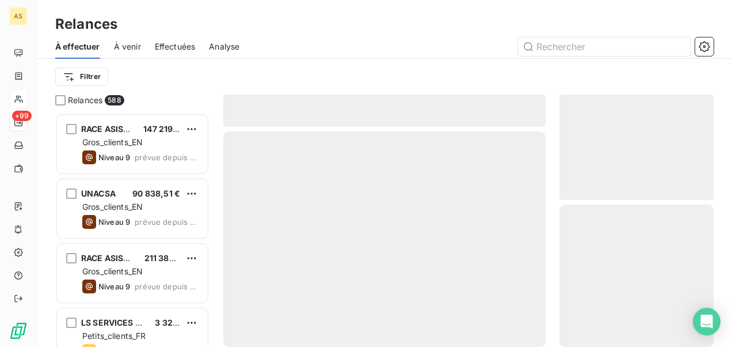
scroll to position [225, 145]
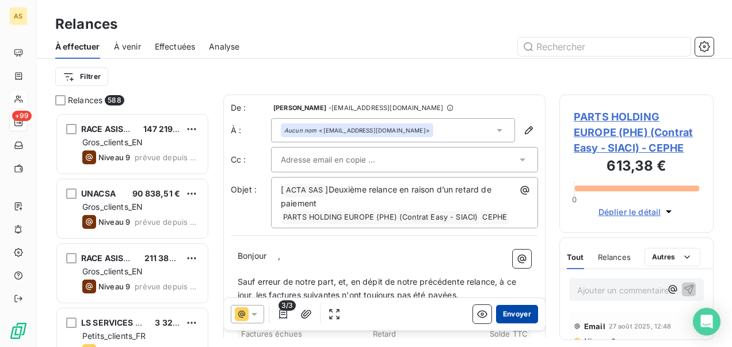
click at [510, 314] on button "Envoyer" at bounding box center [517, 314] width 42 height 18
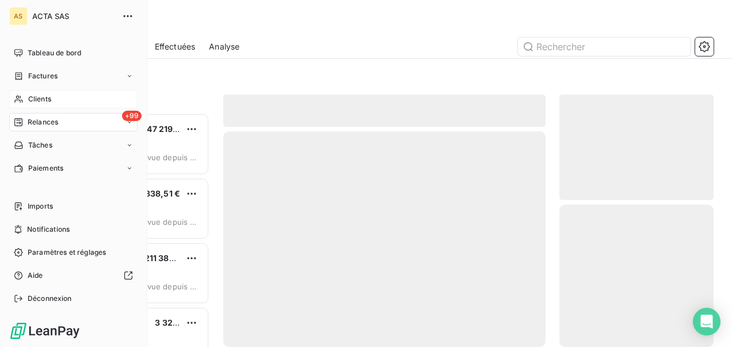
click at [74, 101] on div "Clients" at bounding box center [73, 99] width 128 height 18
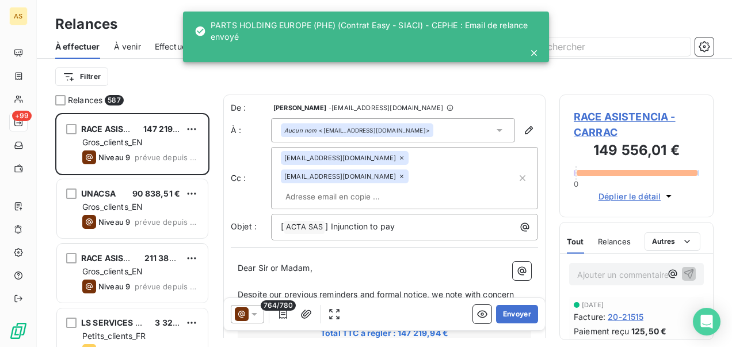
scroll to position [225, 145]
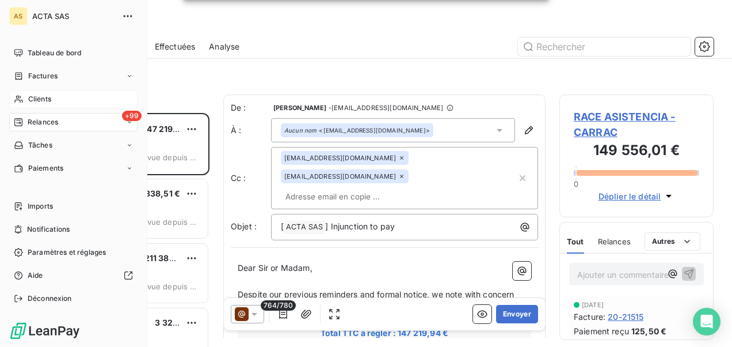
click at [21, 98] on icon at bounding box center [19, 98] width 10 height 9
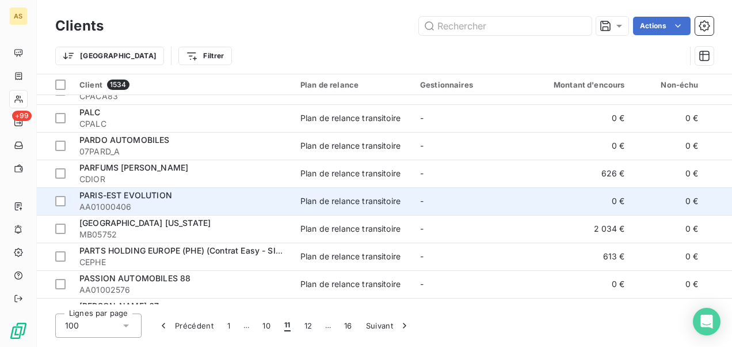
scroll to position [2559, 0]
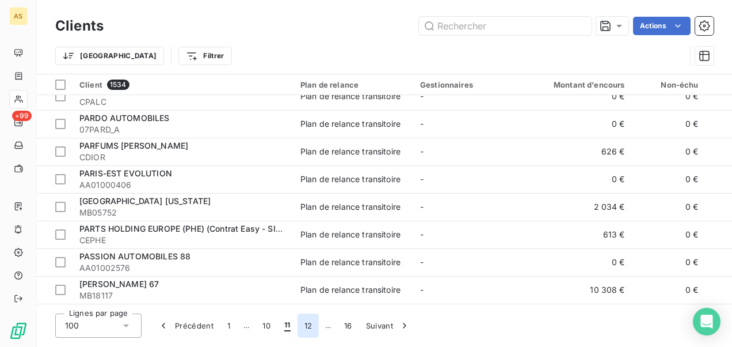
click at [310, 324] on button "12" at bounding box center [309, 325] width 22 height 24
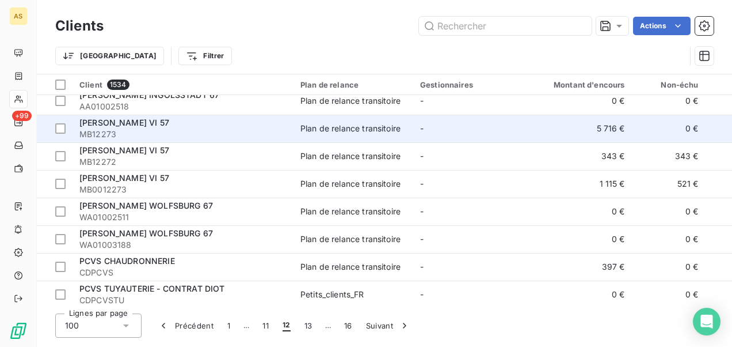
scroll to position [288, 0]
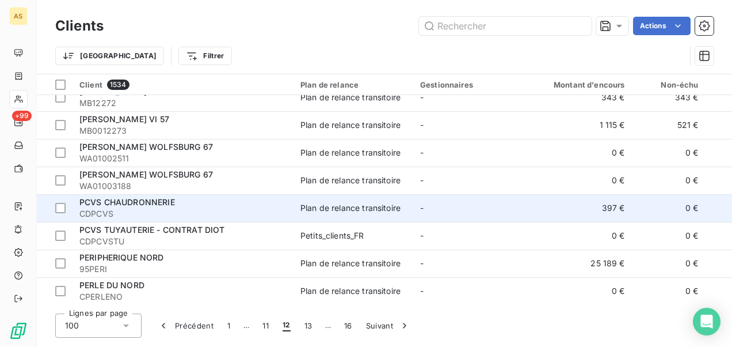
click at [391, 198] on td "Plan de relance transitoire" at bounding box center [354, 208] width 120 height 28
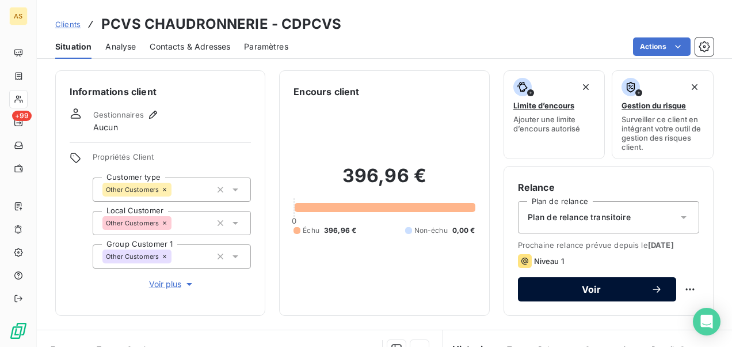
drag, startPoint x: 547, startPoint y: 298, endPoint x: 542, endPoint y: 291, distance: 8.3
click at [542, 291] on div "Voir" at bounding box center [597, 289] width 131 height 12
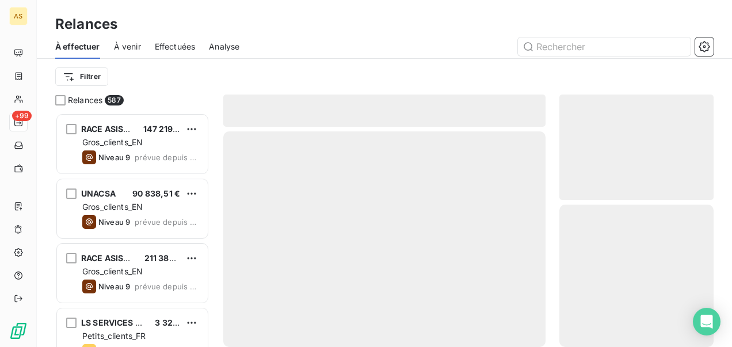
scroll to position [225, 145]
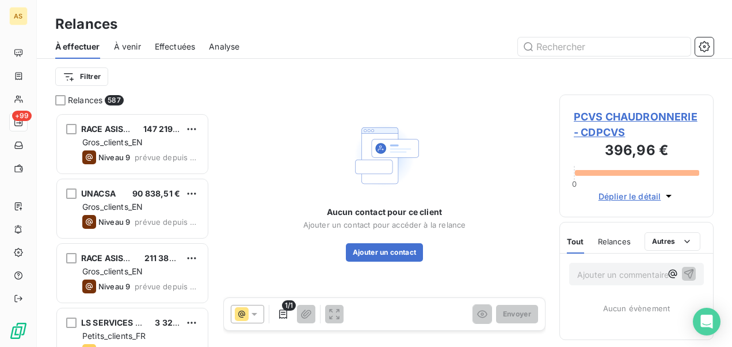
click at [613, 108] on div "PCVS CHAUDRONNERIE - CDPCVS 396,96 € 0 Déplier le détail" at bounding box center [637, 155] width 154 height 123
click at [617, 113] on span "PCVS CHAUDRONNERIE - CDPCVS" at bounding box center [636, 124] width 125 height 31
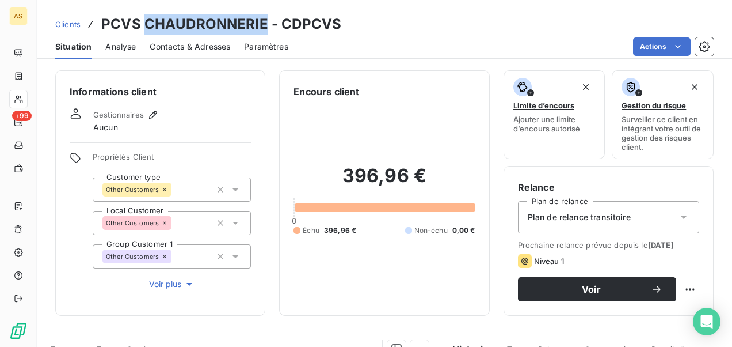
drag, startPoint x: 264, startPoint y: 26, endPoint x: 143, endPoint y: 22, distance: 121.0
click at [143, 22] on h3 "PCVS CHAUDRONNERIE - CDPCVS" at bounding box center [221, 24] width 240 height 21
drag, startPoint x: 143, startPoint y: 22, endPoint x: 153, endPoint y: 22, distance: 9.8
copy h3 "CHAUDRONNERIE"
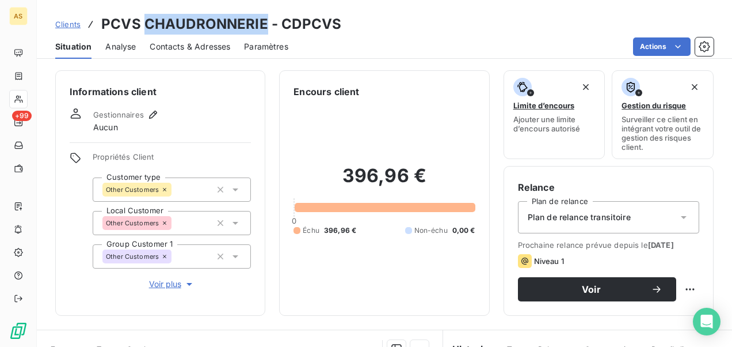
drag, startPoint x: 185, startPoint y: 43, endPoint x: 197, endPoint y: 43, distance: 12.1
click at [187, 43] on span "Contacts & Adresses" at bounding box center [190, 47] width 81 height 12
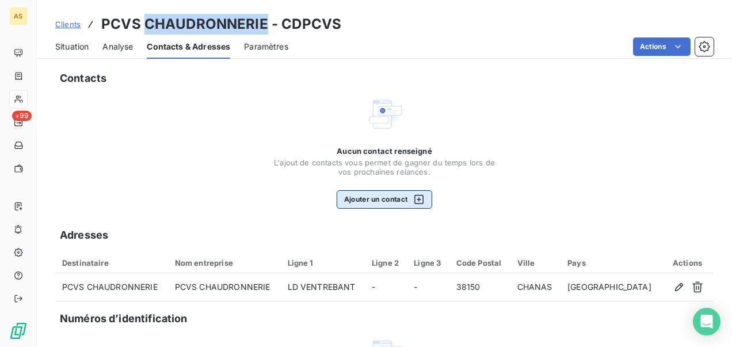
click at [417, 196] on icon "button" at bounding box center [419, 199] width 12 height 12
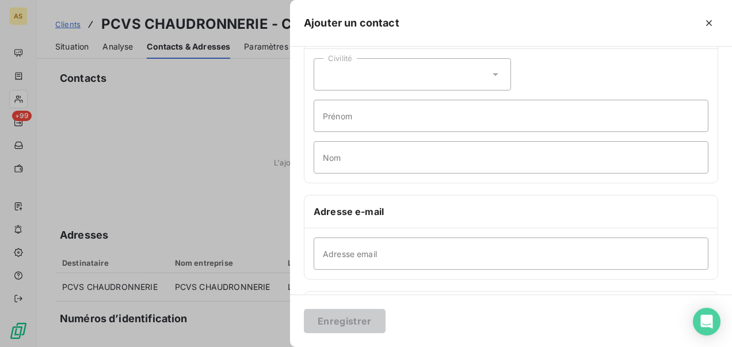
scroll to position [115, 0]
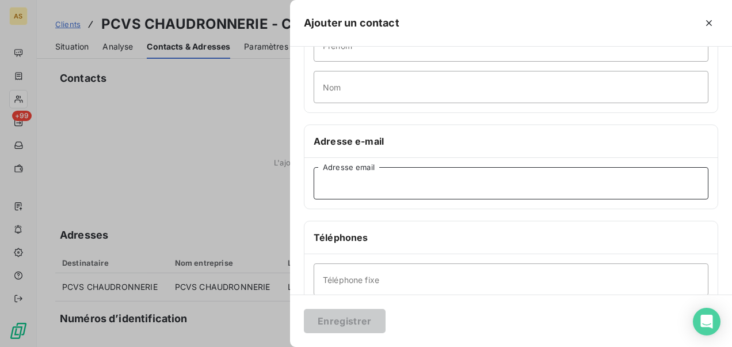
click at [338, 187] on input "Adresse email" at bounding box center [511, 183] width 395 height 32
paste input "[EMAIL_ADDRESS][PERSON_NAME][PERSON_NAME][DOMAIN_NAME]'"
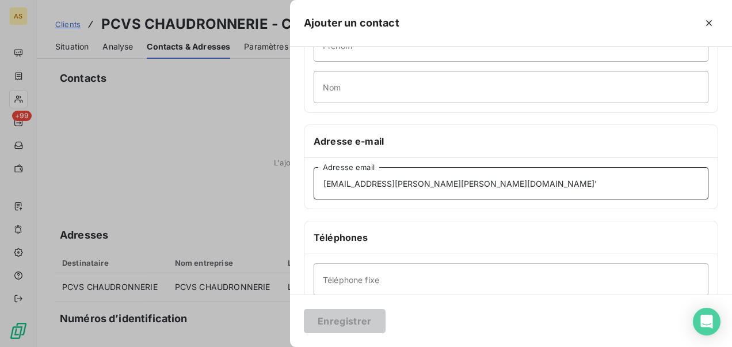
click at [324, 180] on input "[EMAIL_ADDRESS][PERSON_NAME][PERSON_NAME][DOMAIN_NAME]'" at bounding box center [511, 183] width 395 height 32
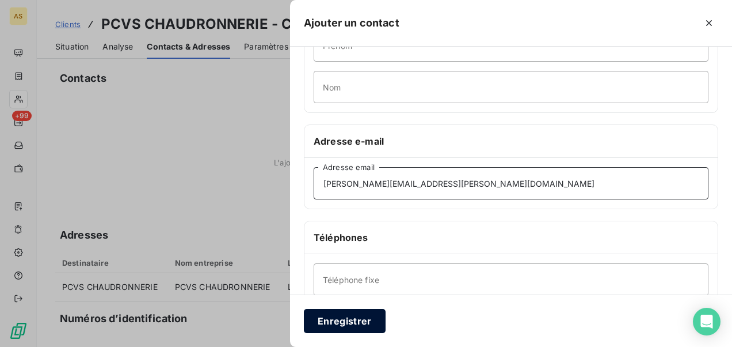
type input "[PERSON_NAME][EMAIL_ADDRESS][PERSON_NAME][DOMAIN_NAME]"
click at [346, 315] on button "Enregistrer" at bounding box center [345, 321] width 82 height 24
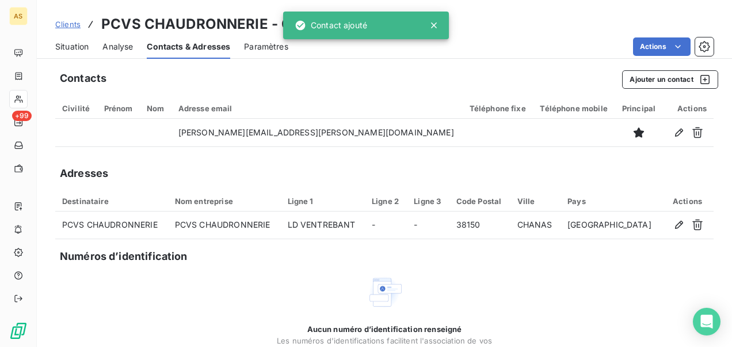
click at [74, 43] on span "Situation" at bounding box center [71, 47] width 33 height 12
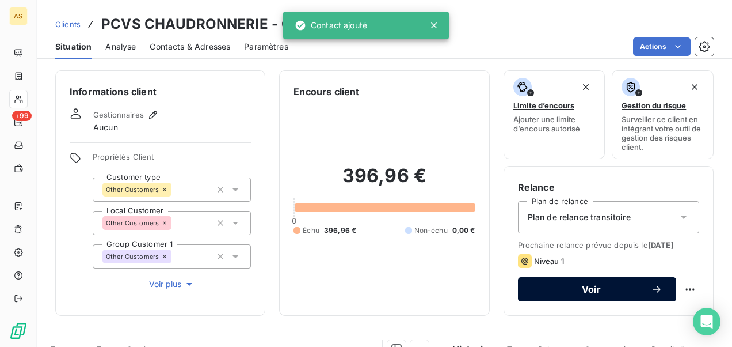
click at [584, 294] on span "Voir" at bounding box center [591, 288] width 119 height 9
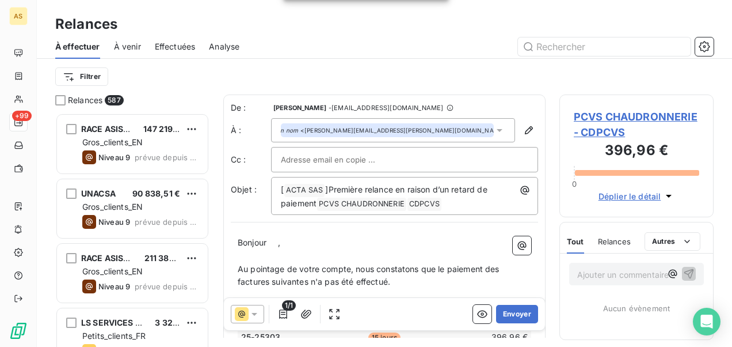
scroll to position [225, 145]
click at [504, 313] on button "Envoyer" at bounding box center [517, 314] width 42 height 18
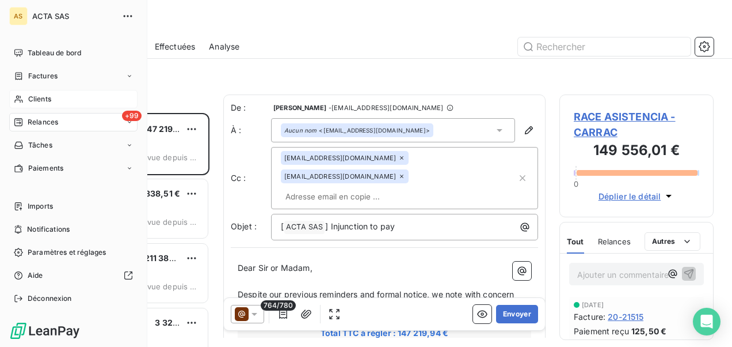
drag, startPoint x: 59, startPoint y: 101, endPoint x: 85, endPoint y: 93, distance: 27.9
click at [59, 100] on div "Clients" at bounding box center [73, 99] width 128 height 18
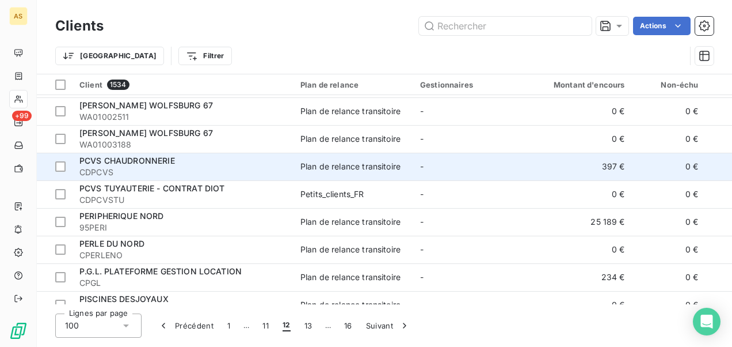
scroll to position [345, 0]
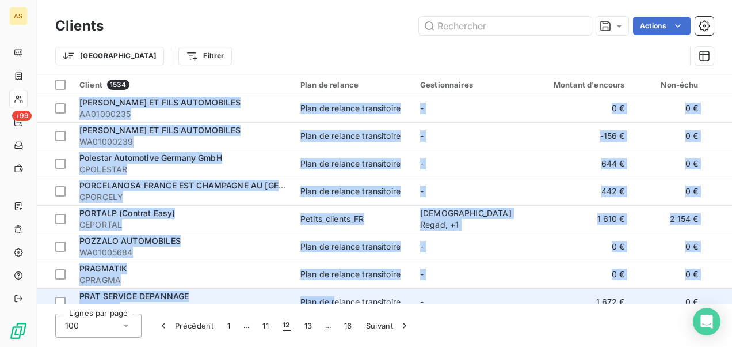
drag, startPoint x: 323, startPoint y: 298, endPoint x: 333, endPoint y: 294, distance: 10.8
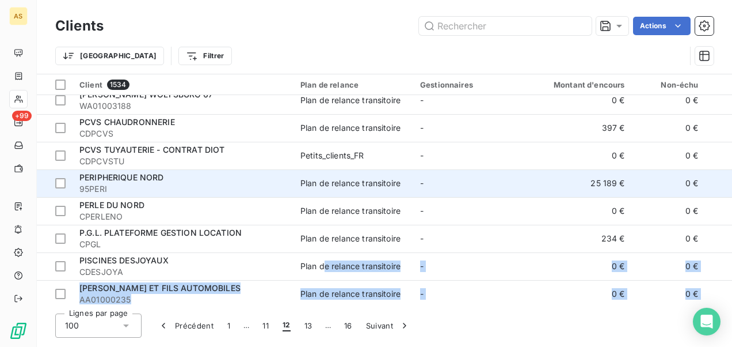
scroll to position [394, 0]
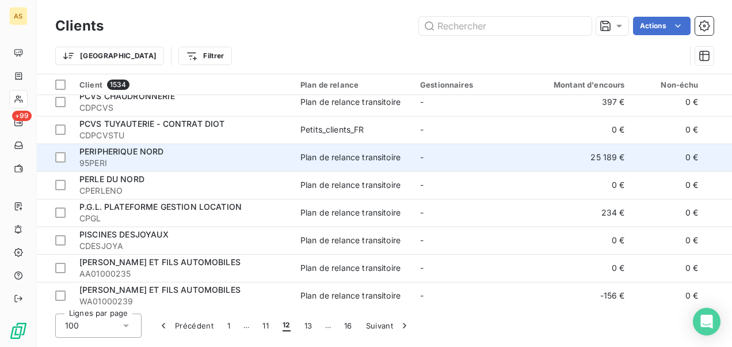
click at [146, 160] on span "95PERI" at bounding box center [182, 163] width 207 height 12
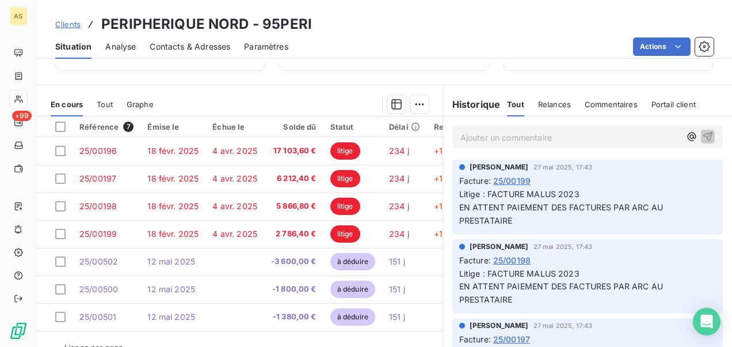
scroll to position [259, 0]
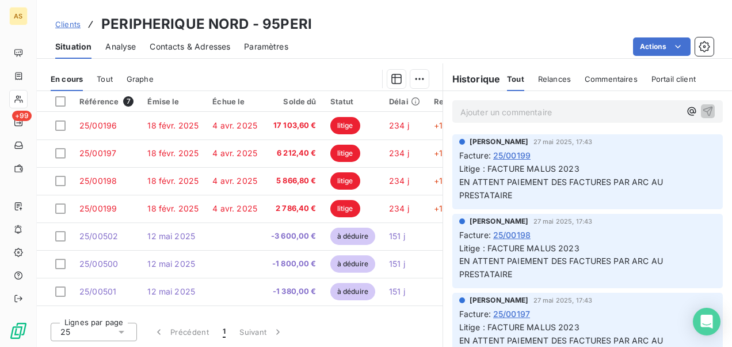
click at [63, 20] on span "Clients" at bounding box center [67, 24] width 25 height 9
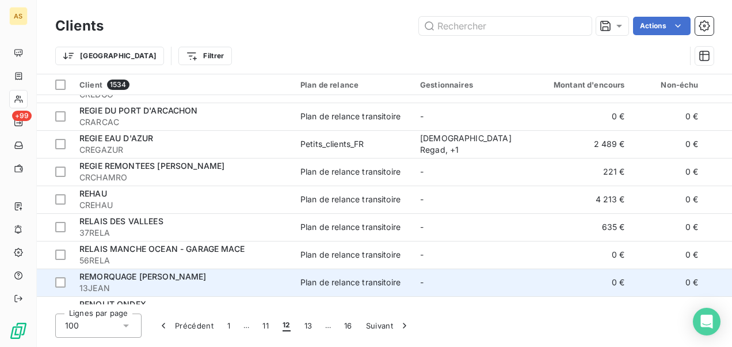
scroll to position [1439, 0]
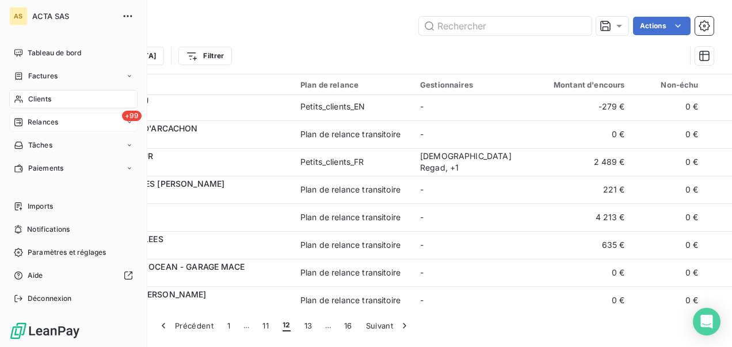
click at [47, 118] on span "Relances" at bounding box center [43, 122] width 31 height 10
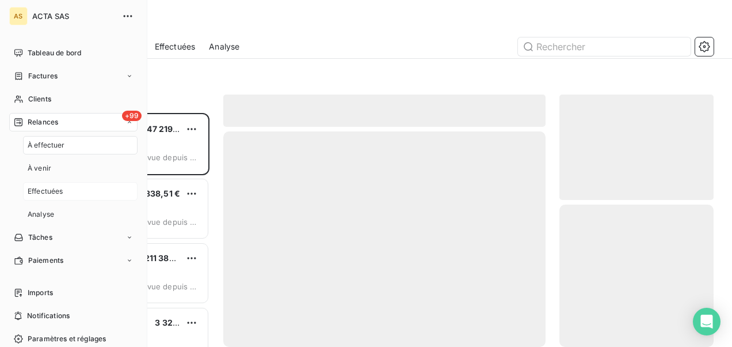
scroll to position [225, 145]
click at [77, 189] on div "Effectuées" at bounding box center [80, 191] width 115 height 18
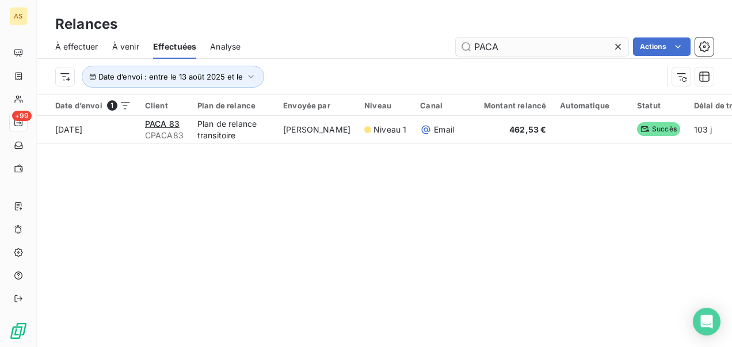
click at [611, 50] on input "PACA" at bounding box center [542, 46] width 173 height 18
click at [617, 47] on icon at bounding box center [618, 47] width 6 height 6
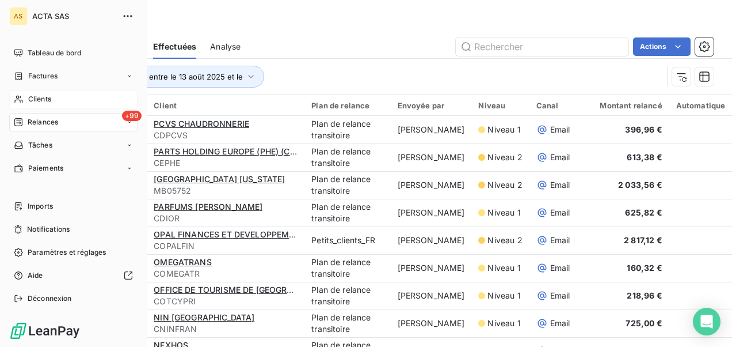
click at [41, 94] on span "Clients" at bounding box center [39, 99] width 23 height 10
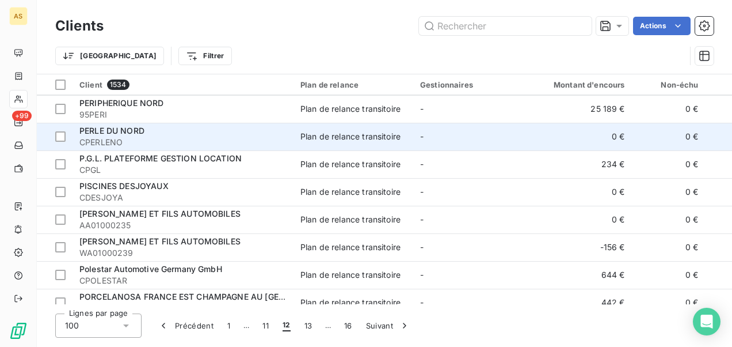
scroll to position [461, 0]
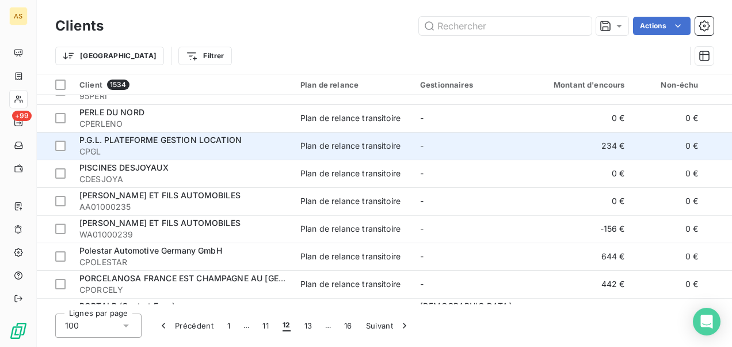
click at [198, 149] on span "CPGL" at bounding box center [182, 152] width 207 height 12
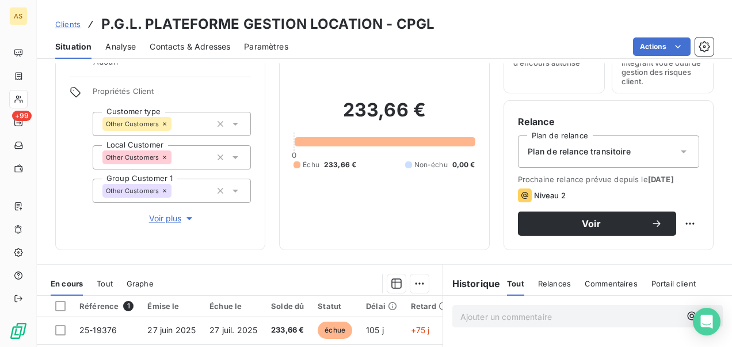
scroll to position [173, 0]
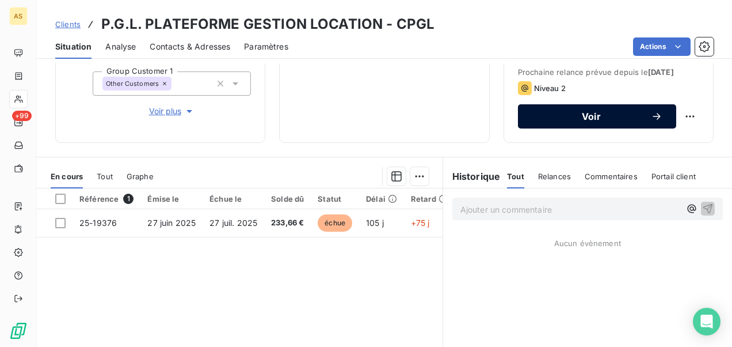
click at [579, 121] on span "Voir" at bounding box center [591, 116] width 119 height 9
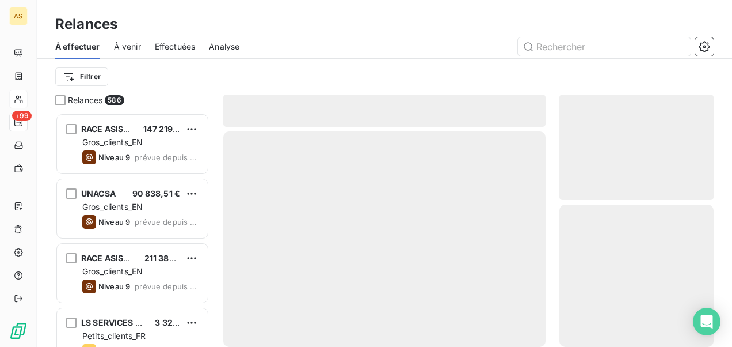
scroll to position [225, 145]
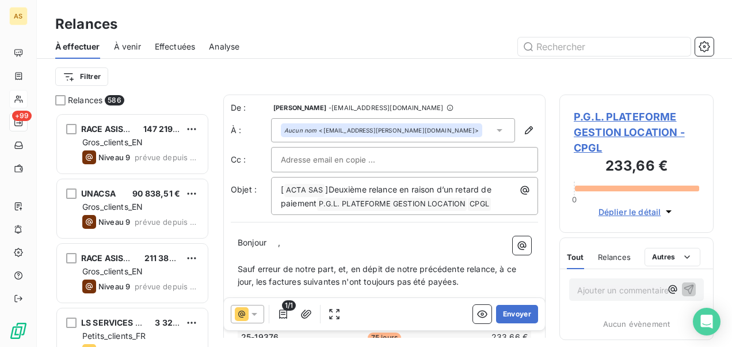
drag, startPoint x: 519, startPoint y: 316, endPoint x: 290, endPoint y: 291, distance: 230.4
click at [297, 291] on div "De : [PERSON_NAME] - [EMAIL_ADDRESS][DOMAIN_NAME] À : Aucun nom <[EMAIL_ADDRESS…" at bounding box center [384, 215] width 322 height 243
drag, startPoint x: 256, startPoint y: 314, endPoint x: 257, endPoint y: 302, distance: 11.6
click at [256, 313] on icon at bounding box center [255, 314] width 12 height 12
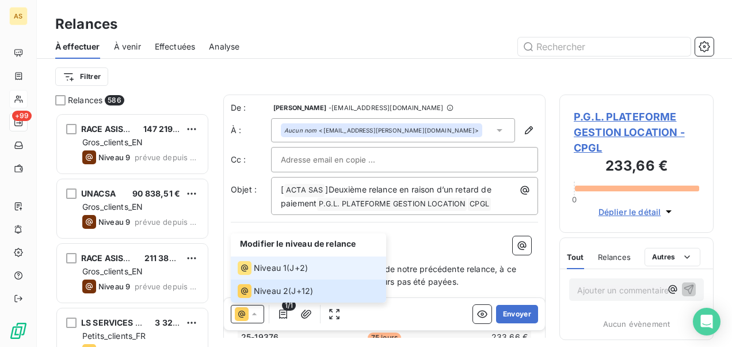
click at [260, 272] on div "Niveau 1" at bounding box center [262, 268] width 49 height 14
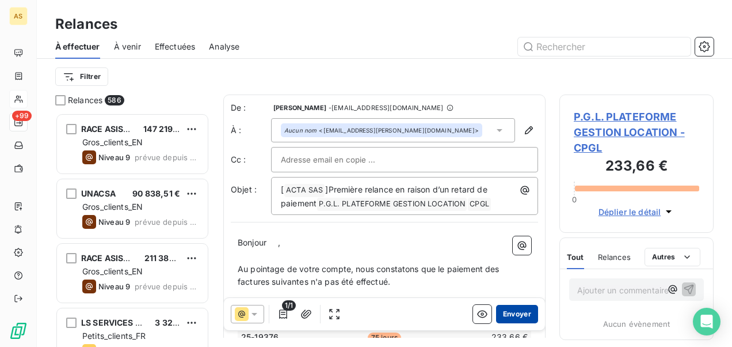
drag, startPoint x: 503, startPoint y: 313, endPoint x: 509, endPoint y: 307, distance: 7.7
click at [508, 309] on button "Envoyer" at bounding box center [517, 314] width 42 height 18
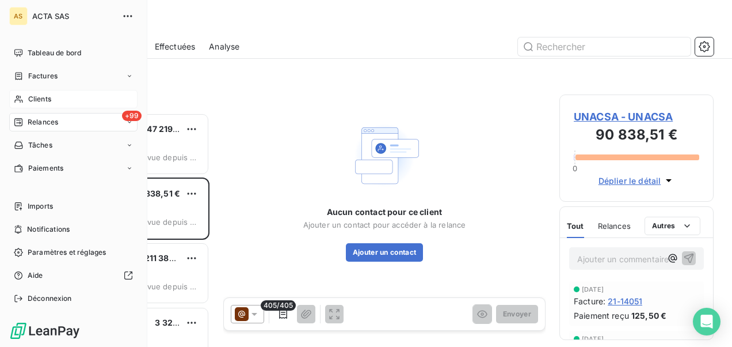
drag, startPoint x: 46, startPoint y: 97, endPoint x: 55, endPoint y: 93, distance: 9.8
click at [55, 93] on div "Clients" at bounding box center [73, 99] width 128 height 18
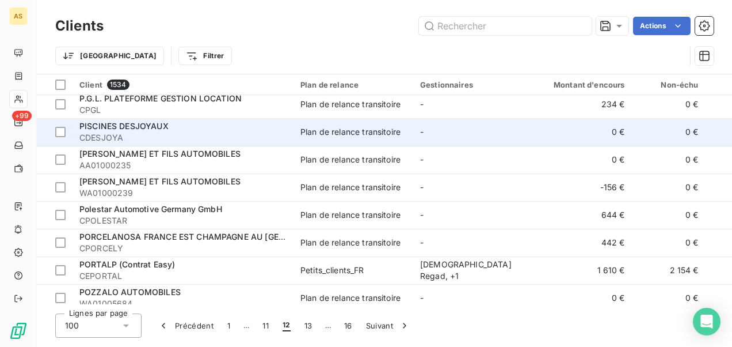
scroll to position [518, 0]
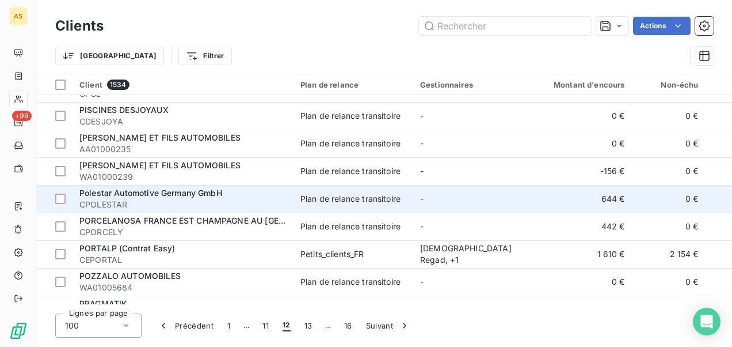
click at [267, 195] on div "Polestar Automotive Germany GmbH" at bounding box center [182, 193] width 207 height 12
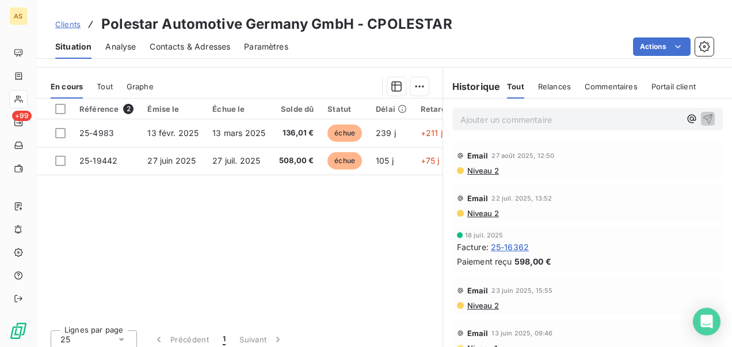
scroll to position [279, 0]
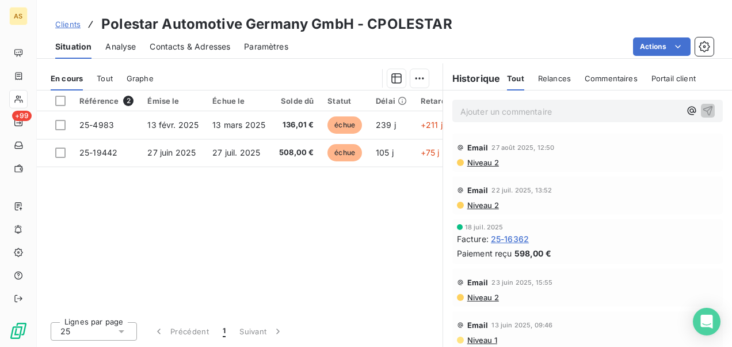
click at [66, 18] on link "Clients" at bounding box center [67, 24] width 25 height 12
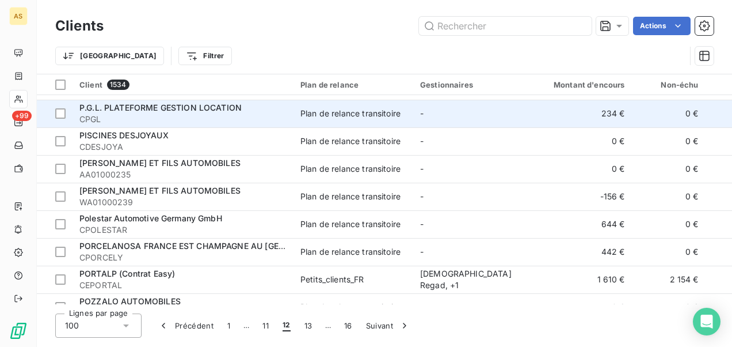
scroll to position [518, 0]
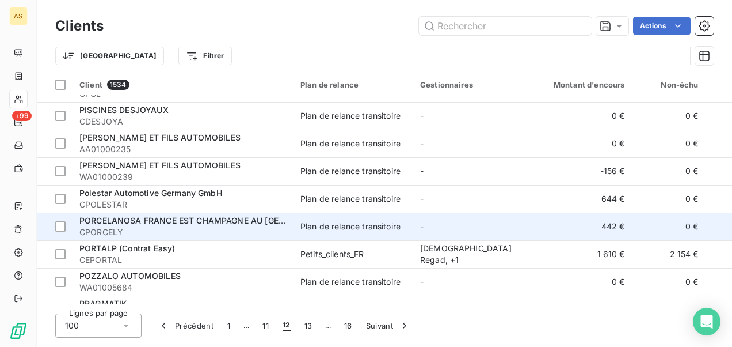
click at [320, 226] on div "Plan de relance transitoire" at bounding box center [350, 226] width 100 height 12
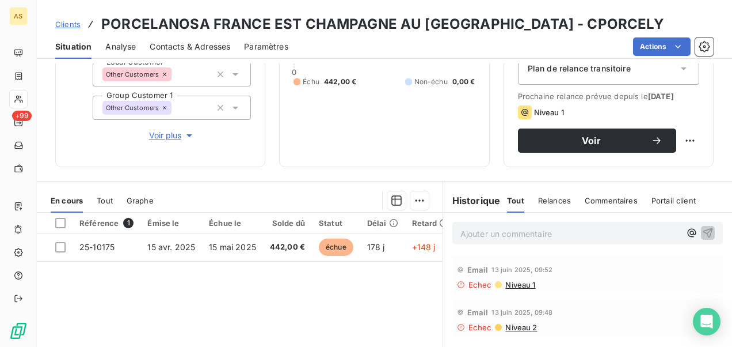
scroll to position [173, 0]
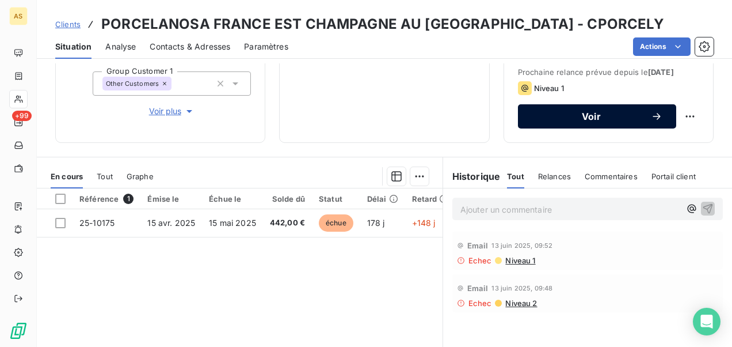
click at [584, 121] on span "Voir" at bounding box center [591, 116] width 119 height 9
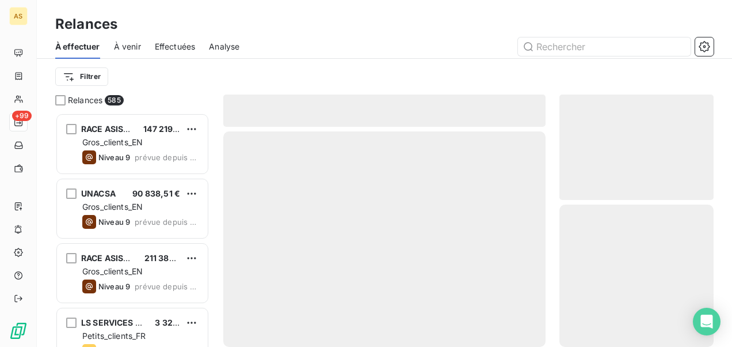
scroll to position [225, 145]
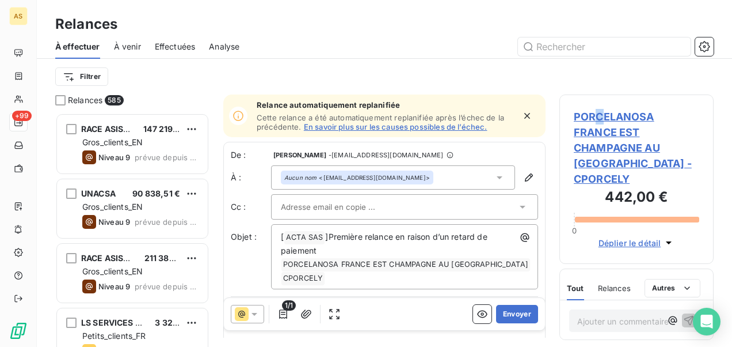
drag, startPoint x: 594, startPoint y: 123, endPoint x: 602, endPoint y: 115, distance: 11.0
click at [602, 116] on span "PORCELANOSA FRANCE EST CHAMPAGNE AU [GEOGRAPHIC_DATA] - CPORCELY" at bounding box center [636, 148] width 125 height 78
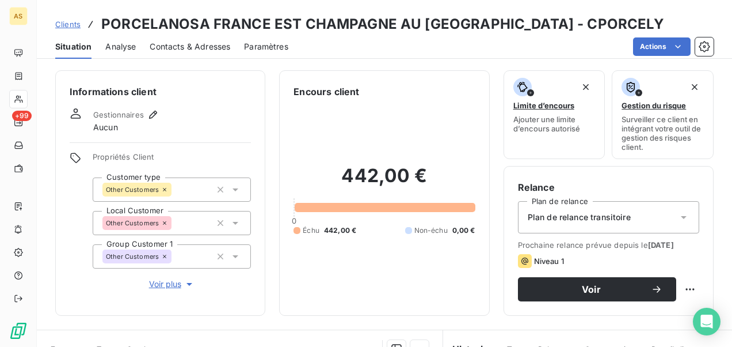
drag, startPoint x: 180, startPoint y: 45, endPoint x: 193, endPoint y: 45, distance: 13.8
click at [180, 45] on span "Contacts & Adresses" at bounding box center [190, 47] width 81 height 12
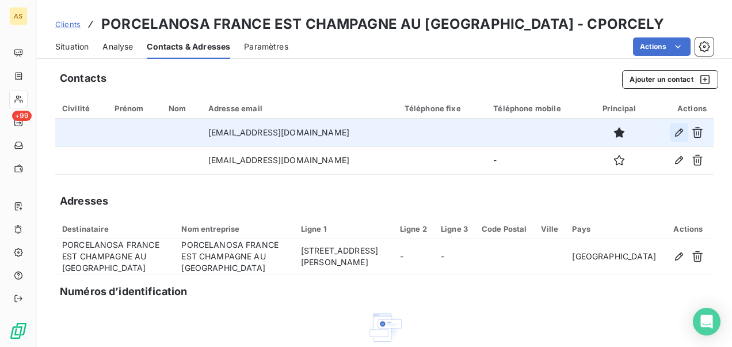
click at [676, 135] on icon "button" at bounding box center [680, 133] width 12 height 12
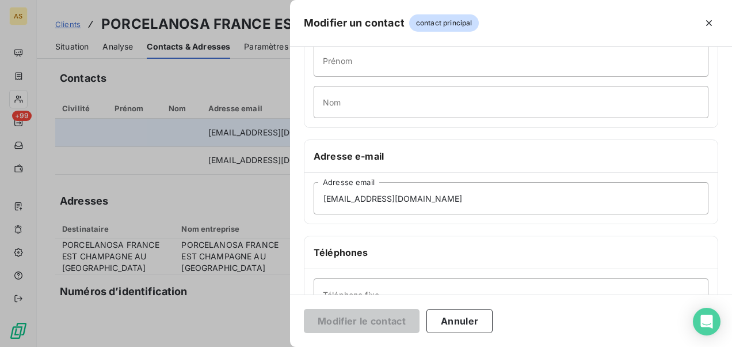
scroll to position [173, 0]
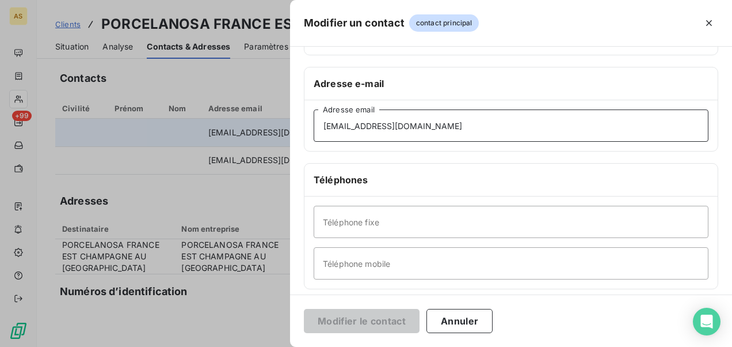
click at [325, 128] on input "[EMAIL_ADDRESS][DOMAIN_NAME]" at bounding box center [511, 125] width 395 height 32
drag, startPoint x: 174, startPoint y: 178, endPoint x: 187, endPoint y: 162, distance: 20.1
click at [180, 168] on div at bounding box center [366, 173] width 732 height 347
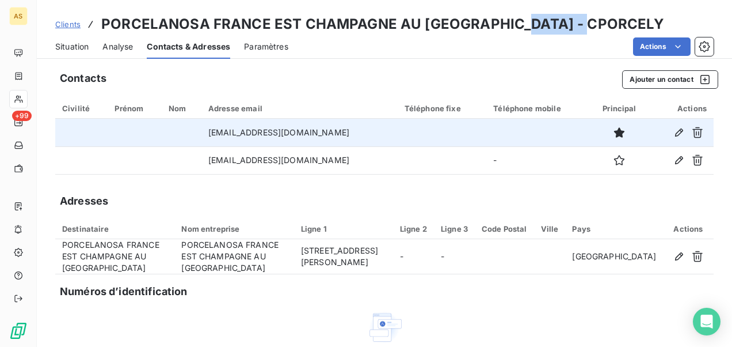
drag, startPoint x: 589, startPoint y: 22, endPoint x: 518, endPoint y: 30, distance: 71.3
click at [518, 30] on div "Clients PORCELANOSA FRANCE EST CHAMPAGNE AU [GEOGRAPHIC_DATA] - CPORCELY" at bounding box center [384, 24] width 695 height 21
copy h3 "CPORCELY"
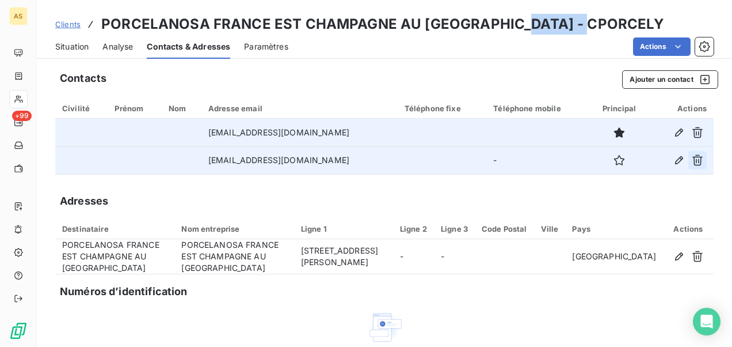
click at [693, 157] on icon "button" at bounding box center [698, 160] width 10 height 11
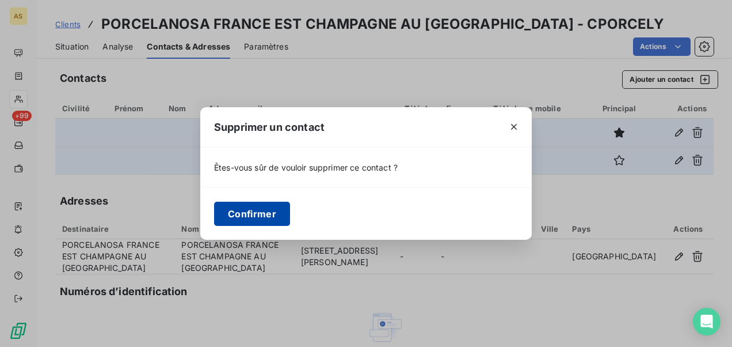
click at [267, 212] on button "Confirmer" at bounding box center [252, 213] width 76 height 24
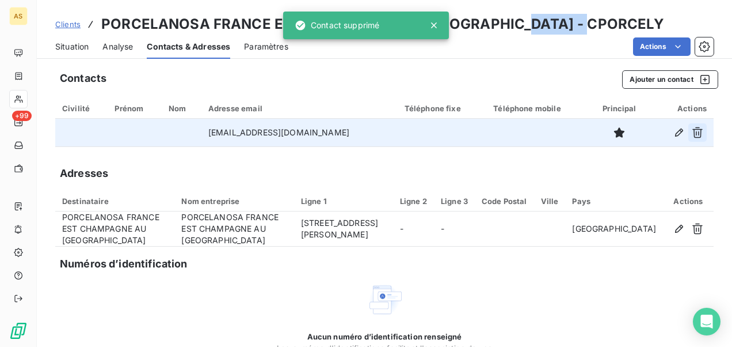
click at [692, 135] on icon "button" at bounding box center [698, 133] width 12 height 12
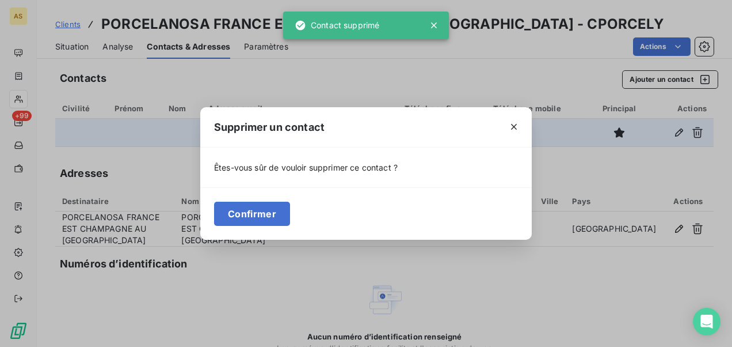
drag, startPoint x: 248, startPoint y: 215, endPoint x: 229, endPoint y: 146, distance: 72.2
click at [248, 210] on button "Confirmer" at bounding box center [252, 213] width 76 height 24
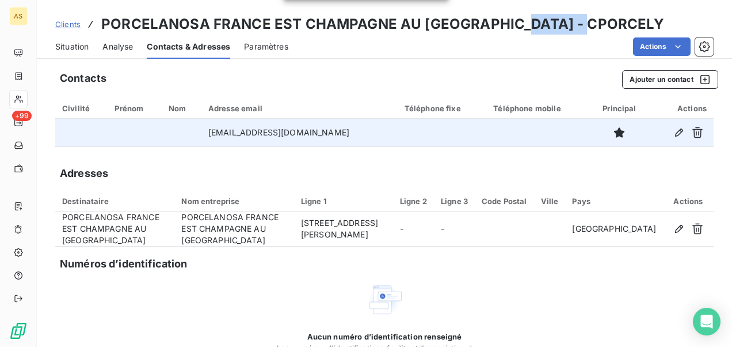
click at [64, 51] on span "Situation" at bounding box center [71, 47] width 33 height 12
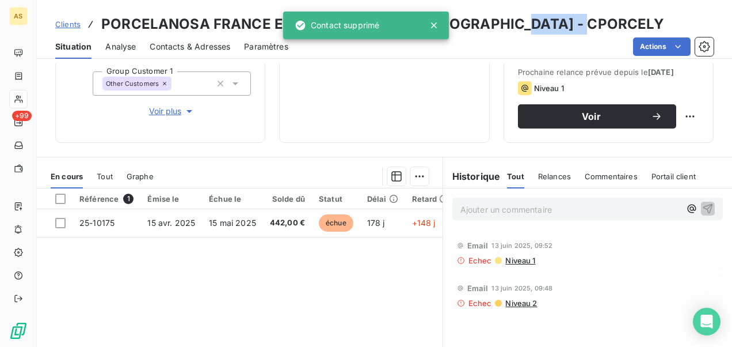
scroll to position [230, 0]
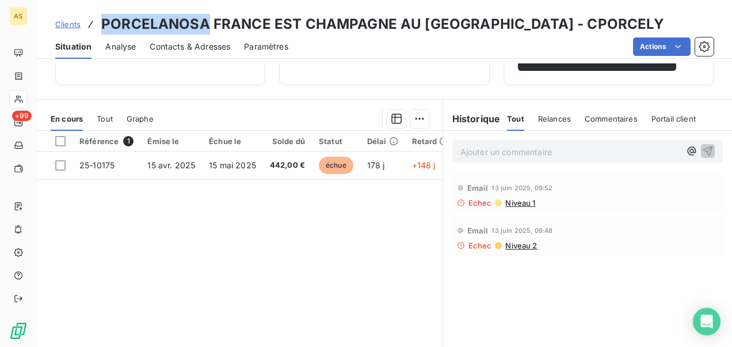
drag, startPoint x: 207, startPoint y: 20, endPoint x: 105, endPoint y: 10, distance: 102.4
click at [105, 10] on div "Clients PORCELANOSA FRANCE EST CHAMPAGNE AU [GEOGRAPHIC_DATA] - CPORCELY Situat…" at bounding box center [384, 29] width 695 height 59
copy h3 "PORCELANOSA"
click at [75, 21] on span "Clients" at bounding box center [67, 24] width 25 height 9
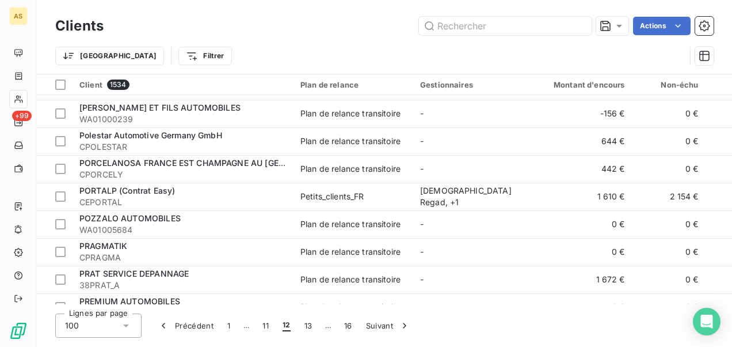
scroll to position [633, 0]
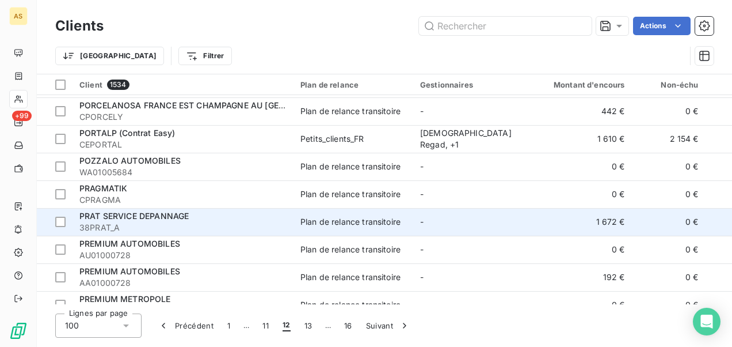
click at [313, 223] on div "Plan de relance transitoire" at bounding box center [350, 222] width 100 height 12
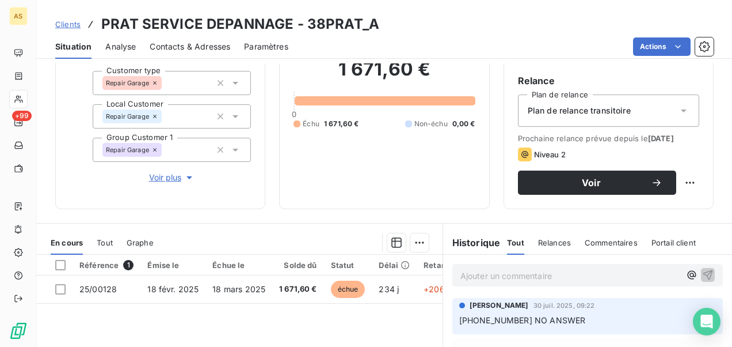
scroll to position [106, 0]
click at [553, 204] on div "Relance Plan de relance Plan de relance transitoire Prochaine relance prévue de…" at bounding box center [609, 135] width 210 height 150
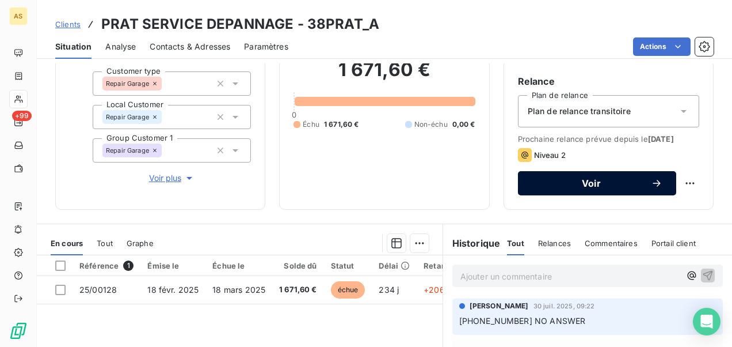
click at [551, 188] on span "Voir" at bounding box center [591, 182] width 119 height 9
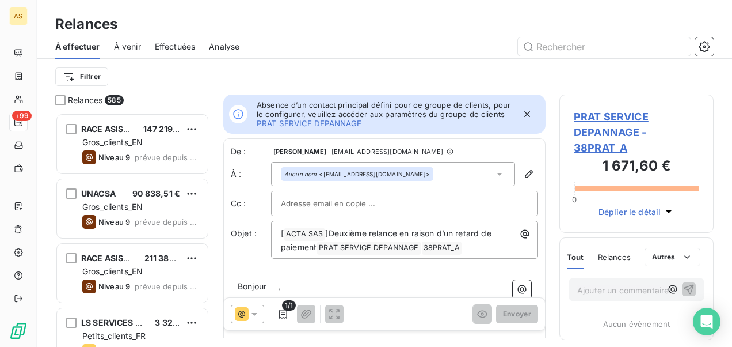
scroll to position [225, 145]
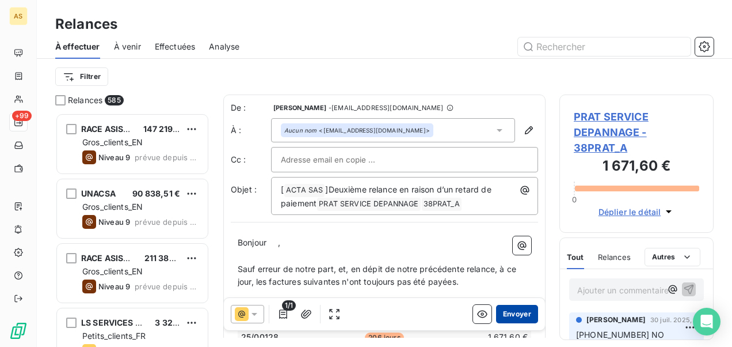
click at [515, 313] on button "Envoyer" at bounding box center [517, 314] width 42 height 18
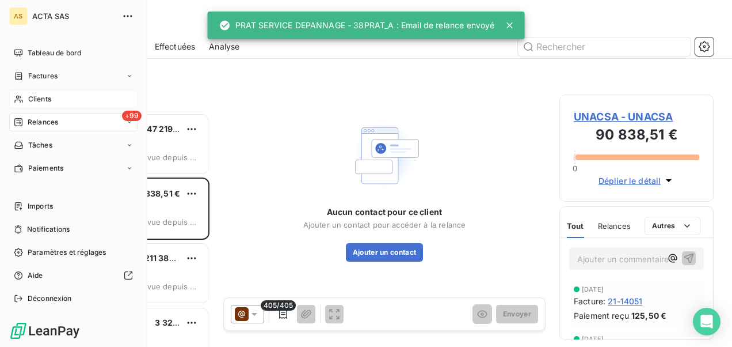
click at [49, 99] on span "Clients" at bounding box center [39, 99] width 23 height 10
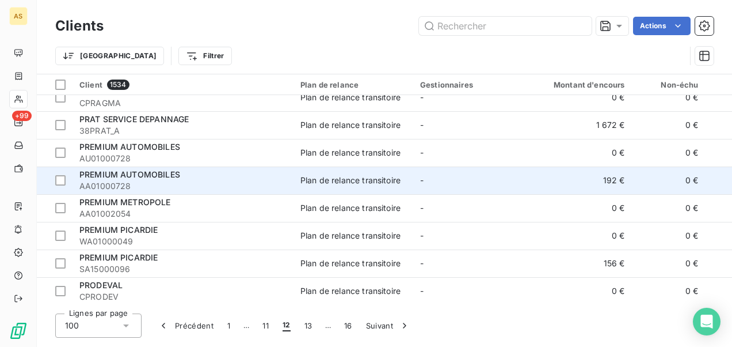
scroll to position [748, 0]
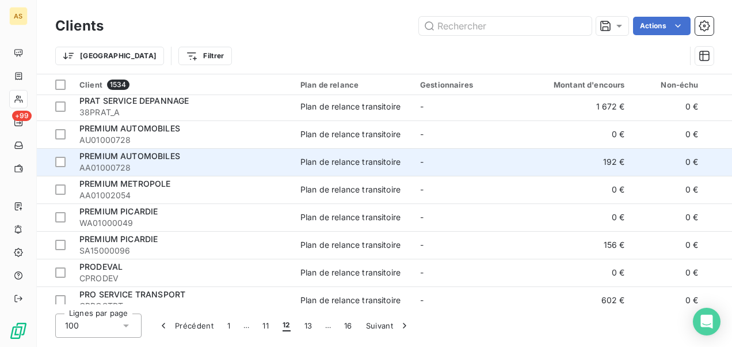
click at [385, 162] on div "Plan de relance transitoire" at bounding box center [350, 162] width 100 height 12
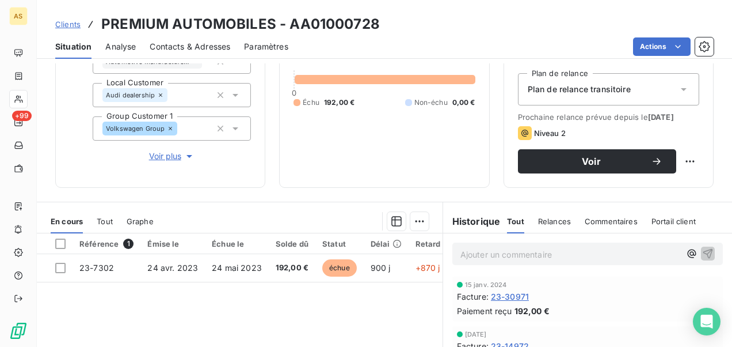
scroll to position [230, 0]
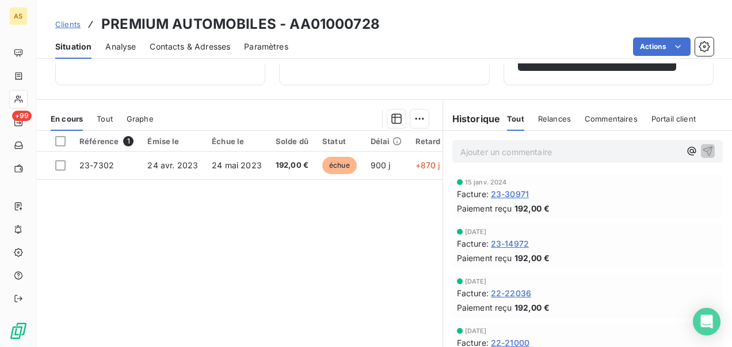
click at [63, 25] on span "Clients" at bounding box center [67, 24] width 25 height 9
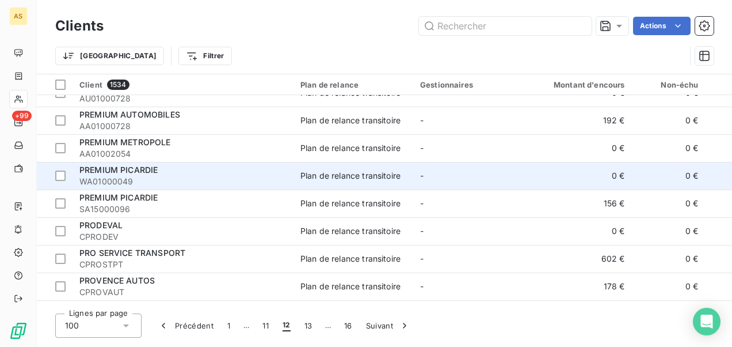
scroll to position [806, 0]
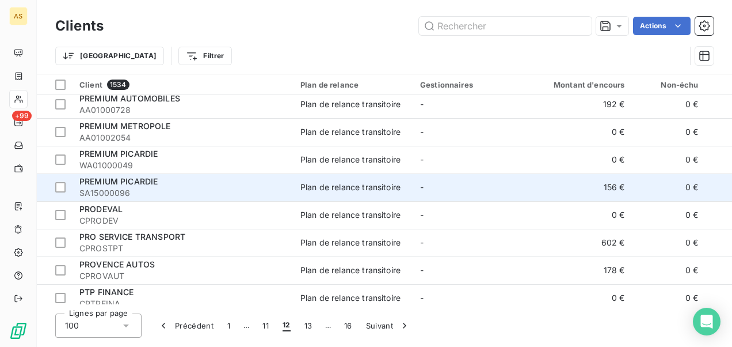
click at [310, 198] on td "Plan de relance transitoire" at bounding box center [354, 187] width 120 height 28
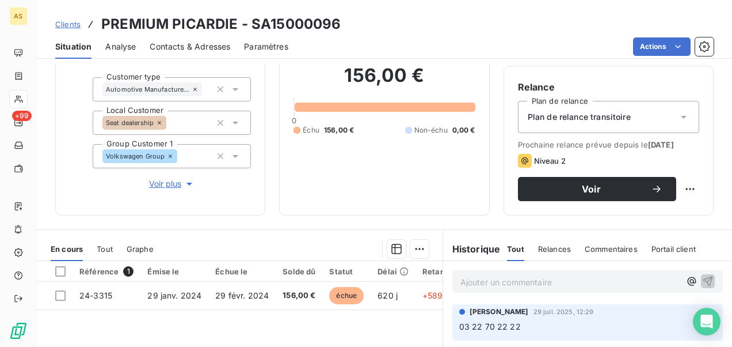
scroll to position [58, 0]
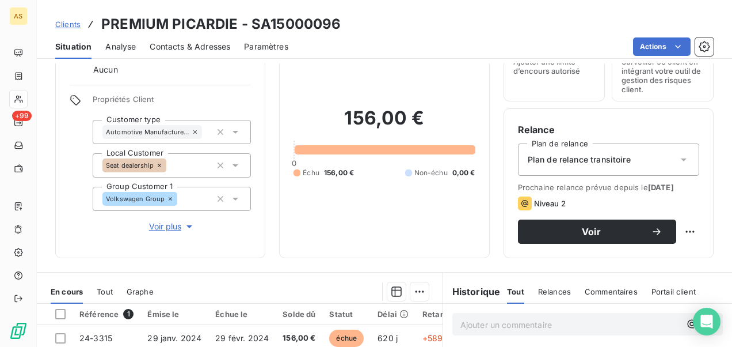
click at [196, 51] on div "Contacts & Adresses" at bounding box center [190, 47] width 81 height 24
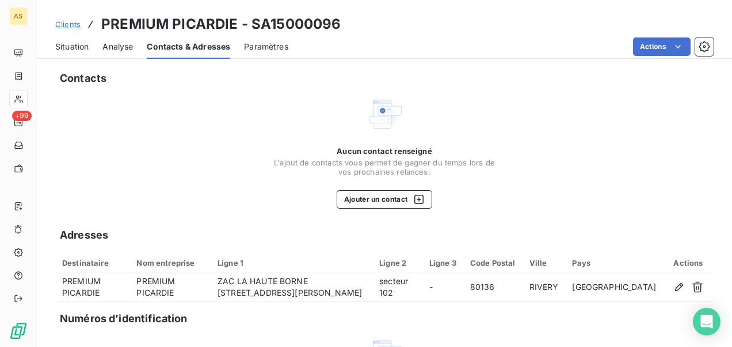
click at [68, 25] on span "Clients" at bounding box center [67, 24] width 25 height 9
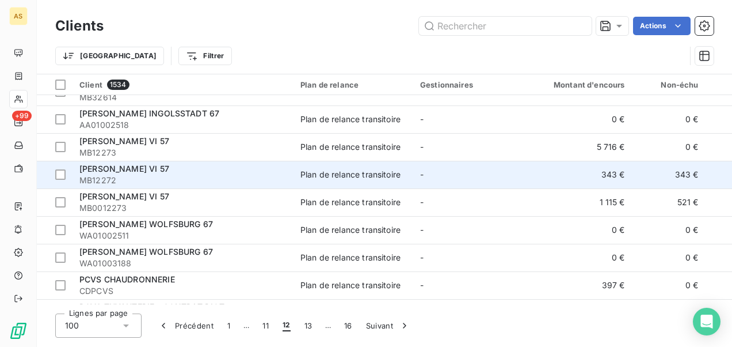
scroll to position [230, 0]
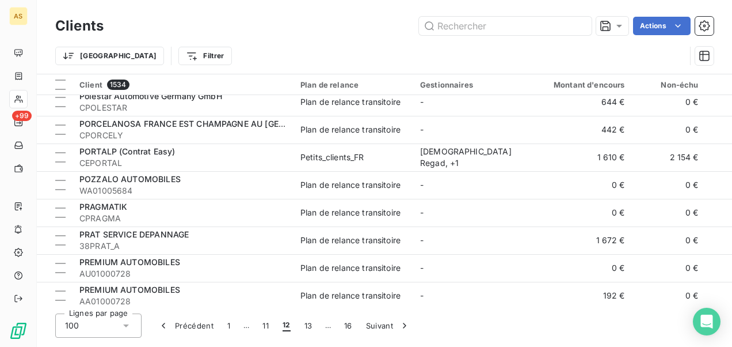
scroll to position [633, 0]
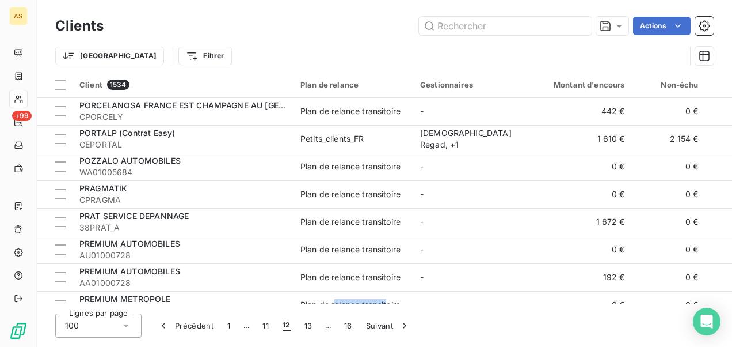
drag, startPoint x: 336, startPoint y: 304, endPoint x: 388, endPoint y: 303, distance: 52.4
click at [388, 303] on div "Clients Actions Trier Filtrer Client 1534 Plan de relance Gestionnaires Montant…" at bounding box center [384, 173] width 695 height 347
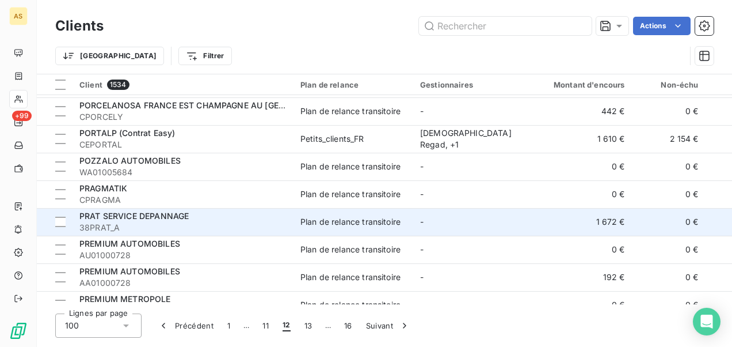
click at [211, 229] on span "38PRAT_A" at bounding box center [182, 228] width 207 height 12
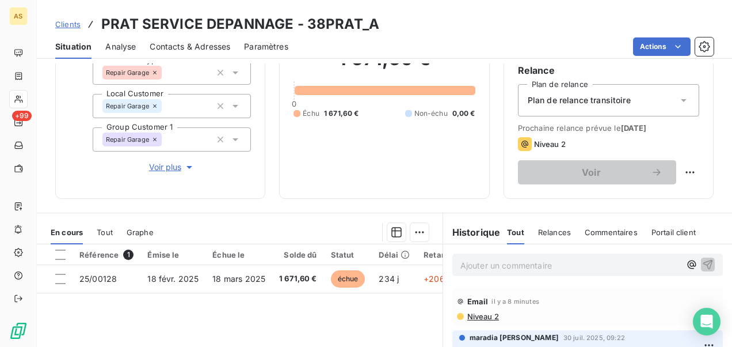
scroll to position [115, 0]
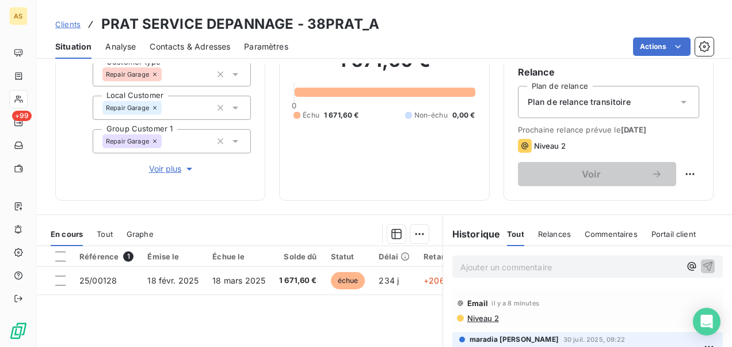
click at [69, 21] on span "Clients" at bounding box center [67, 24] width 25 height 9
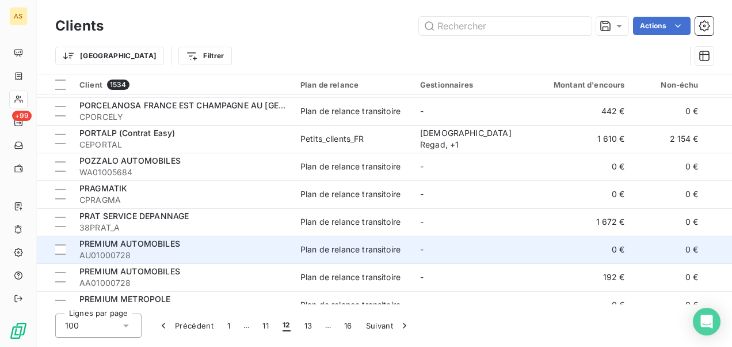
scroll to position [691, 0]
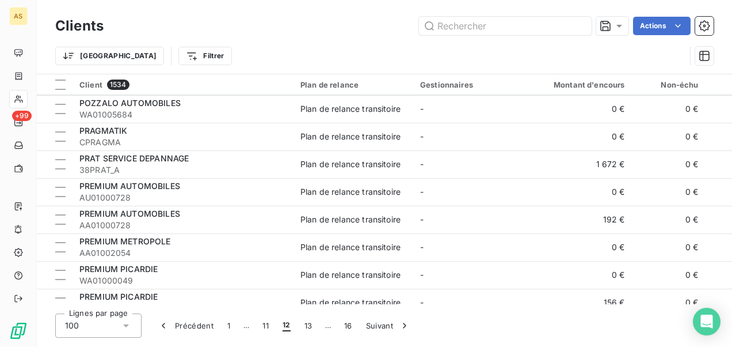
drag, startPoint x: 254, startPoint y: 307, endPoint x: 287, endPoint y: 300, distance: 33.4
click at [294, 305] on div "Clients Actions Trier Filtrer Client 1534 Plan de relance Gestionnaires Montant…" at bounding box center [384, 173] width 695 height 347
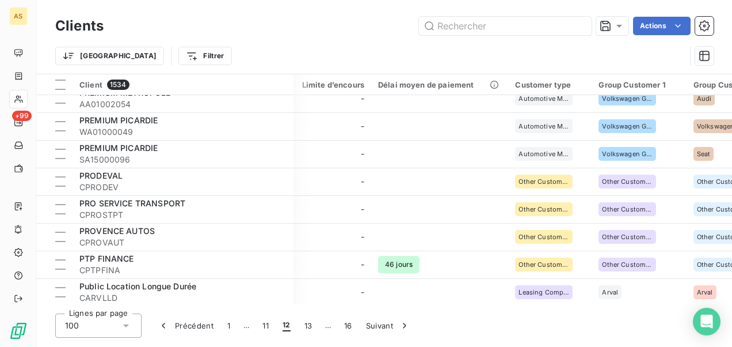
scroll to position [864, 484]
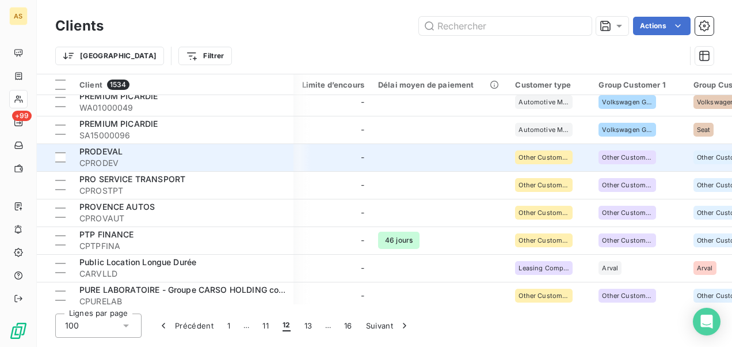
click at [184, 152] on div "PRODEVAL" at bounding box center [182, 152] width 207 height 12
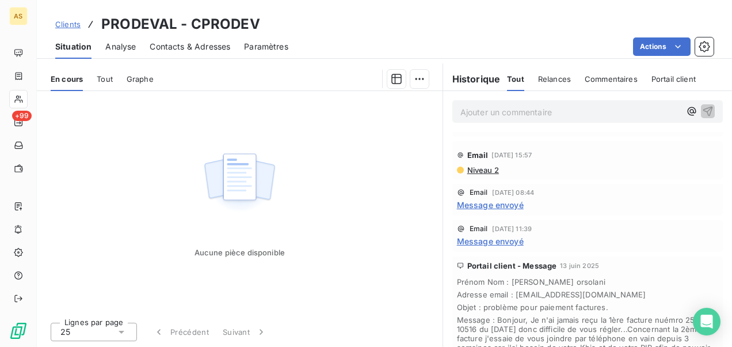
scroll to position [208, 0]
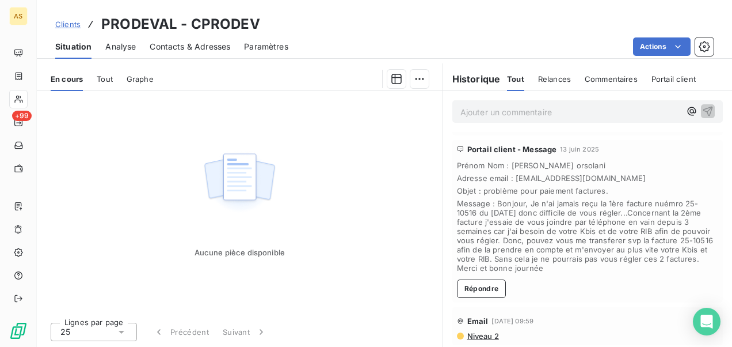
click at [77, 24] on span "Clients" at bounding box center [67, 24] width 25 height 9
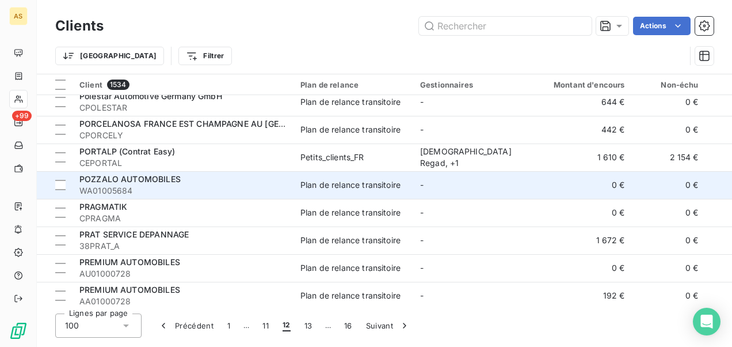
scroll to position [633, 0]
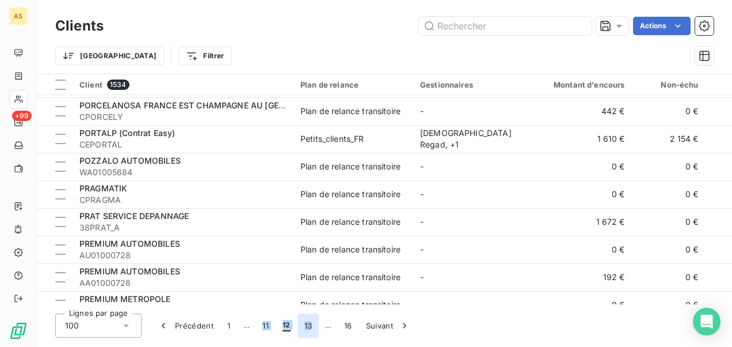
drag, startPoint x: 251, startPoint y: 309, endPoint x: 313, endPoint y: 314, distance: 62.4
click at [313, 314] on div "Clients Actions Trier Filtrer Client 1534 Plan de relance Gestionnaires Montant…" at bounding box center [384, 173] width 695 height 347
drag, startPoint x: 313, startPoint y: 314, endPoint x: 315, endPoint y: 304, distance: 10.1
click at [315, 304] on div "Clients Actions Trier Filtrer Client 1534 Plan de relance Gestionnaires Montant…" at bounding box center [384, 173] width 695 height 347
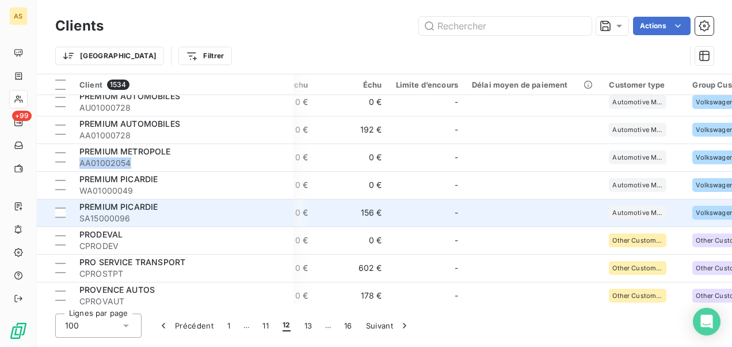
scroll to position [806, 390]
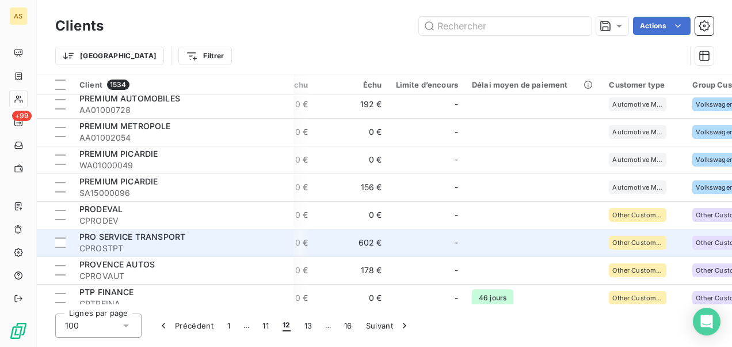
click at [245, 243] on span "CPROSTPT" at bounding box center [182, 248] width 207 height 12
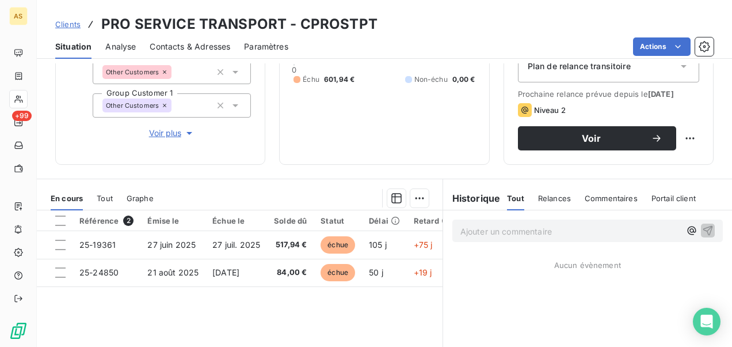
scroll to position [173, 0]
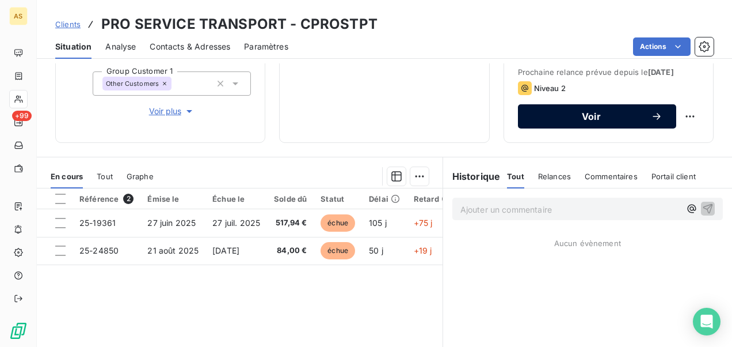
click at [537, 121] on span "Voir" at bounding box center [591, 116] width 119 height 9
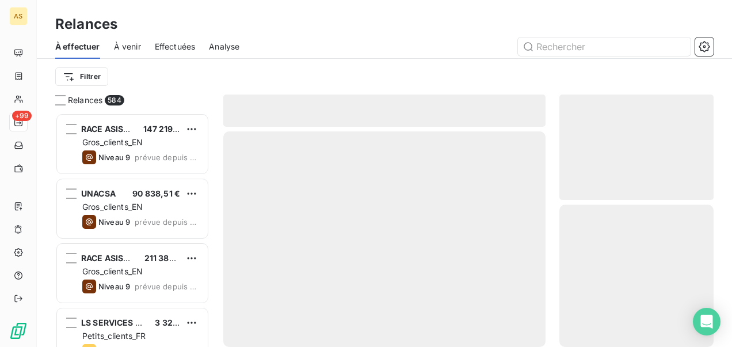
scroll to position [225, 145]
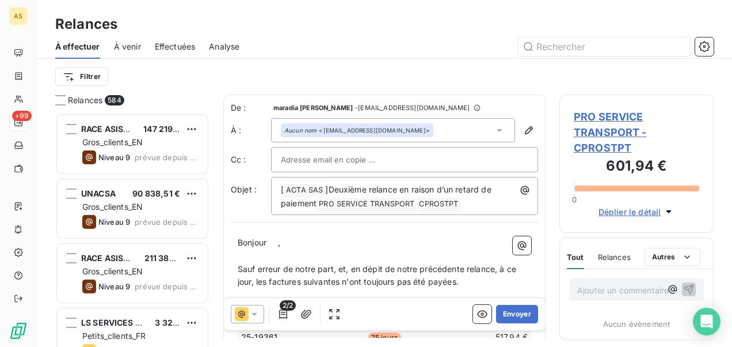
click at [256, 309] on icon at bounding box center [255, 314] width 12 height 12
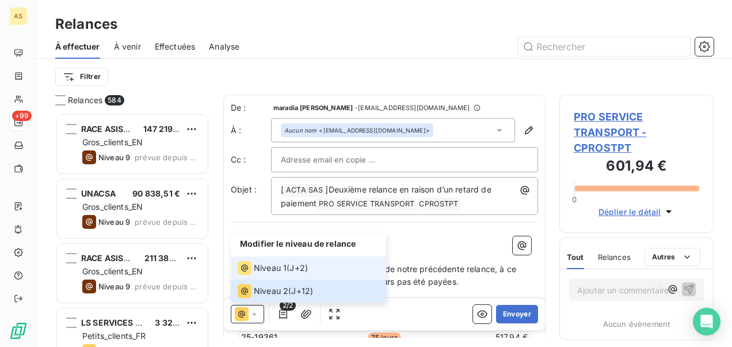
click at [269, 267] on span "Niveau 1" at bounding box center [270, 268] width 33 height 12
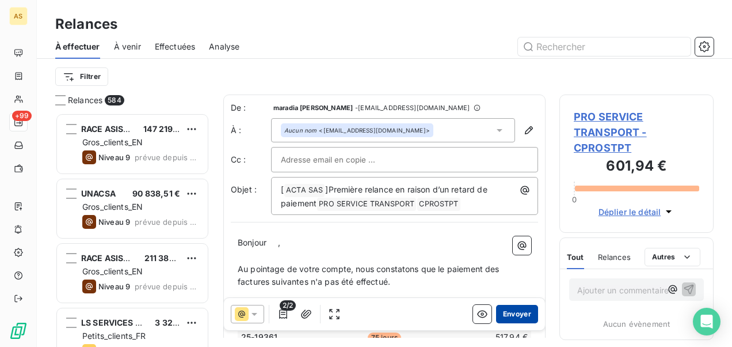
click at [514, 314] on button "Envoyer" at bounding box center [517, 314] width 42 height 18
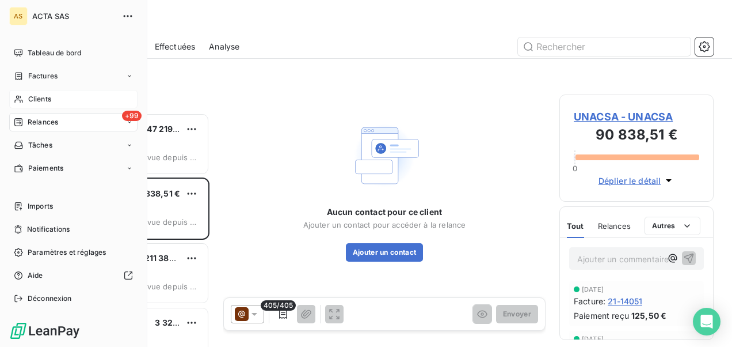
click at [55, 104] on div "Clients" at bounding box center [73, 99] width 128 height 18
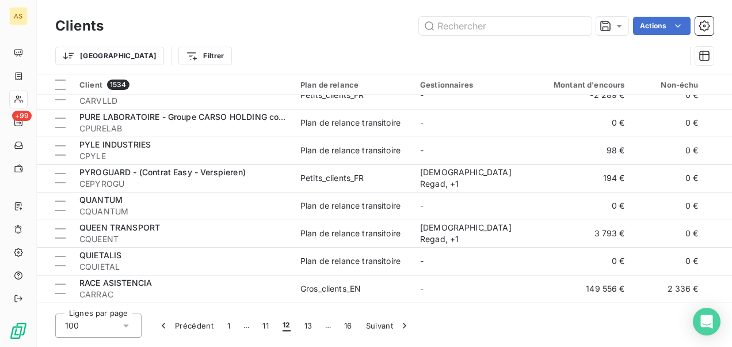
scroll to position [979, 0]
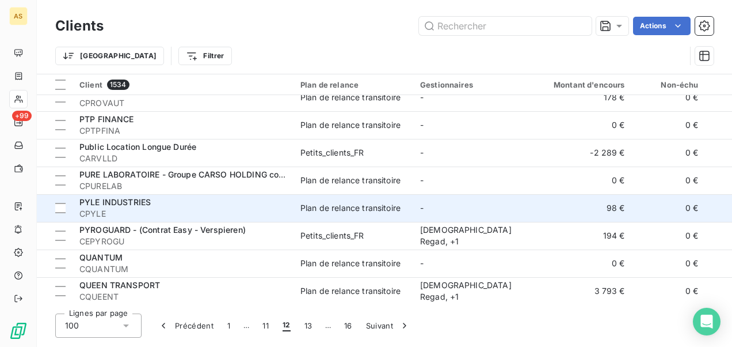
click at [257, 211] on span "CPYLE" at bounding box center [182, 214] width 207 height 12
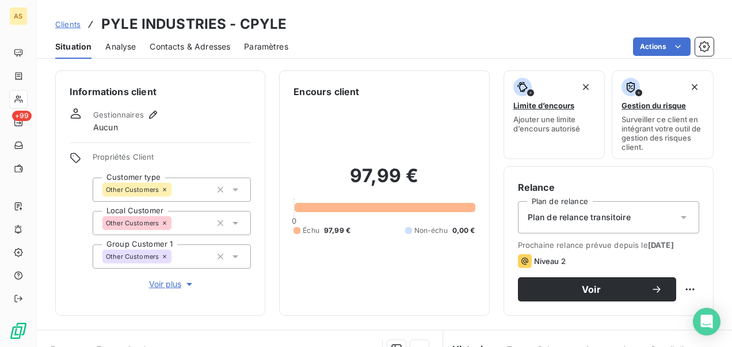
click at [182, 45] on span "Contacts & Adresses" at bounding box center [190, 47] width 81 height 12
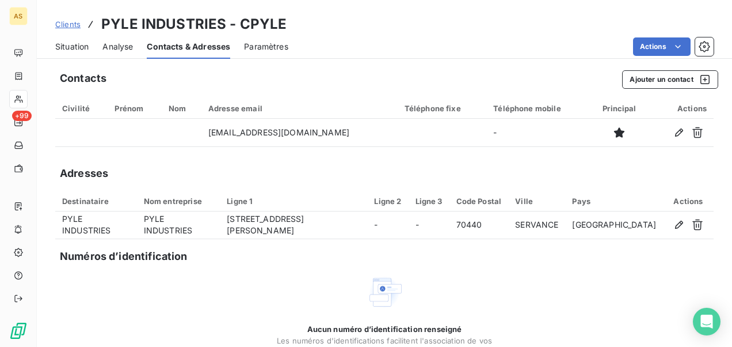
click at [70, 23] on span "Clients" at bounding box center [67, 24] width 25 height 9
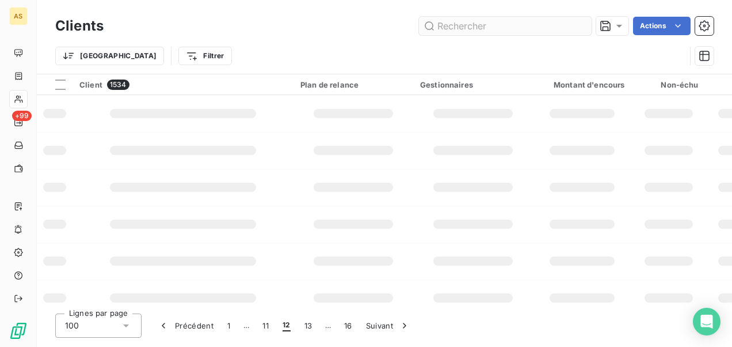
click at [442, 25] on input "text" at bounding box center [505, 26] width 173 height 18
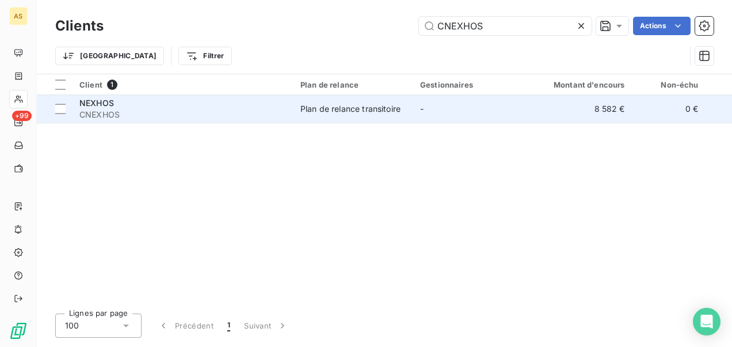
type input "CNEXHOS"
click at [356, 109] on div "Plan de relance transitoire" at bounding box center [350, 109] width 100 height 12
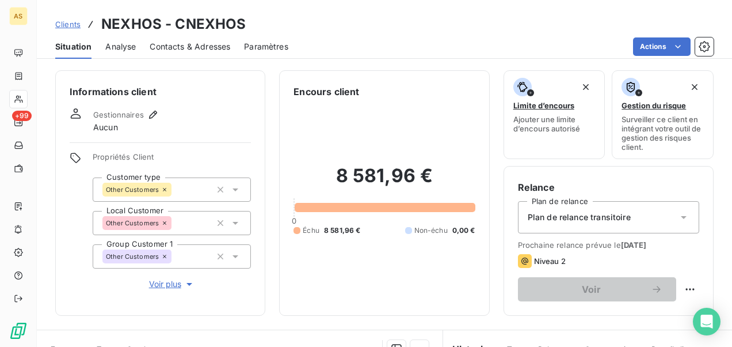
click at [206, 47] on span "Contacts & Adresses" at bounding box center [190, 47] width 81 height 12
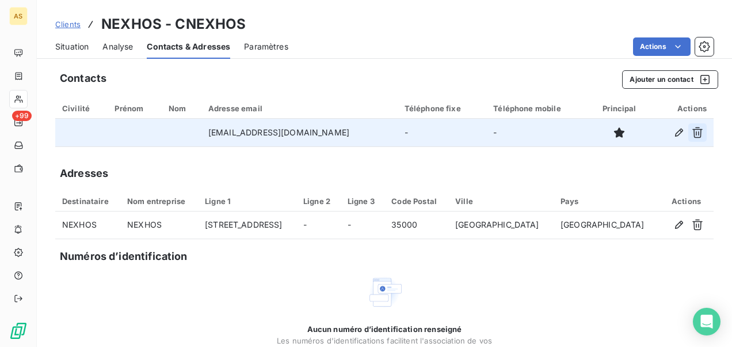
click at [693, 131] on icon "button" at bounding box center [698, 133] width 12 height 12
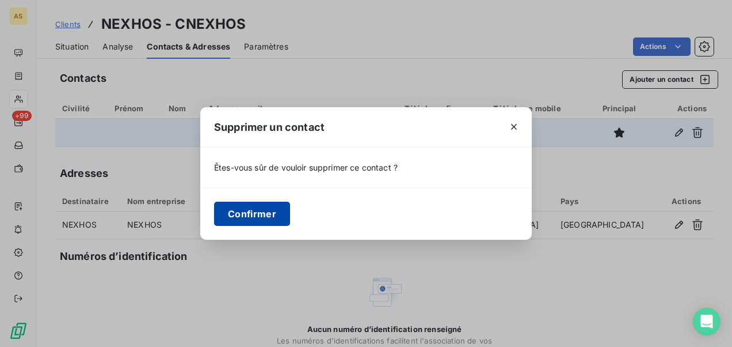
click at [257, 220] on button "Confirmer" at bounding box center [252, 213] width 76 height 24
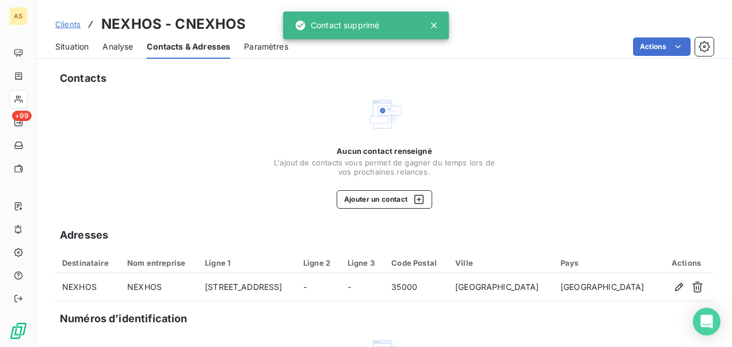
click at [74, 21] on span "Clients" at bounding box center [67, 24] width 25 height 9
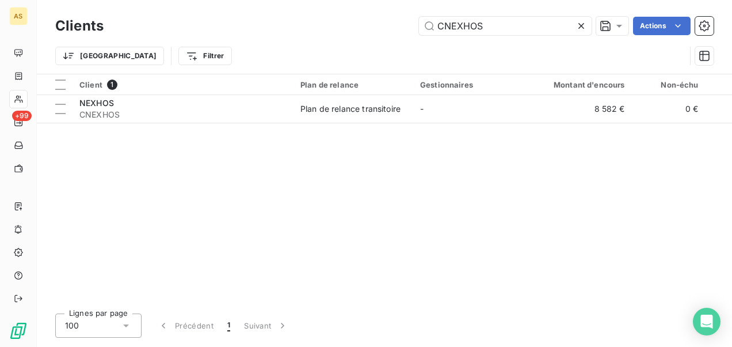
click at [577, 29] on icon at bounding box center [582, 26] width 12 height 12
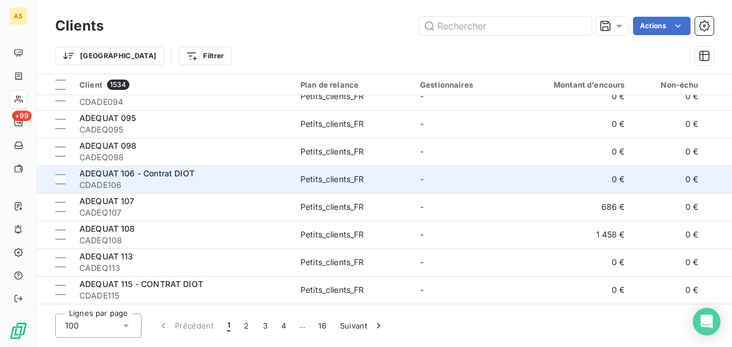
scroll to position [1439, 0]
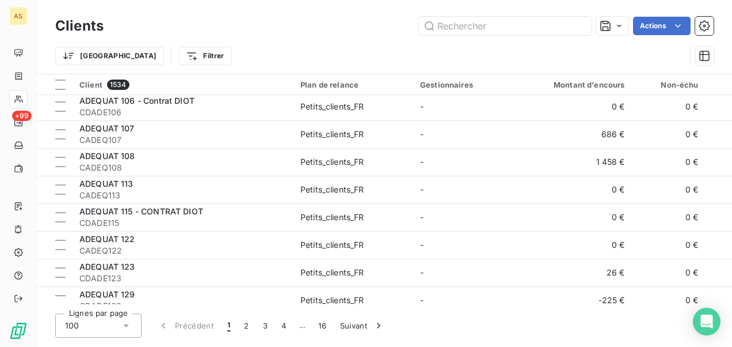
click at [306, 328] on span "…" at bounding box center [302, 325] width 18 height 18
click at [326, 328] on button "16" at bounding box center [322, 325] width 22 height 24
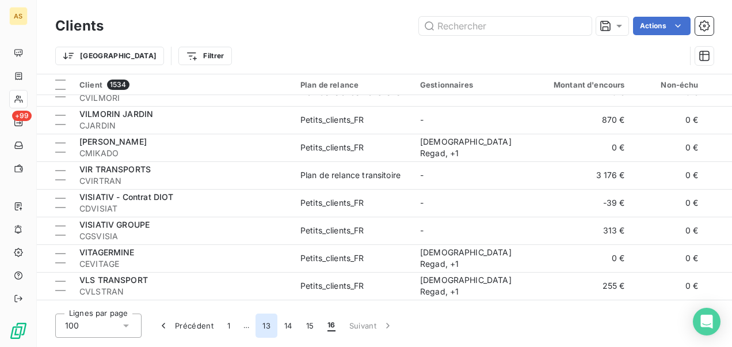
scroll to position [735, 0]
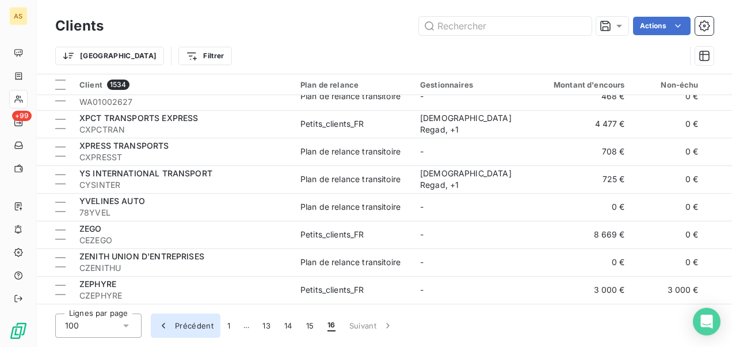
click at [172, 325] on div "button" at bounding box center [166, 325] width 17 height 12
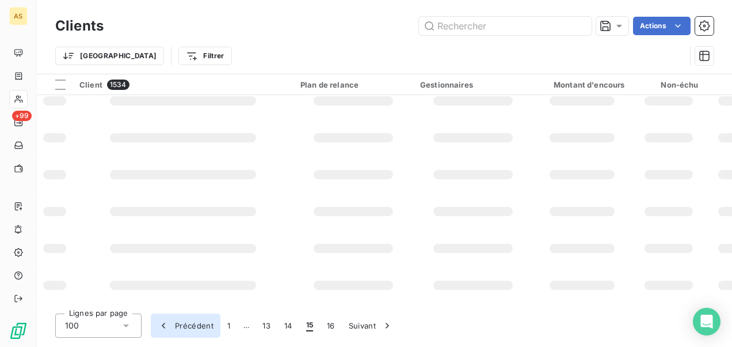
scroll to position [348, 0]
click at [174, 323] on div "button" at bounding box center [166, 325] width 17 height 12
click at [174, 322] on div "button" at bounding box center [166, 325] width 17 height 12
click at [175, 321] on button "Précédent" at bounding box center [186, 325] width 70 height 24
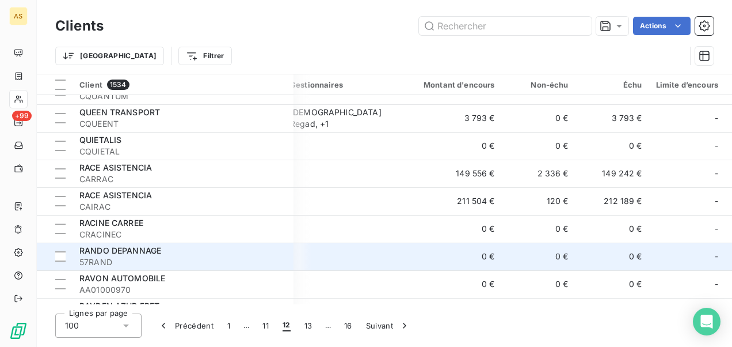
scroll to position [1209, 130]
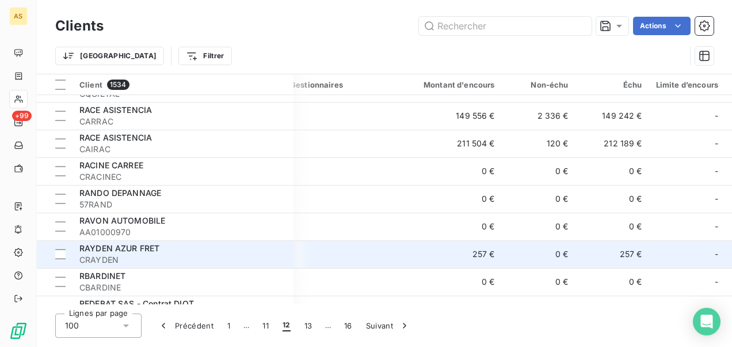
click at [282, 241] on td "RAYDEN AZUR FRET CRAYDEN" at bounding box center [183, 254] width 221 height 28
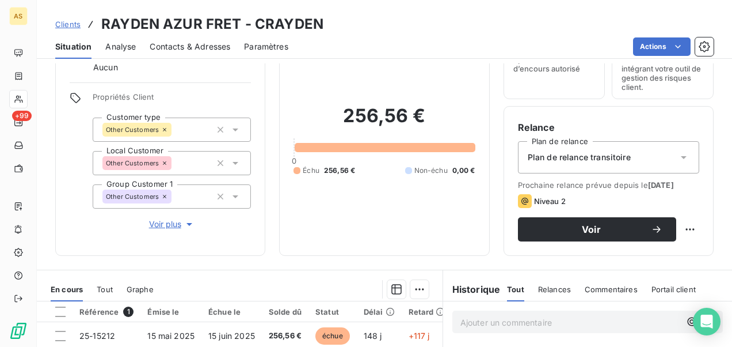
scroll to position [173, 0]
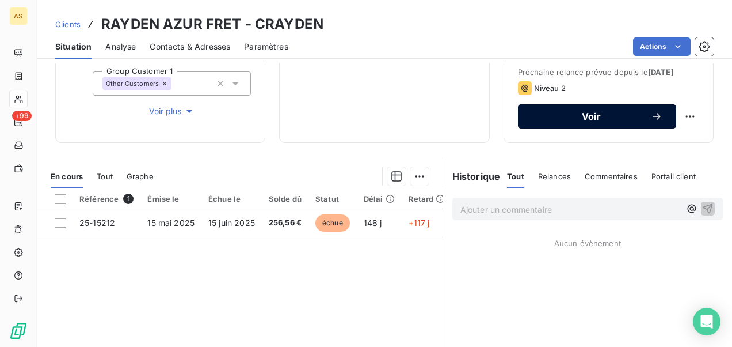
click at [575, 121] on span "Voir" at bounding box center [591, 116] width 119 height 9
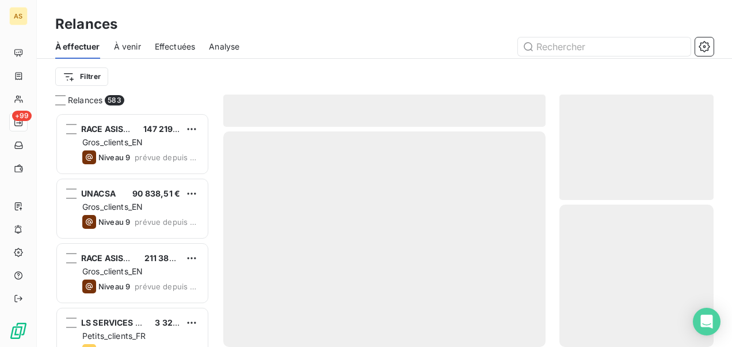
scroll to position [225, 145]
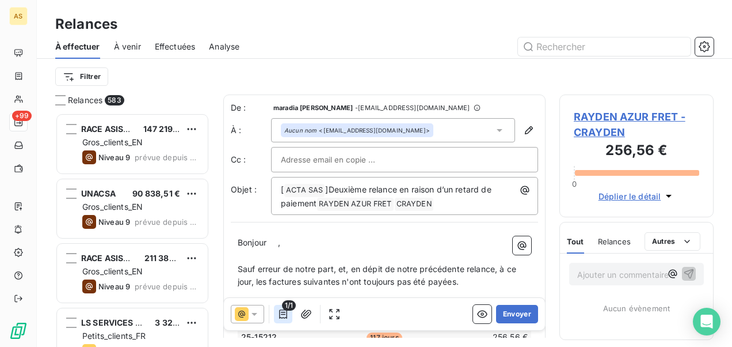
click at [289, 315] on button "button" at bounding box center [283, 314] width 18 height 18
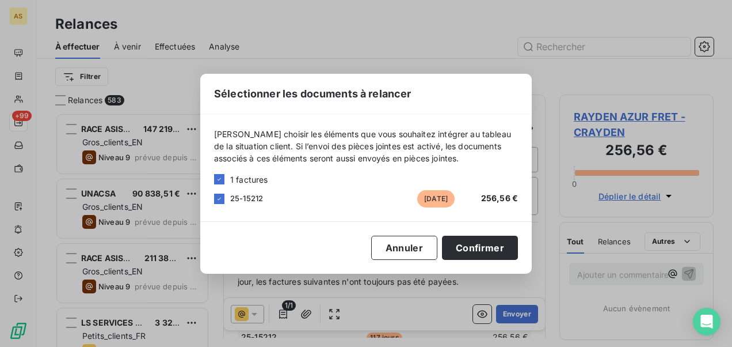
drag, startPoint x: 419, startPoint y: 317, endPoint x: 405, endPoint y: 315, distance: 13.4
click at [419, 317] on div "Sélectionner les documents à relancer Veuillez choisir les éléments que vous so…" at bounding box center [366, 173] width 732 height 347
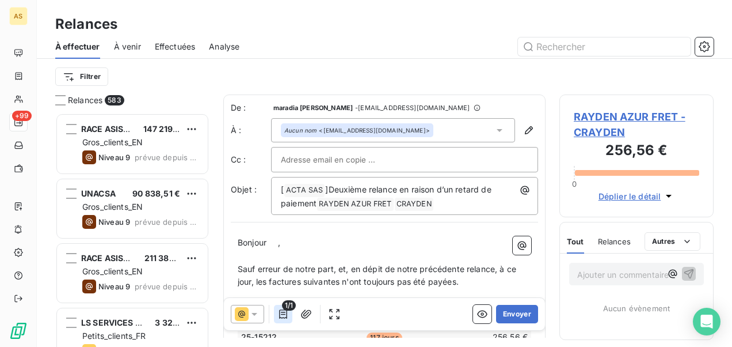
click at [284, 317] on icon "button" at bounding box center [283, 313] width 8 height 9
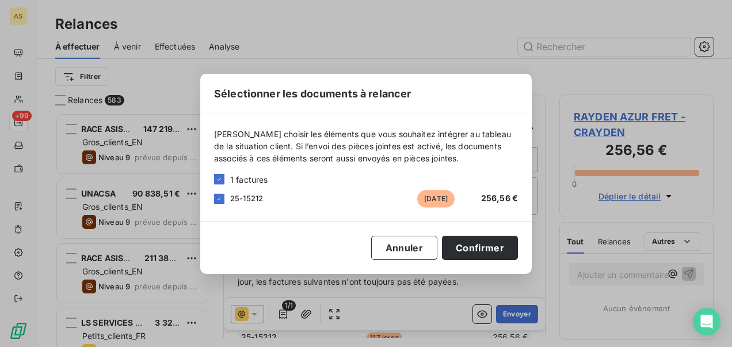
drag, startPoint x: 401, startPoint y: 306, endPoint x: 336, endPoint y: 305, distance: 65.1
click at [400, 306] on div "Sélectionner les documents à relancer Veuillez choisir les éléments que vous so…" at bounding box center [366, 173] width 732 height 347
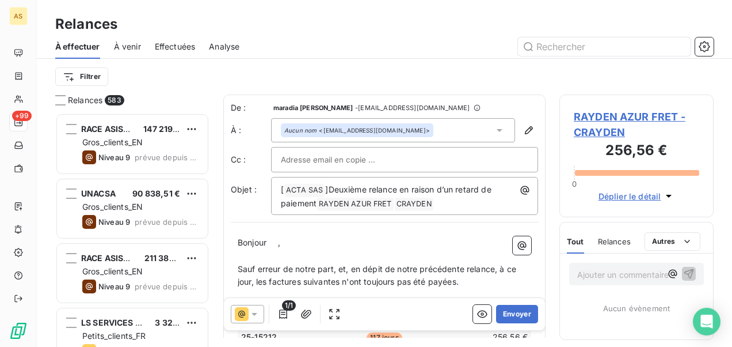
drag, startPoint x: 257, startPoint y: 320, endPoint x: 258, endPoint y: 314, distance: 5.9
click at [258, 314] on div at bounding box center [247, 314] width 33 height 18
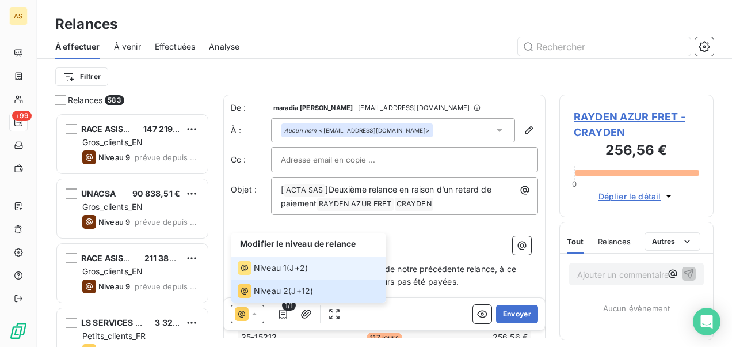
click at [287, 269] on div "Niveau 1 ( J+2 )" at bounding box center [273, 268] width 70 height 14
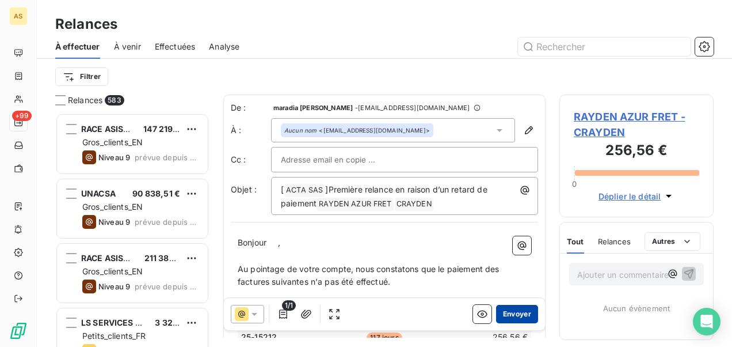
click at [507, 318] on button "Envoyer" at bounding box center [517, 314] width 42 height 18
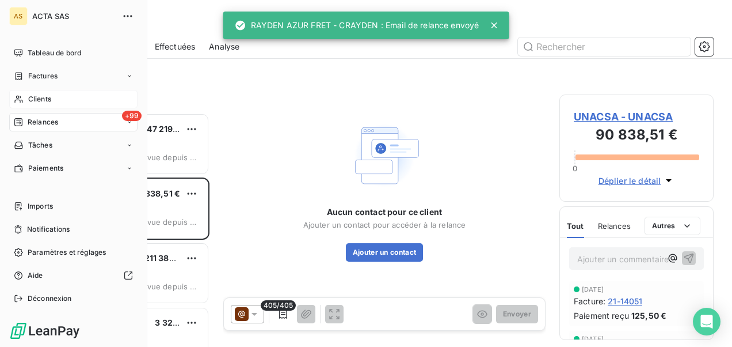
click at [38, 100] on span "Clients" at bounding box center [39, 99] width 23 height 10
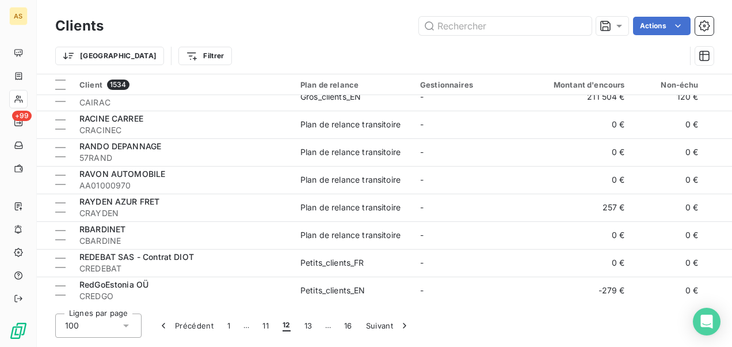
scroll to position [1177, 0]
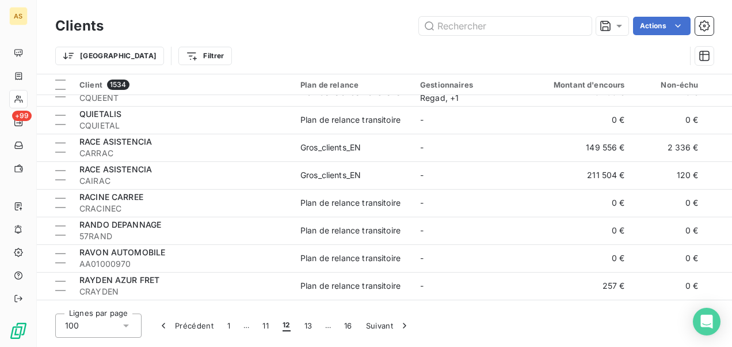
click at [203, 195] on div "RACINE CARREE" at bounding box center [182, 197] width 207 height 12
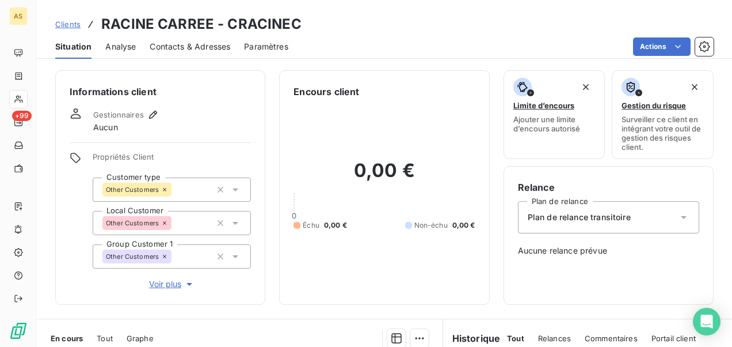
click at [73, 20] on span "Clients" at bounding box center [67, 24] width 25 height 9
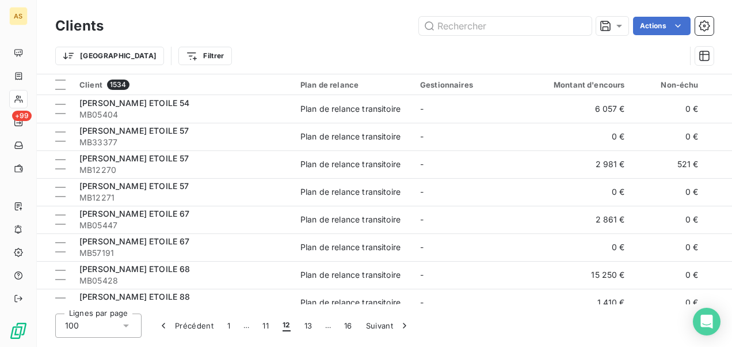
scroll to position [230, 0]
